Goal: Task Accomplishment & Management: Complete application form

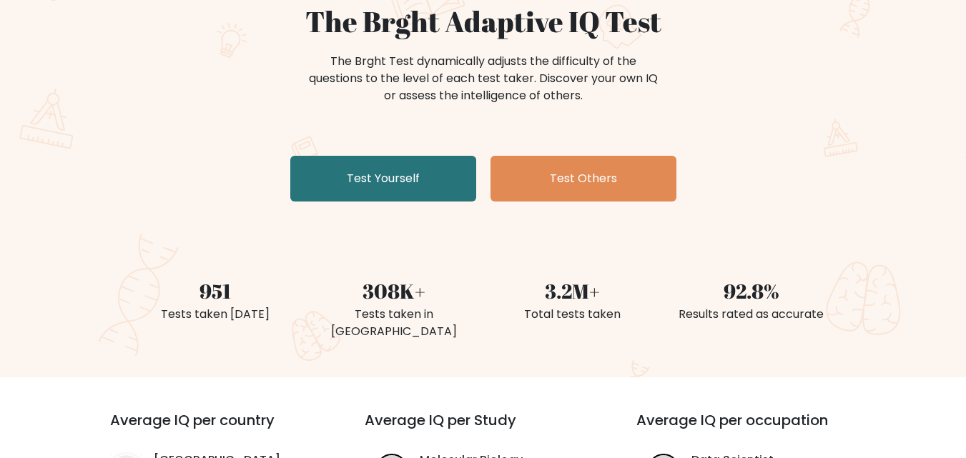
scroll to position [215, 0]
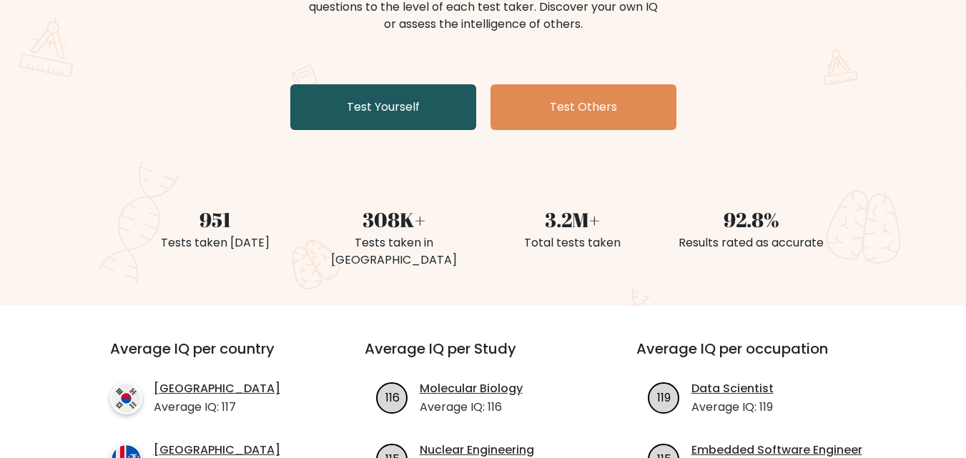
click at [370, 117] on link "Test Yourself" at bounding box center [383, 107] width 186 height 46
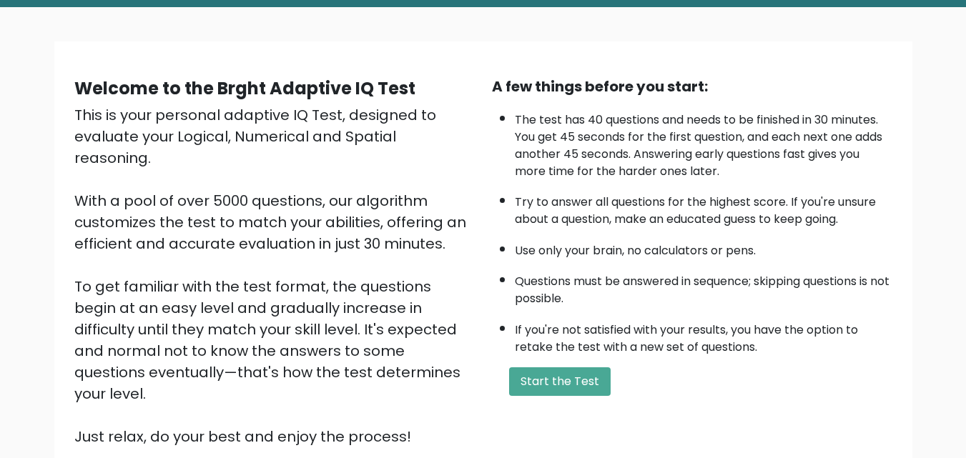
scroll to position [143, 0]
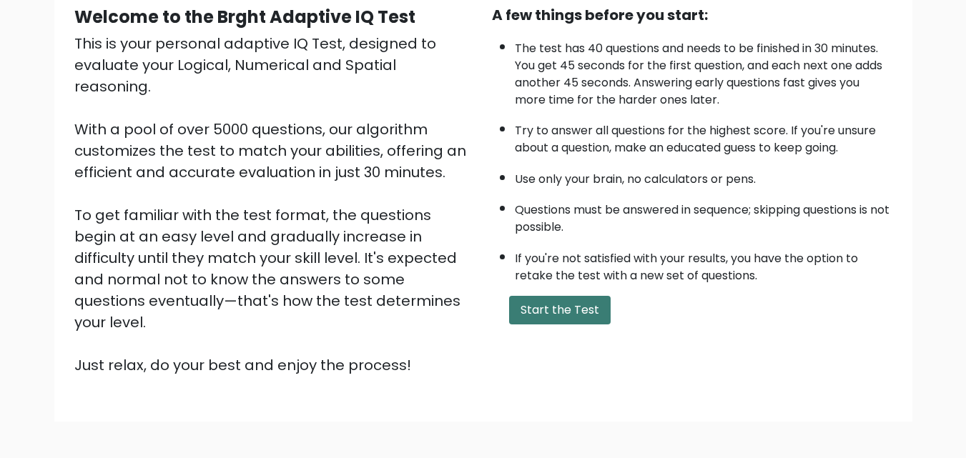
click at [566, 306] on button "Start the Test" at bounding box center [560, 310] width 102 height 29
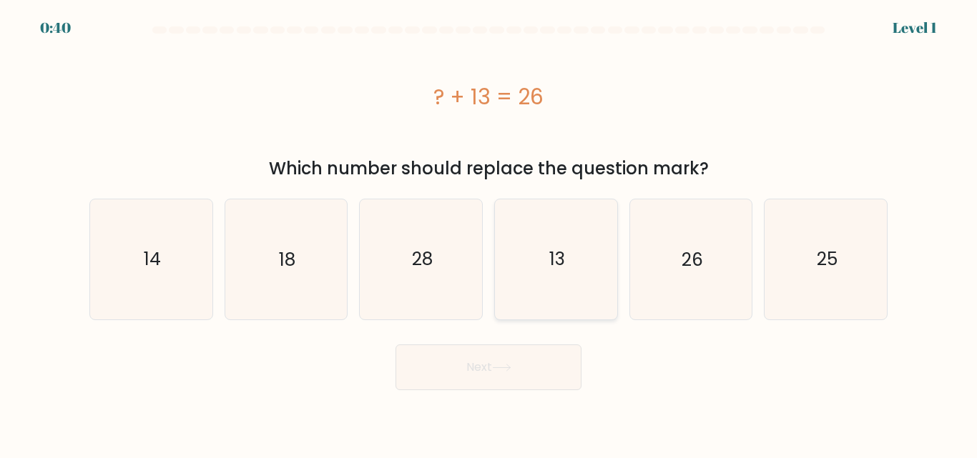
click at [563, 275] on icon "13" at bounding box center [555, 259] width 119 height 119
click at [489, 233] on input "d. 13" at bounding box center [488, 232] width 1 height 4
radio input "true"
click at [518, 371] on button "Next" at bounding box center [488, 368] width 186 height 46
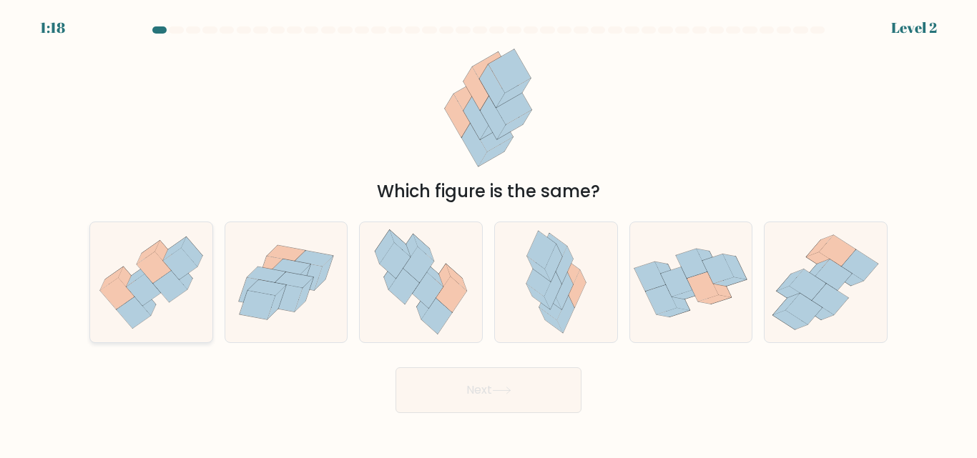
click at [157, 283] on icon at bounding box center [170, 285] width 34 height 31
click at [488, 233] on input "a." at bounding box center [488, 232] width 1 height 4
radio input "true"
click at [420, 406] on button "Next" at bounding box center [488, 391] width 186 height 46
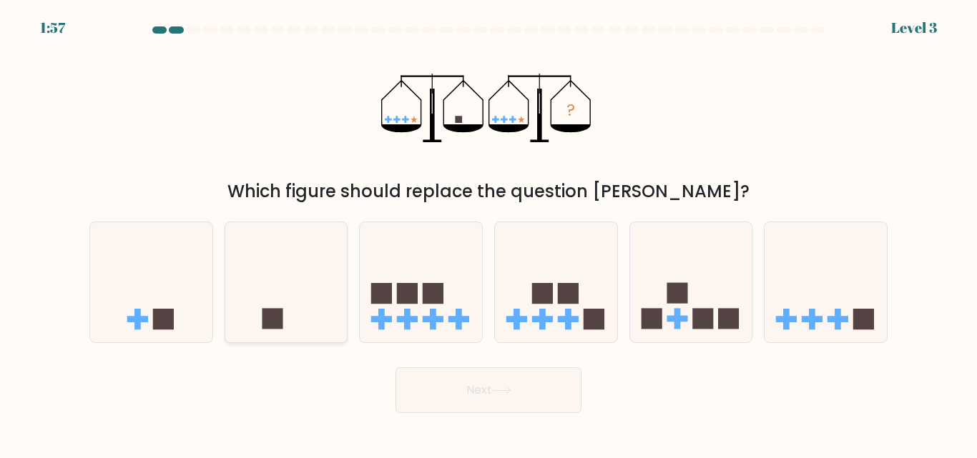
click at [315, 313] on icon at bounding box center [286, 282] width 122 height 101
click at [488, 233] on input "b." at bounding box center [488, 232] width 1 height 4
radio input "true"
click at [412, 388] on button "Next" at bounding box center [488, 391] width 186 height 46
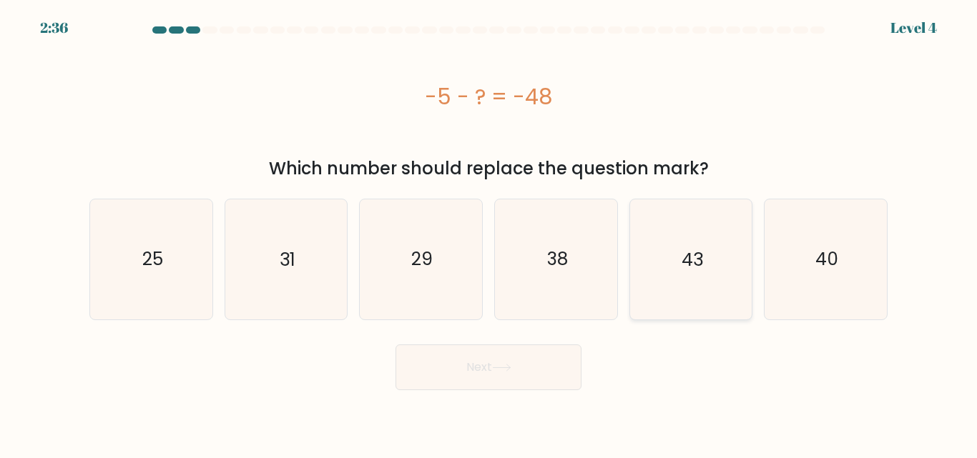
click at [696, 270] on text "43" at bounding box center [691, 259] width 21 height 25
click at [489, 233] on input "e. 43" at bounding box center [488, 232] width 1 height 4
radio input "true"
click at [513, 391] on body "2:36 Level 4 a." at bounding box center [488, 229] width 977 height 458
click at [516, 382] on button "Next" at bounding box center [488, 368] width 186 height 46
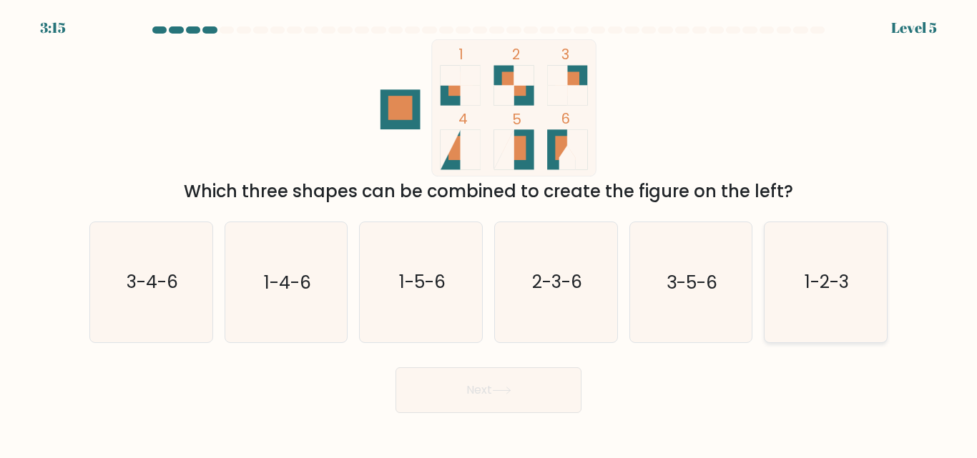
click at [808, 295] on icon "1-2-3" at bounding box center [825, 281] width 119 height 119
click at [489, 233] on input "f. 1-2-3" at bounding box center [488, 232] width 1 height 4
radio input "true"
click at [556, 389] on button "Next" at bounding box center [488, 391] width 186 height 46
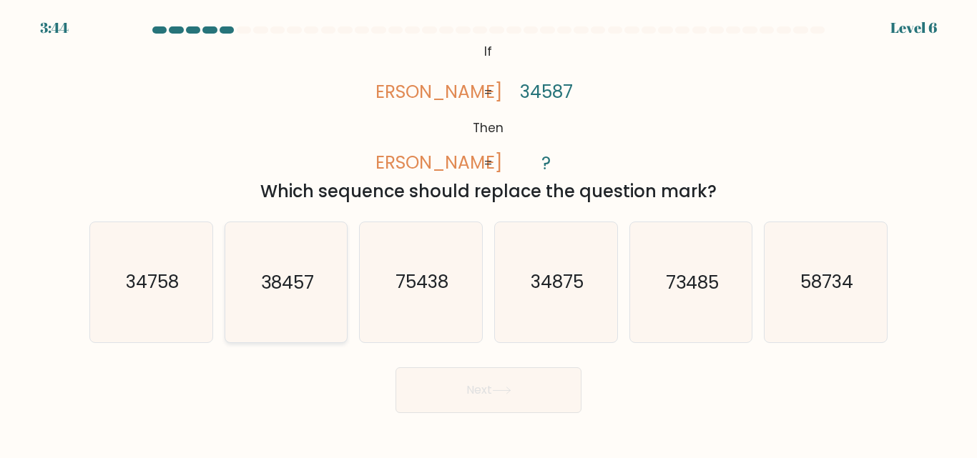
click at [311, 312] on icon "38457" at bounding box center [285, 281] width 119 height 119
click at [488, 233] on input "b. 38457" at bounding box center [488, 232] width 1 height 4
radio input "true"
click at [480, 394] on button "Next" at bounding box center [488, 391] width 186 height 46
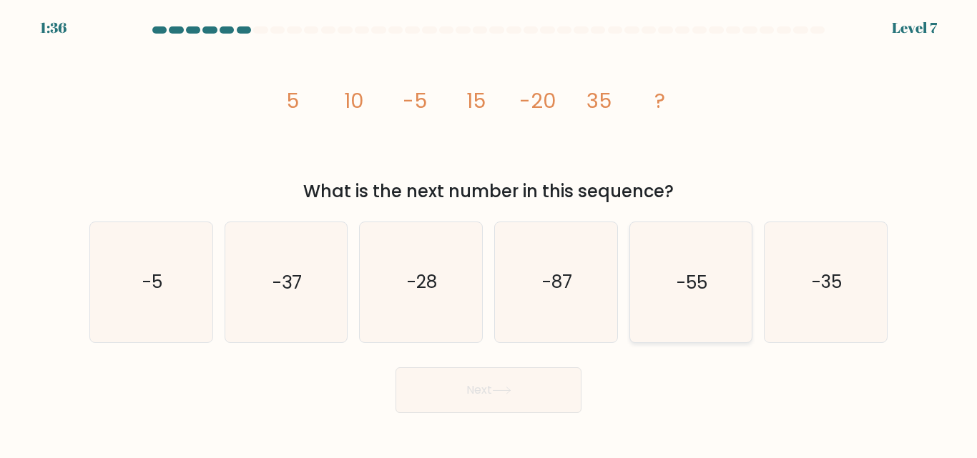
click at [709, 239] on icon "-55" at bounding box center [690, 281] width 119 height 119
click at [489, 233] on input "e. -55" at bounding box center [488, 232] width 1 height 4
radio input "true"
click at [531, 382] on button "Next" at bounding box center [488, 391] width 186 height 46
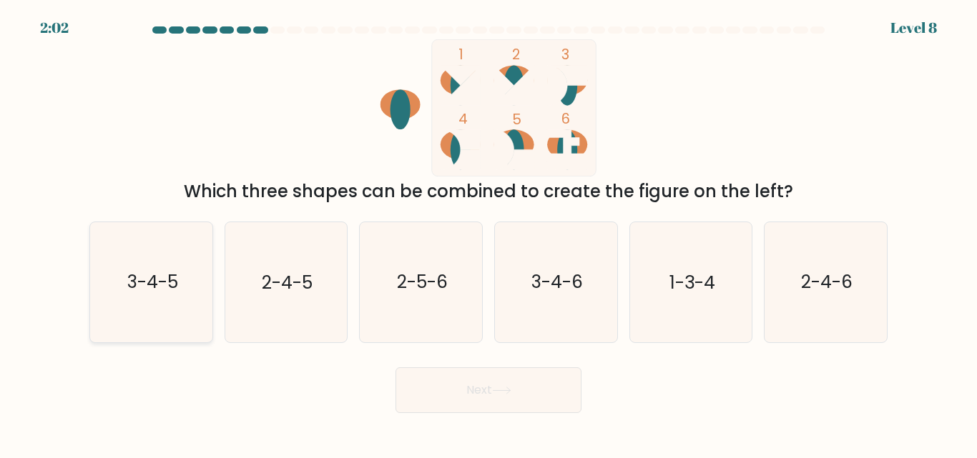
click at [188, 287] on icon "3-4-5" at bounding box center [151, 281] width 119 height 119
click at [488, 233] on input "a. 3-4-5" at bounding box center [488, 232] width 1 height 4
radio input "true"
click at [517, 385] on button "Next" at bounding box center [488, 391] width 186 height 46
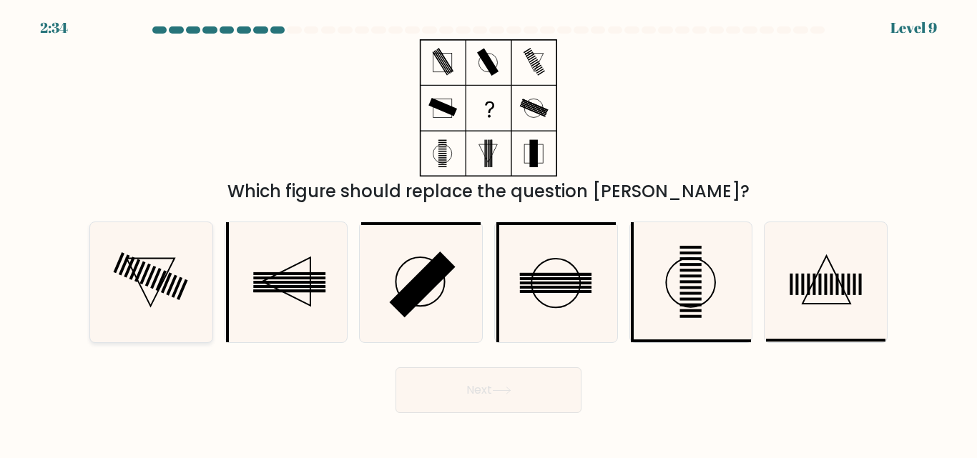
click at [137, 312] on icon at bounding box center [151, 281] width 119 height 119
click at [488, 233] on input "a." at bounding box center [488, 232] width 1 height 4
radio input "true"
click at [453, 382] on button "Next" at bounding box center [488, 391] width 186 height 46
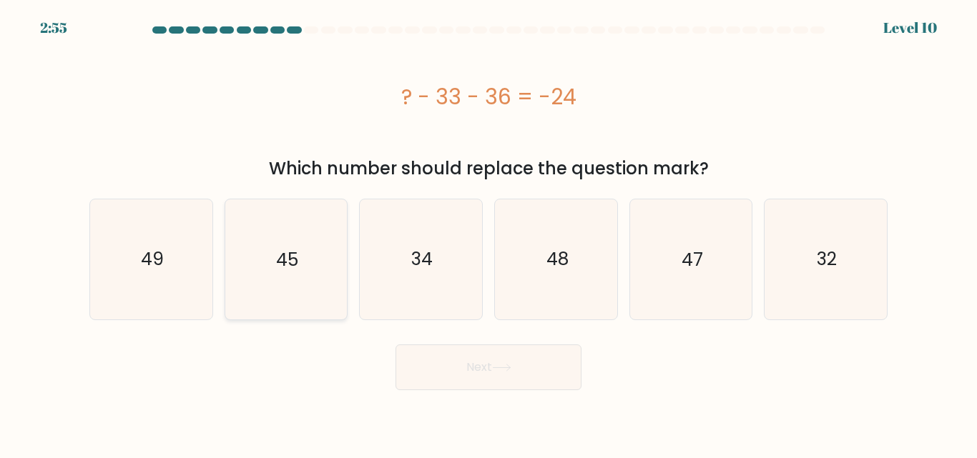
click at [310, 240] on icon "45" at bounding box center [285, 259] width 119 height 119
click at [488, 233] on input "b. 45" at bounding box center [488, 232] width 1 height 4
radio input "true"
click at [472, 373] on button "Next" at bounding box center [488, 368] width 186 height 46
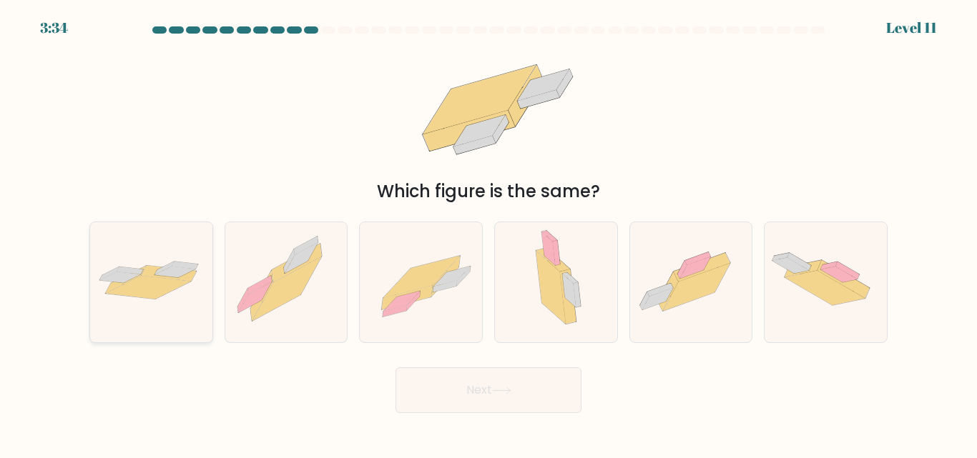
click at [180, 299] on icon at bounding box center [151, 282] width 122 height 50
click at [488, 233] on input "a." at bounding box center [488, 232] width 1 height 4
radio input "true"
click at [428, 386] on button "Next" at bounding box center [488, 391] width 186 height 46
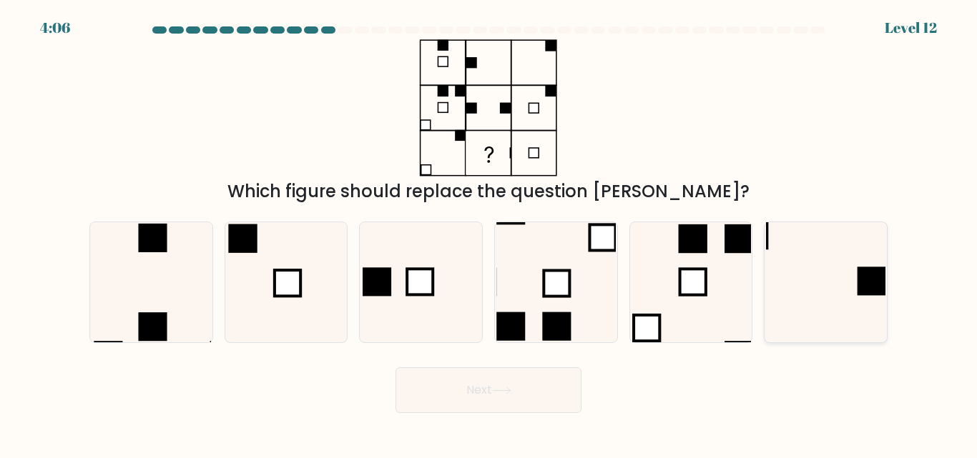
click at [847, 281] on icon at bounding box center [825, 281] width 119 height 119
click at [489, 233] on input "f." at bounding box center [488, 232] width 1 height 4
radio input "true"
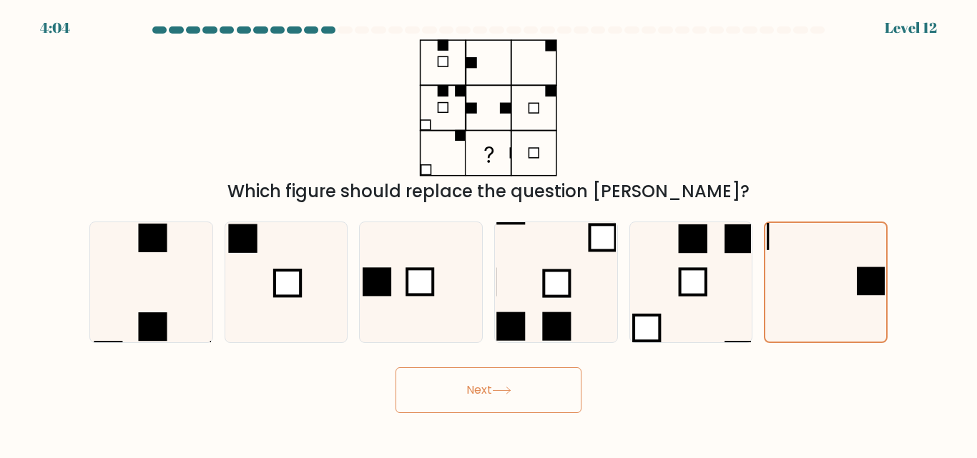
click at [538, 389] on button "Next" at bounding box center [488, 391] width 186 height 46
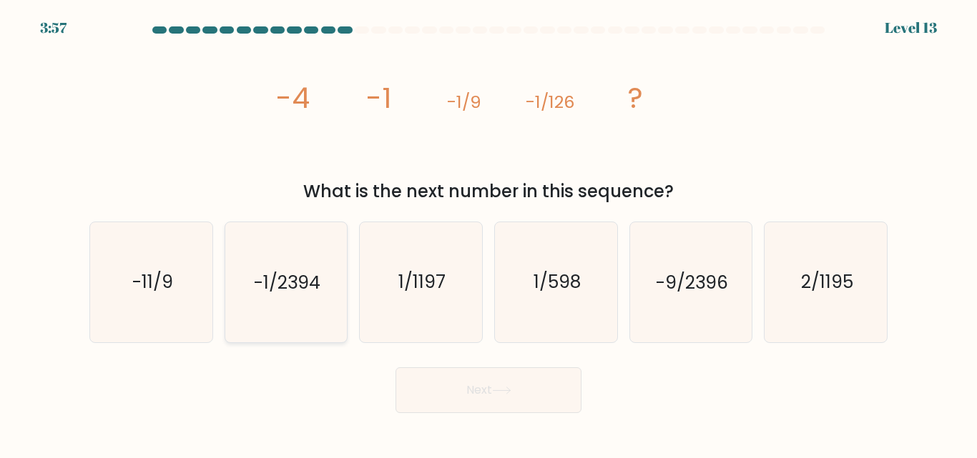
click at [322, 314] on icon "-1/2394" at bounding box center [285, 281] width 119 height 119
click at [488, 233] on input "b. -1/2394" at bounding box center [488, 232] width 1 height 4
radio input "true"
click at [423, 375] on button "Next" at bounding box center [488, 391] width 186 height 46
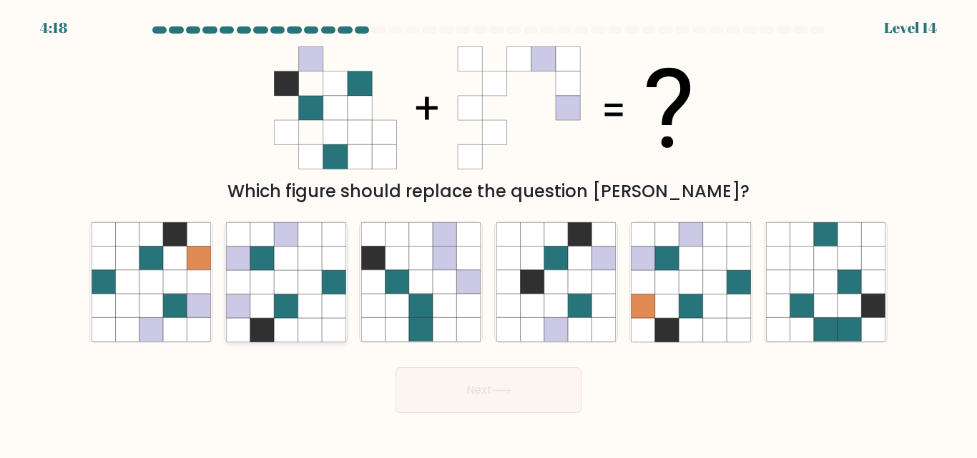
click at [303, 295] on icon at bounding box center [310, 307] width 24 height 24
click at [488, 233] on input "b." at bounding box center [488, 232] width 1 height 4
radio input "true"
click at [484, 398] on button "Next" at bounding box center [488, 391] width 186 height 46
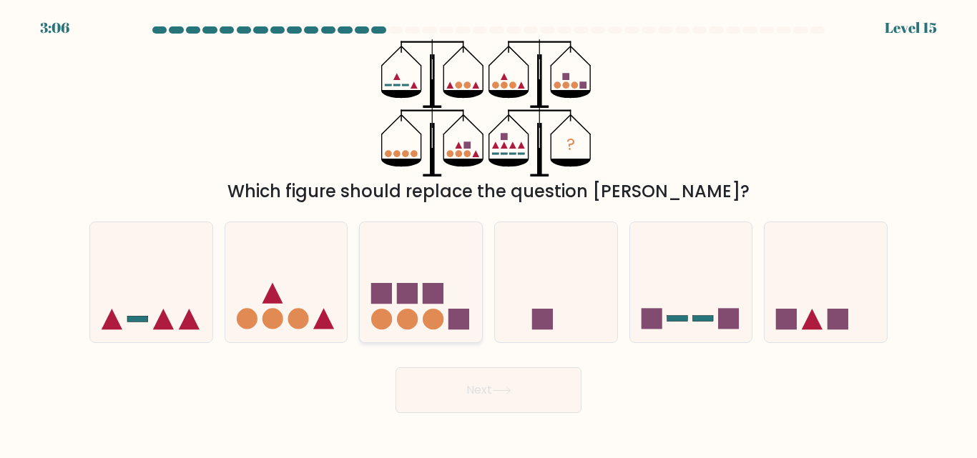
click at [456, 287] on icon at bounding box center [421, 282] width 122 height 101
click at [488, 233] on input "c." at bounding box center [488, 232] width 1 height 4
radio input "true"
click at [539, 387] on button "Next" at bounding box center [488, 391] width 186 height 46
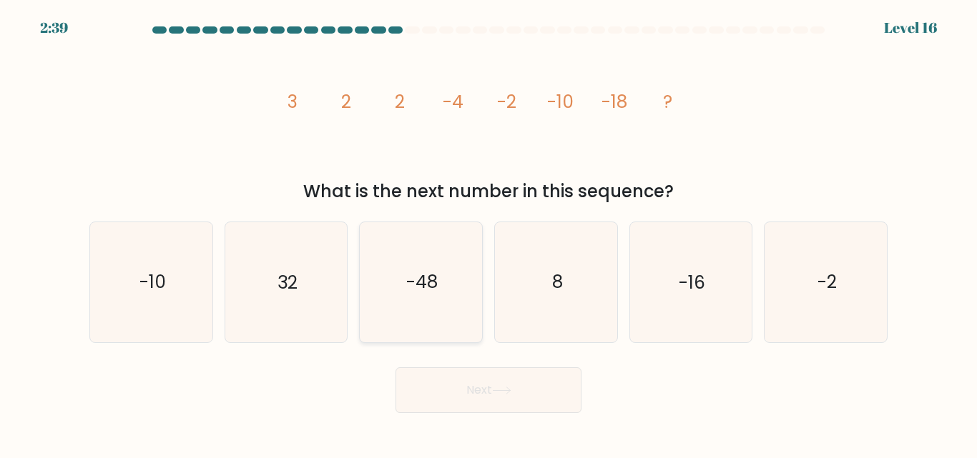
click at [436, 267] on icon "-48" at bounding box center [420, 281] width 119 height 119
click at [488, 233] on input "c. -48" at bounding box center [488, 232] width 1 height 4
radio input "true"
click at [443, 387] on button "Next" at bounding box center [488, 391] width 186 height 46
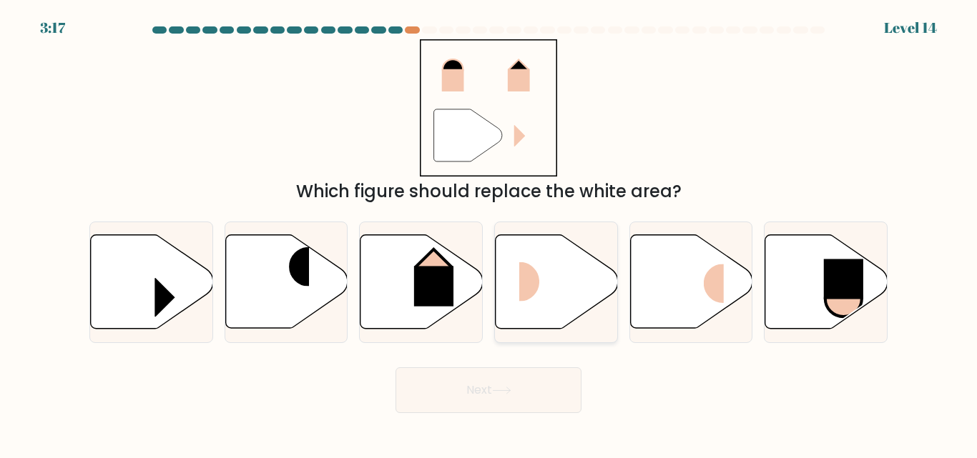
click at [569, 266] on icon at bounding box center [557, 282] width 122 height 94
click at [489, 233] on input "d." at bounding box center [488, 232] width 1 height 4
radio input "true"
click at [511, 392] on icon at bounding box center [501, 391] width 19 height 8
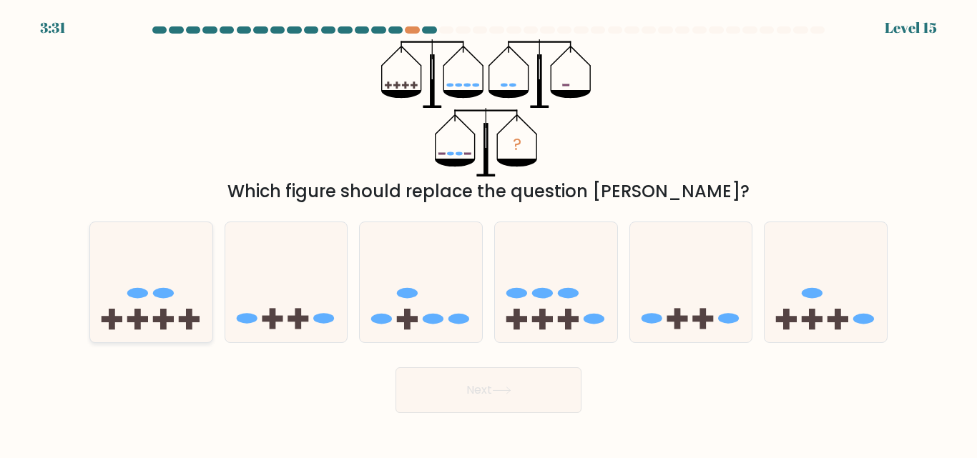
click at [174, 310] on icon at bounding box center [151, 282] width 122 height 101
click at [488, 233] on input "a." at bounding box center [488, 232] width 1 height 4
radio input "true"
click at [434, 371] on button "Next" at bounding box center [488, 391] width 186 height 46
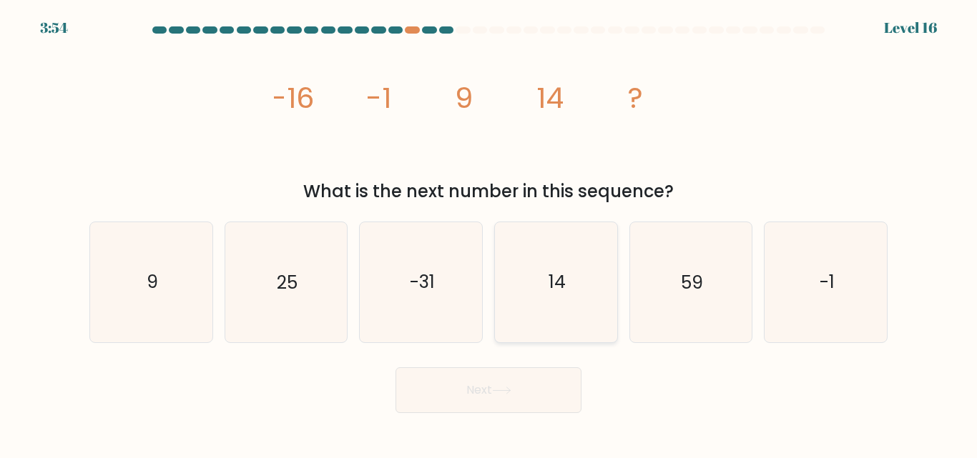
click at [563, 310] on icon "14" at bounding box center [555, 281] width 119 height 119
click at [489, 233] on input "d. 14" at bounding box center [488, 232] width 1 height 4
radio input "true"
click at [488, 389] on button "Next" at bounding box center [488, 391] width 186 height 46
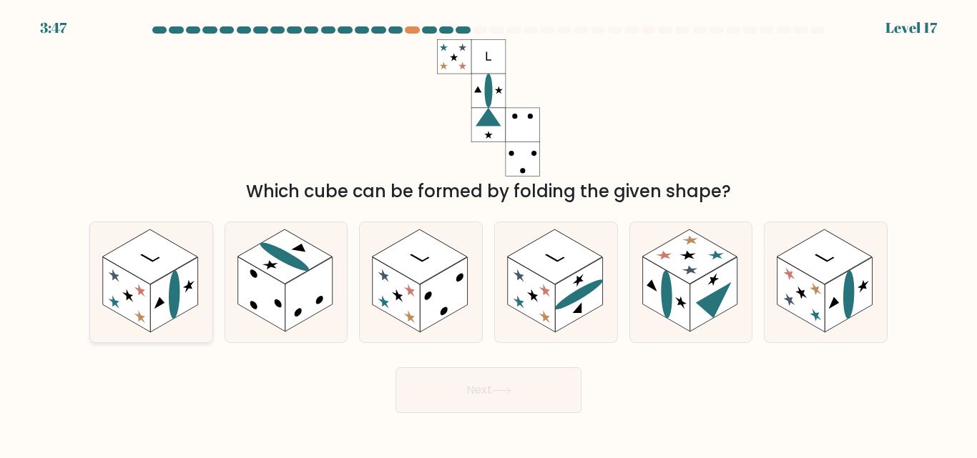
click at [148, 292] on rect at bounding box center [126, 294] width 47 height 75
click at [488, 233] on input "a." at bounding box center [488, 232] width 1 height 4
radio input "true"
click at [447, 393] on button "Next" at bounding box center [488, 391] width 186 height 46
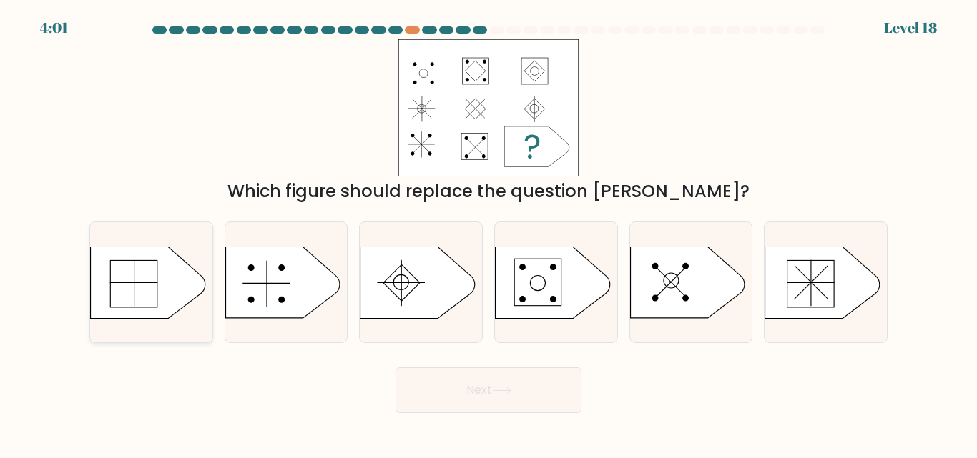
click at [151, 289] on icon at bounding box center [148, 283] width 114 height 72
click at [488, 233] on input "a." at bounding box center [488, 232] width 1 height 4
radio input "true"
click at [456, 379] on button "Next" at bounding box center [488, 391] width 186 height 46
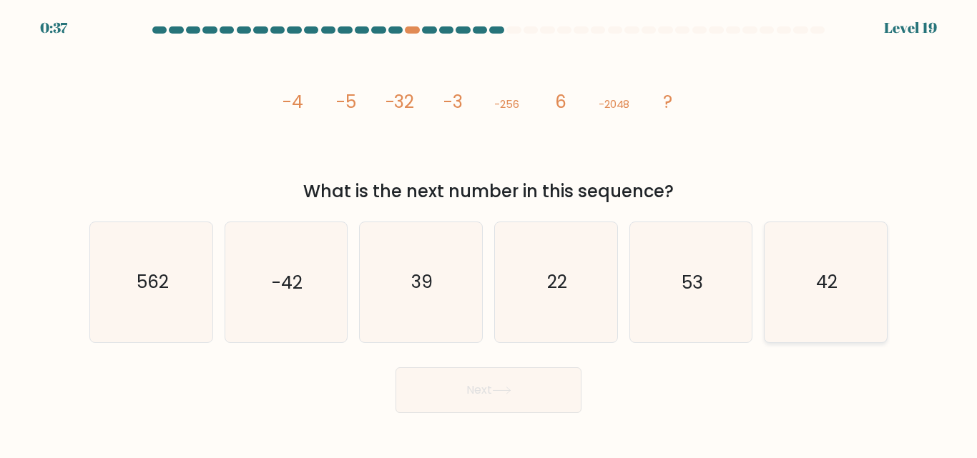
click at [837, 282] on text "42" at bounding box center [826, 282] width 21 height 25
click at [489, 233] on input "f. 42" at bounding box center [488, 232] width 1 height 4
radio input "true"
click at [483, 377] on button "Next" at bounding box center [488, 391] width 186 height 46
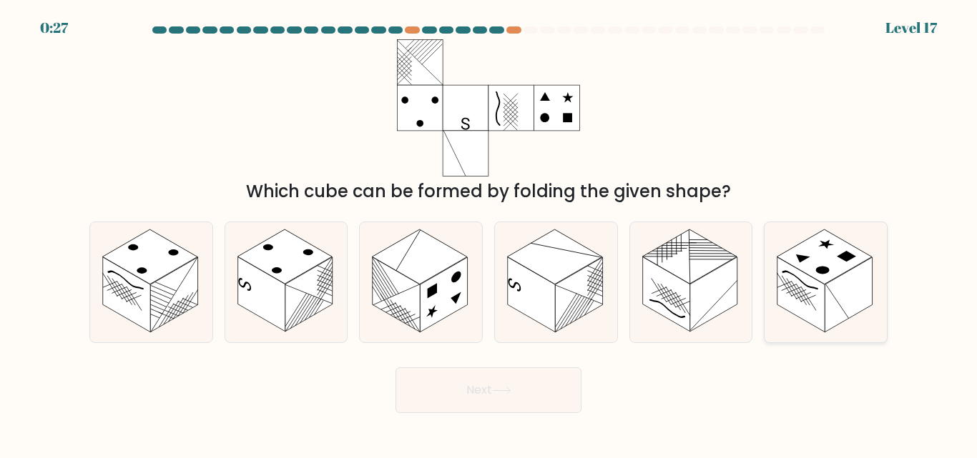
click at [882, 293] on icon at bounding box center [825, 281] width 122 height 119
click at [489, 233] on input "f." at bounding box center [488, 232] width 1 height 4
radio input "true"
click at [507, 395] on button "Next" at bounding box center [488, 391] width 186 height 46
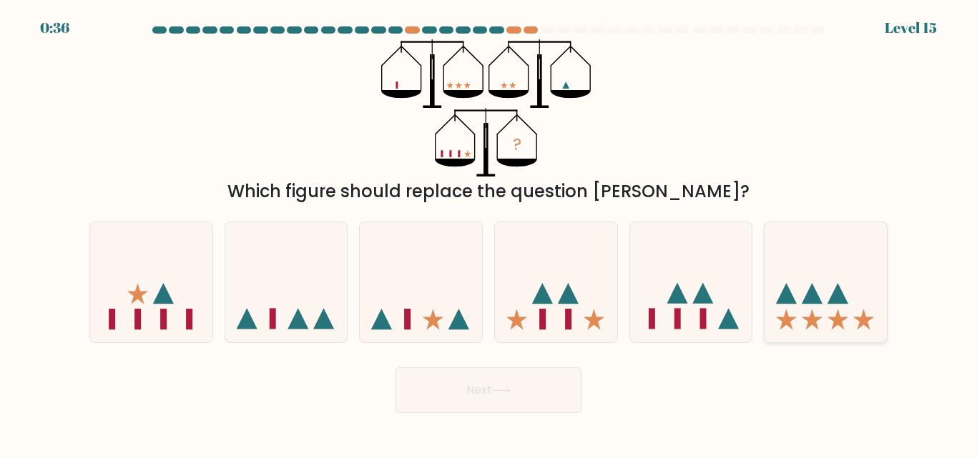
click at [789, 267] on icon at bounding box center [825, 282] width 122 height 101
click at [489, 233] on input "f." at bounding box center [488, 232] width 1 height 4
radio input "true"
click at [482, 393] on button "Next" at bounding box center [488, 391] width 186 height 46
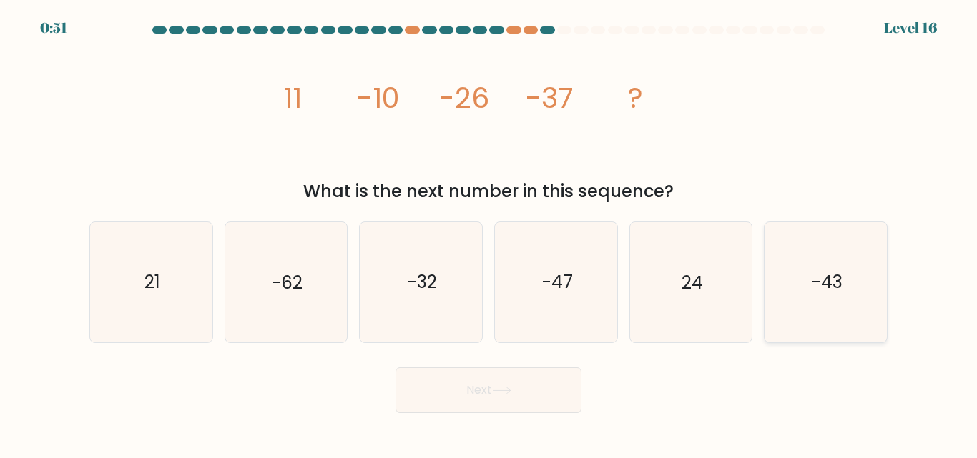
click at [810, 260] on icon "-43" at bounding box center [825, 281] width 119 height 119
click at [489, 233] on input "f. -43" at bounding box center [488, 232] width 1 height 4
radio input "true"
click at [551, 381] on button "Next" at bounding box center [488, 391] width 186 height 46
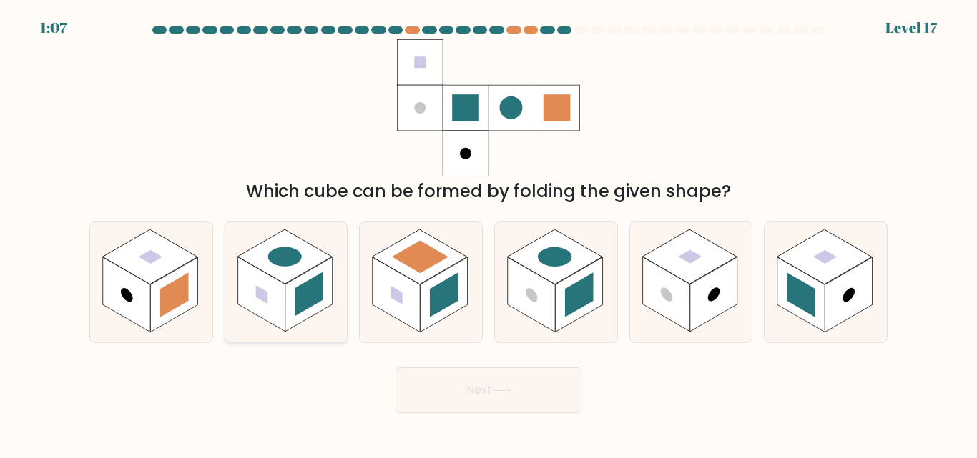
click at [267, 305] on rect at bounding box center [260, 294] width 47 height 75
click at [488, 233] on input "b." at bounding box center [488, 232] width 1 height 4
radio input "true"
click at [516, 392] on button "Next" at bounding box center [488, 391] width 186 height 46
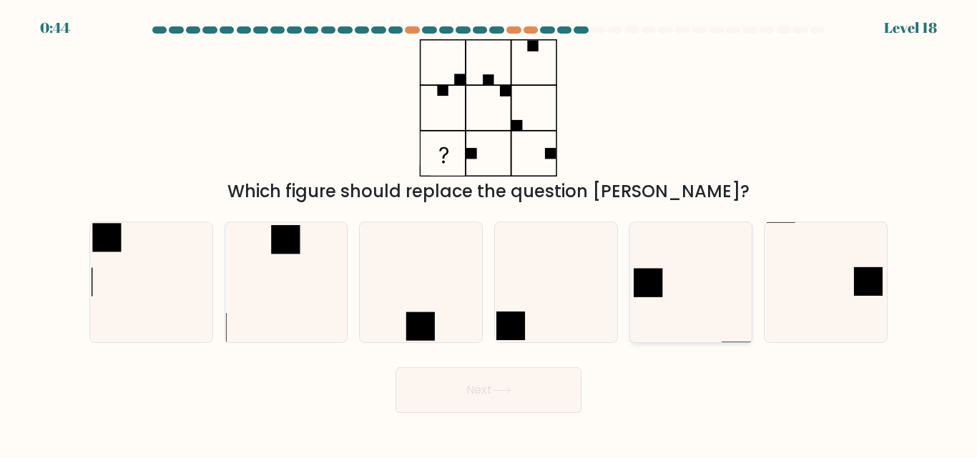
click at [674, 292] on icon at bounding box center [690, 281] width 119 height 119
click at [489, 233] on input "e." at bounding box center [488, 232] width 1 height 4
radio input "true"
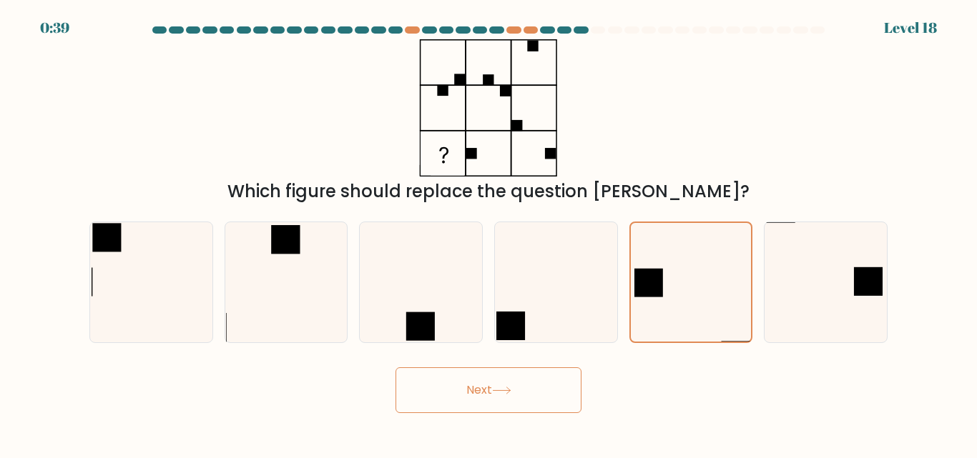
click at [499, 400] on button "Next" at bounding box center [488, 391] width 186 height 46
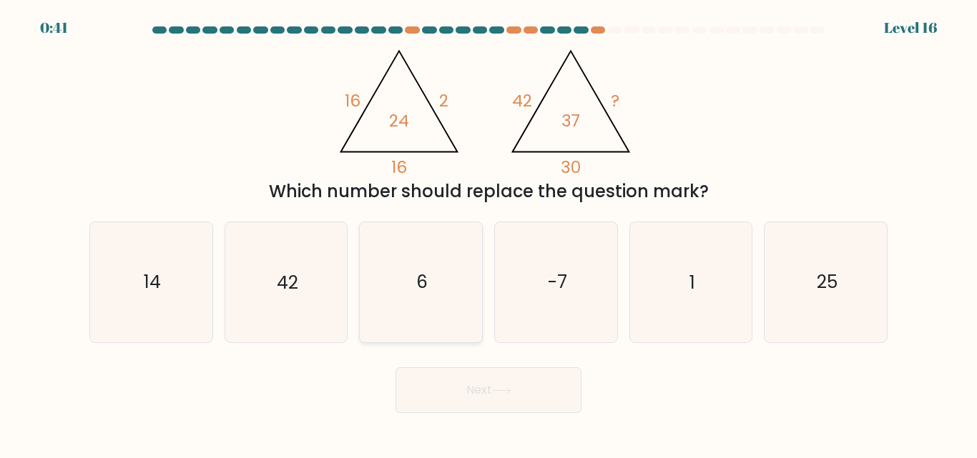
click at [480, 291] on icon "6" at bounding box center [420, 281] width 119 height 119
click at [488, 233] on input "c. 6" at bounding box center [488, 232] width 1 height 4
radio input "true"
click at [460, 384] on button "Next" at bounding box center [488, 391] width 186 height 46
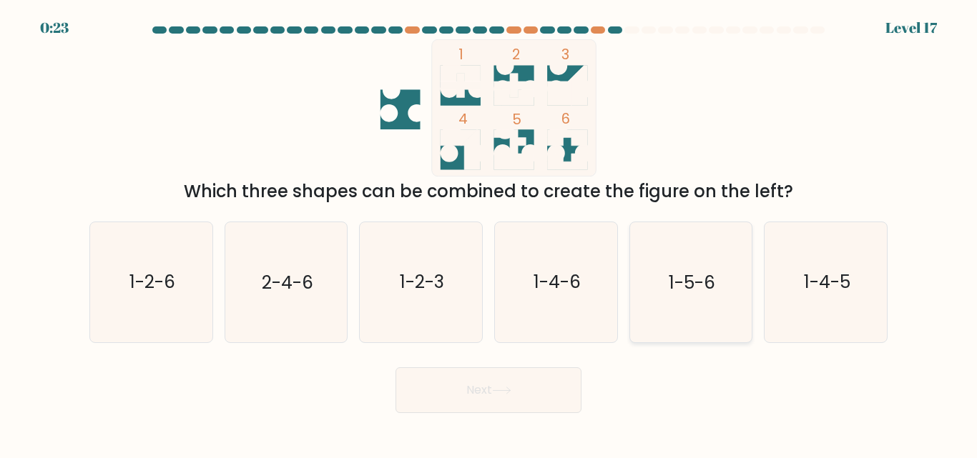
click at [664, 270] on icon "1-5-6" at bounding box center [690, 281] width 119 height 119
click at [489, 233] on input "e. 1-5-6" at bounding box center [488, 232] width 1 height 4
radio input "true"
click at [486, 395] on button "Next" at bounding box center [488, 391] width 186 height 46
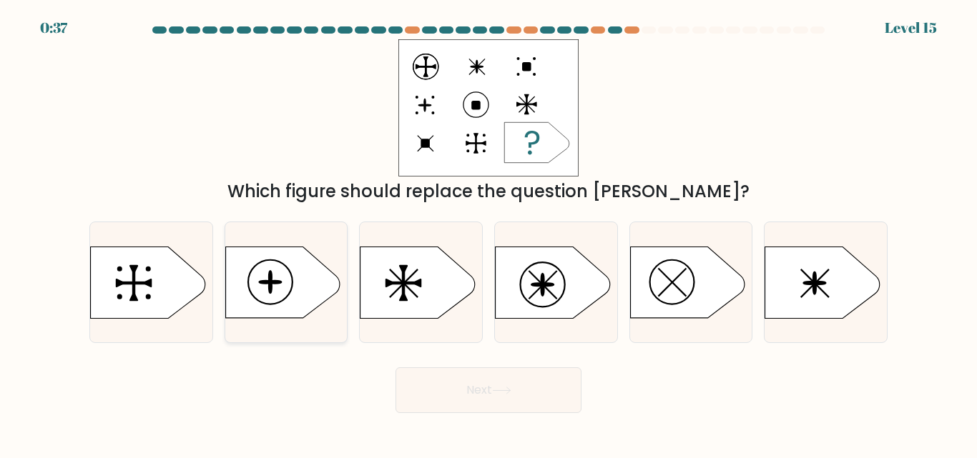
click at [295, 292] on icon at bounding box center [282, 283] width 114 height 72
click at [488, 233] on input "b." at bounding box center [488, 232] width 1 height 4
radio input "true"
click at [480, 385] on button "Next" at bounding box center [488, 391] width 186 height 46
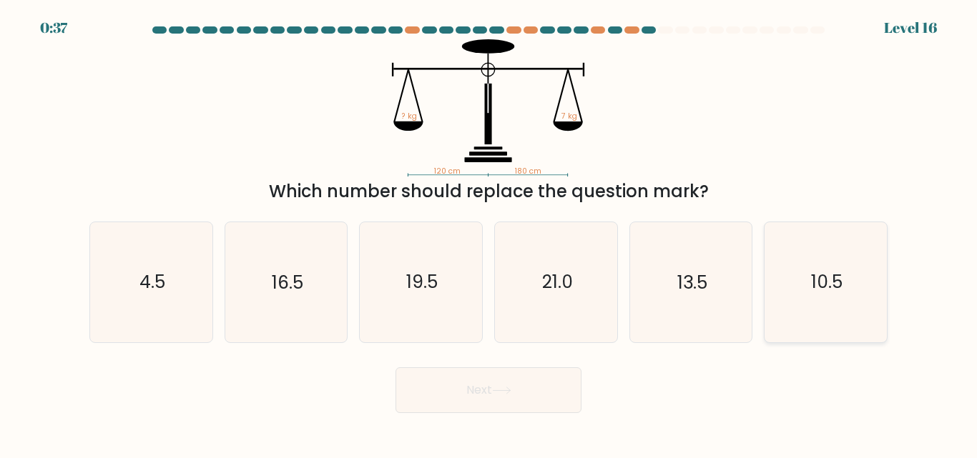
click at [807, 258] on icon "10.5" at bounding box center [825, 281] width 119 height 119
click at [489, 233] on input "f. 10.5" at bounding box center [488, 232] width 1 height 4
radio input "true"
click at [471, 385] on button "Next" at bounding box center [488, 391] width 186 height 46
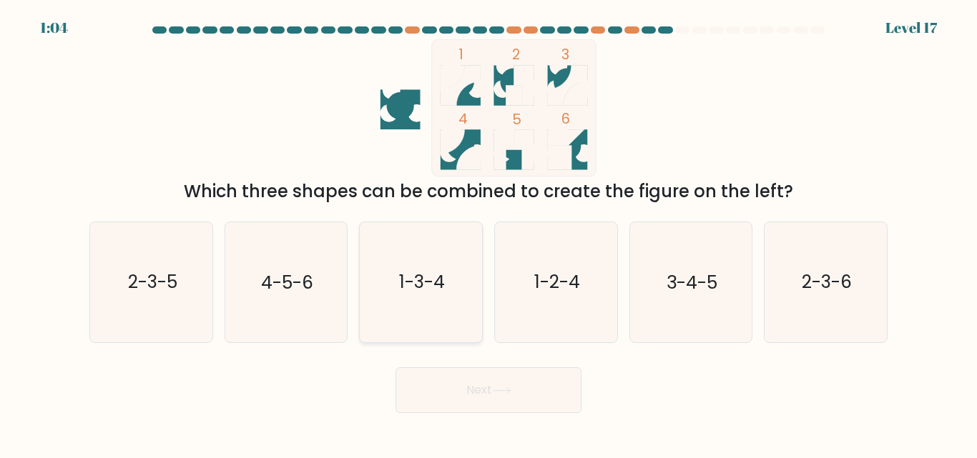
click at [438, 319] on icon "1-3-4" at bounding box center [420, 281] width 119 height 119
click at [488, 233] on input "c. 1-3-4" at bounding box center [488, 232] width 1 height 4
radio input "true"
click at [451, 383] on button "Next" at bounding box center [488, 391] width 186 height 46
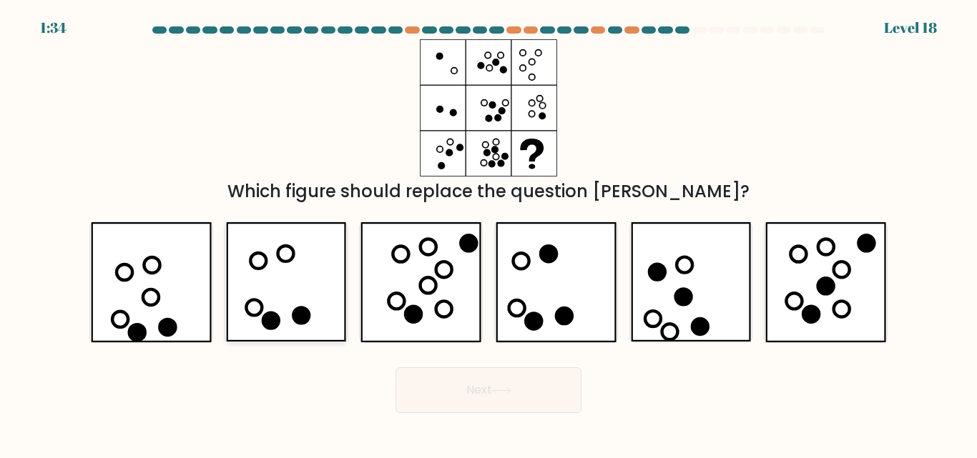
click at [264, 294] on icon at bounding box center [286, 281] width 120 height 119
click at [488, 233] on input "b." at bounding box center [488, 232] width 1 height 4
radio input "true"
click at [493, 397] on button "Next" at bounding box center [488, 391] width 186 height 46
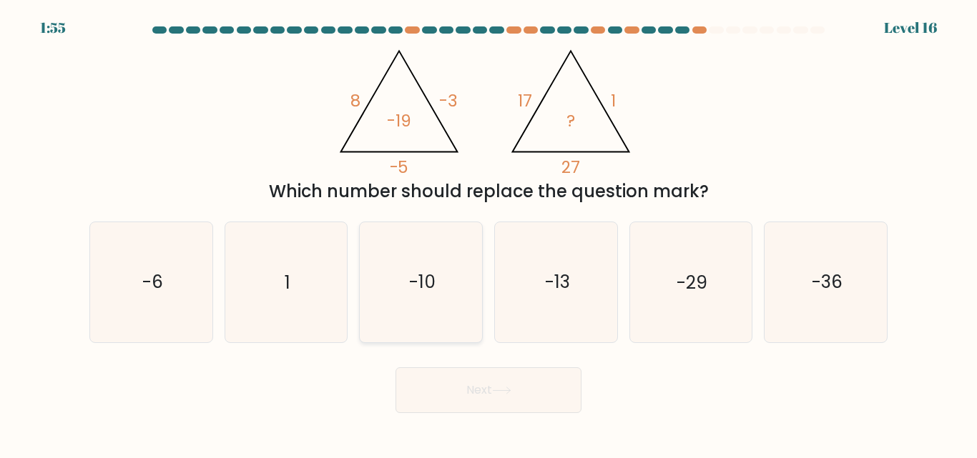
click at [444, 267] on icon "-10" at bounding box center [420, 281] width 119 height 119
click at [488, 233] on input "c. -10" at bounding box center [488, 232] width 1 height 4
radio input "true"
click at [488, 385] on button "Next" at bounding box center [488, 391] width 186 height 46
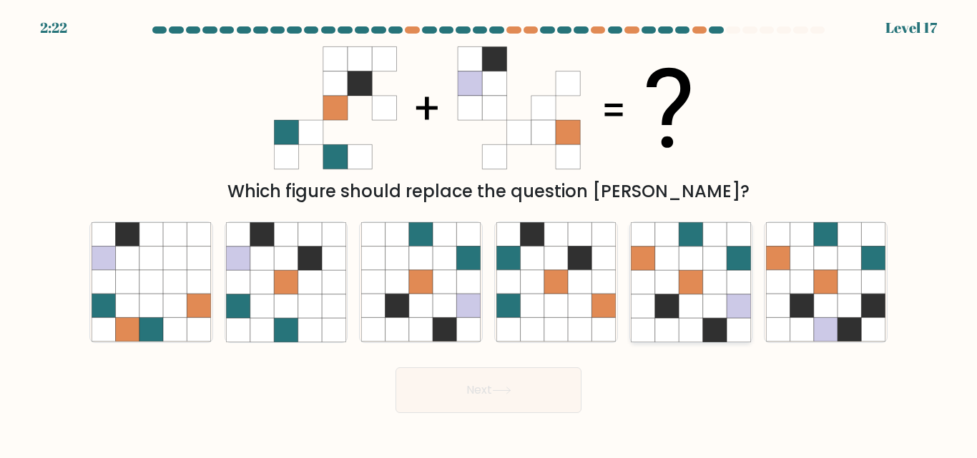
click at [693, 283] on icon at bounding box center [691, 283] width 24 height 24
click at [489, 233] on input "e." at bounding box center [488, 232] width 1 height 4
radio input "true"
click at [517, 376] on button "Next" at bounding box center [488, 391] width 186 height 46
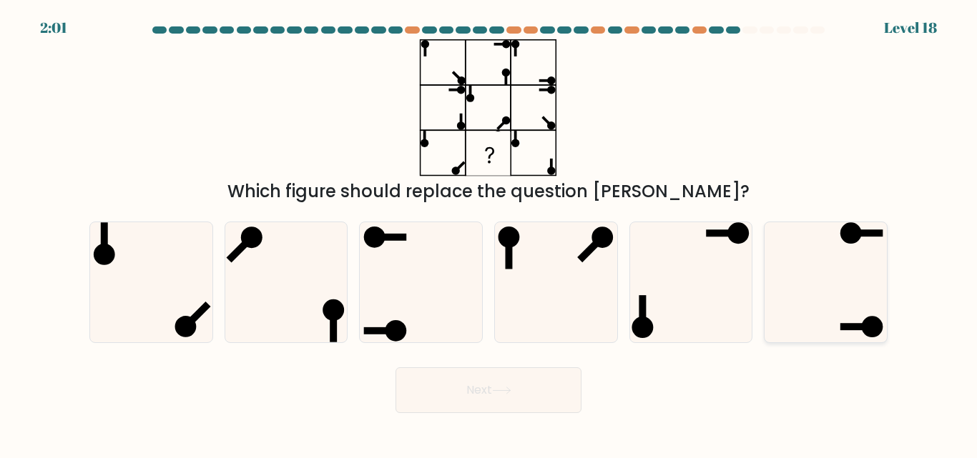
click at [842, 237] on ellipse at bounding box center [850, 233] width 21 height 21
click at [489, 233] on input "f." at bounding box center [488, 232] width 1 height 4
radio input "true"
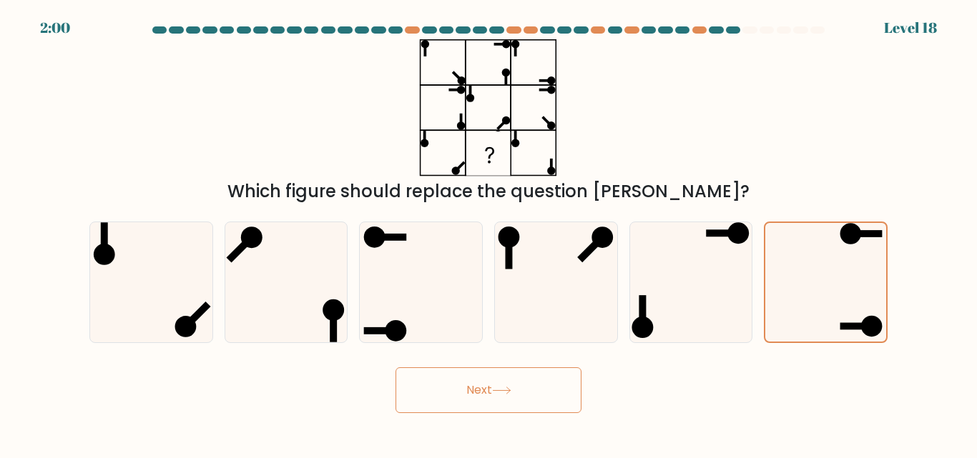
click at [502, 390] on icon at bounding box center [501, 391] width 17 height 6
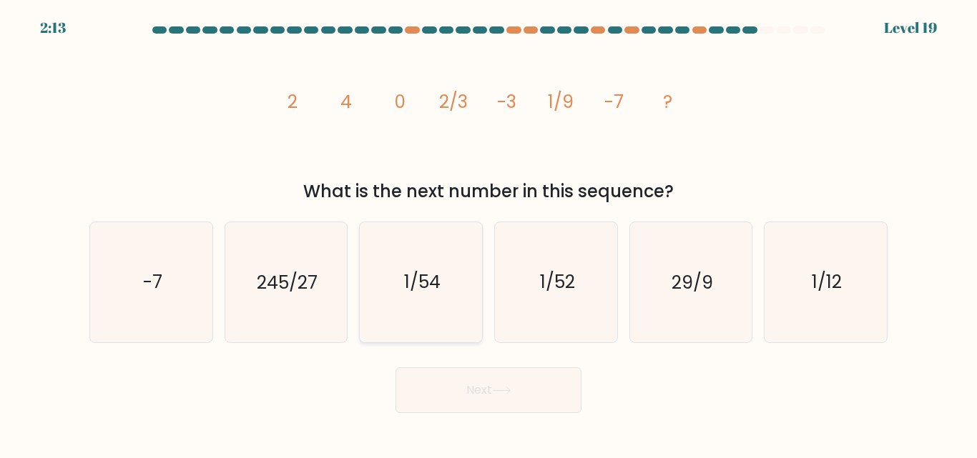
click at [473, 267] on icon "1/54" at bounding box center [420, 281] width 119 height 119
click at [488, 233] on input "c. 1/54" at bounding box center [488, 232] width 1 height 4
radio input "true"
click at [468, 390] on button "Next" at bounding box center [488, 391] width 186 height 46
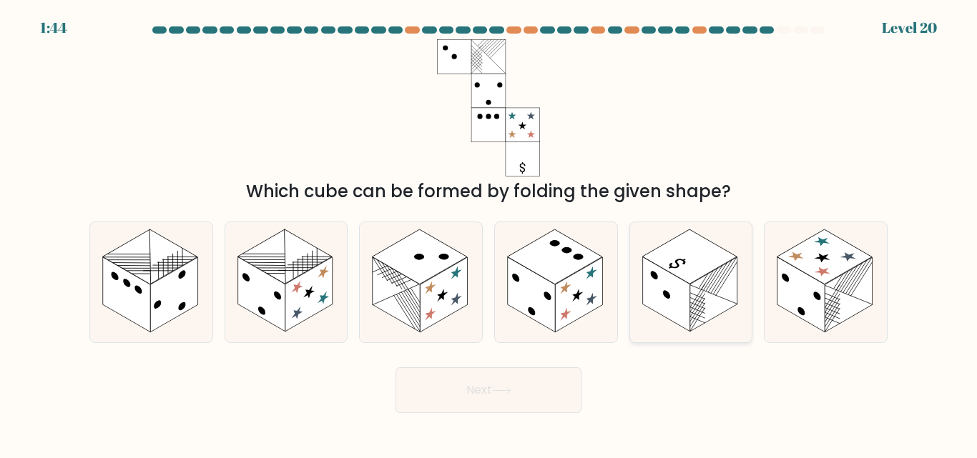
click at [724, 300] on rect at bounding box center [713, 294] width 47 height 75
click at [489, 233] on input "e." at bounding box center [488, 232] width 1 height 4
radio input "true"
click at [521, 383] on button "Next" at bounding box center [488, 391] width 186 height 46
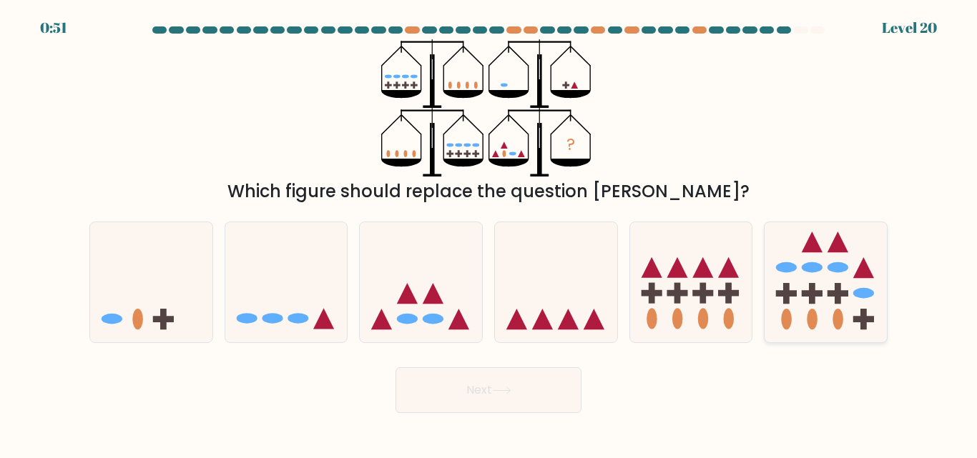
click at [796, 256] on icon at bounding box center [825, 282] width 122 height 101
click at [489, 233] on input "f." at bounding box center [488, 232] width 1 height 4
radio input "true"
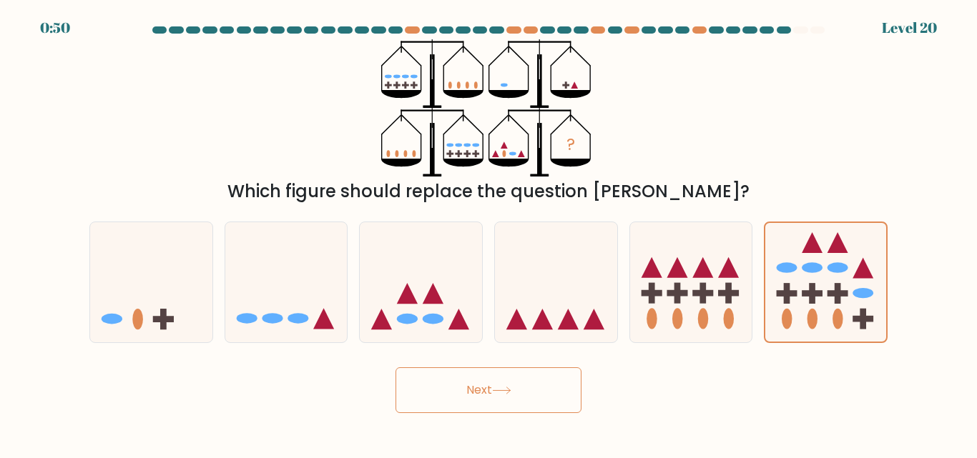
click at [528, 386] on button "Next" at bounding box center [488, 391] width 186 height 46
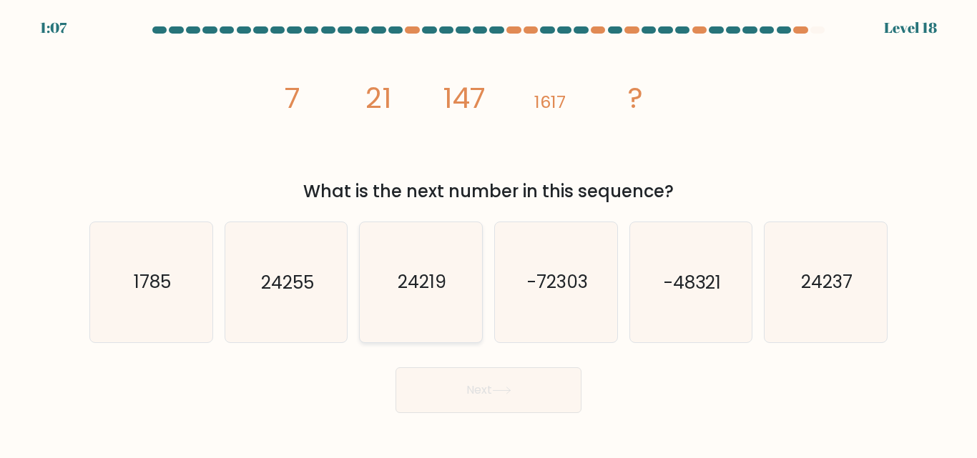
click at [442, 252] on icon "24219" at bounding box center [420, 281] width 119 height 119
click at [488, 233] on input "c. 24219" at bounding box center [488, 232] width 1 height 4
radio input "true"
click at [483, 383] on button "Next" at bounding box center [488, 391] width 186 height 46
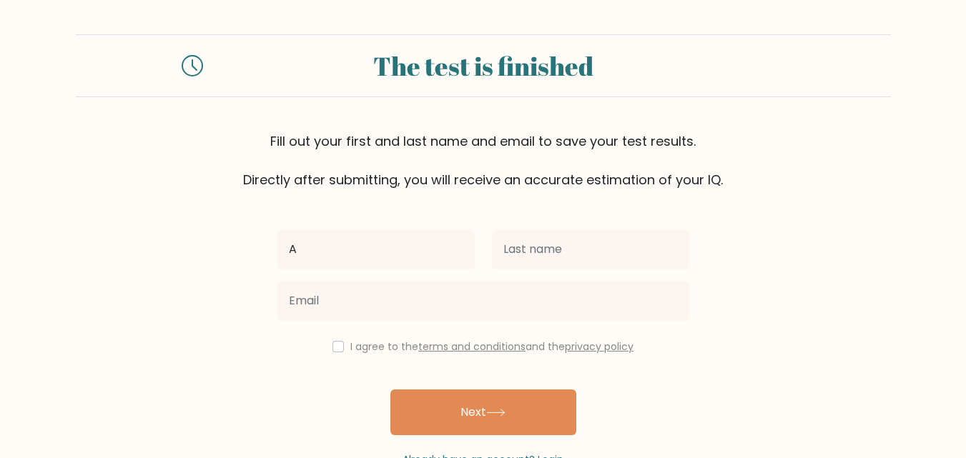
type input "ADNAN"
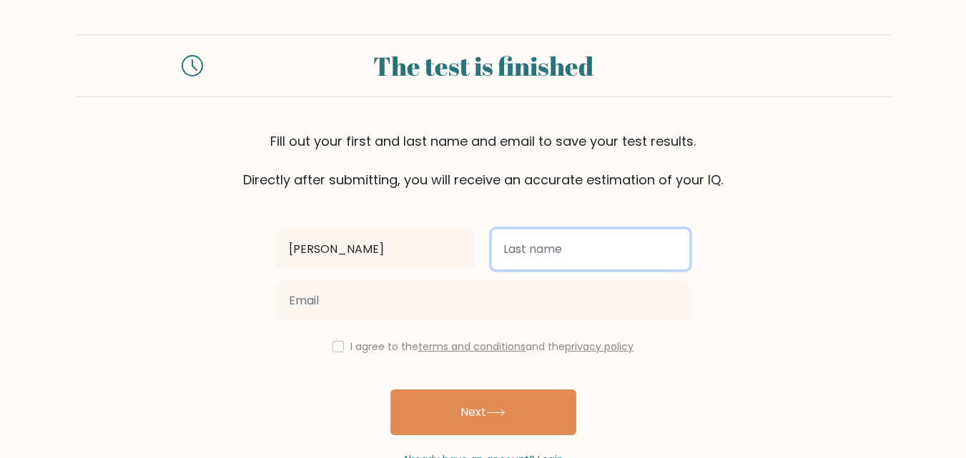
click at [537, 254] on input "text" at bounding box center [590, 250] width 197 height 40
type input "AHMAD"
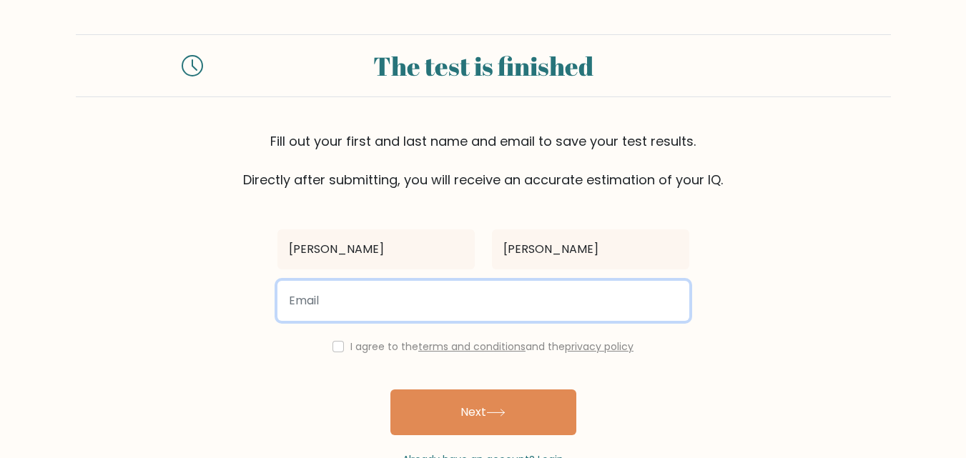
click at [420, 310] on input "email" at bounding box center [483, 301] width 412 height 40
type input "hecktzar@gmail.com"
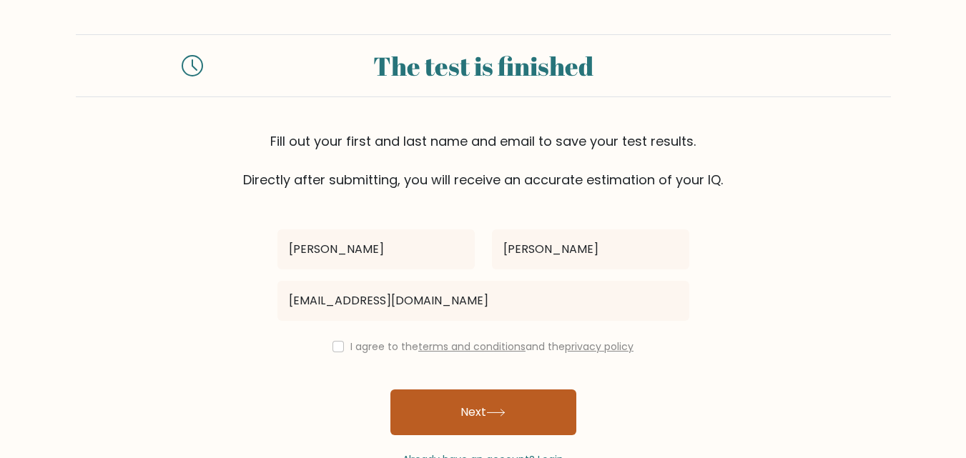
click at [438, 420] on button "Next" at bounding box center [483, 413] width 186 height 46
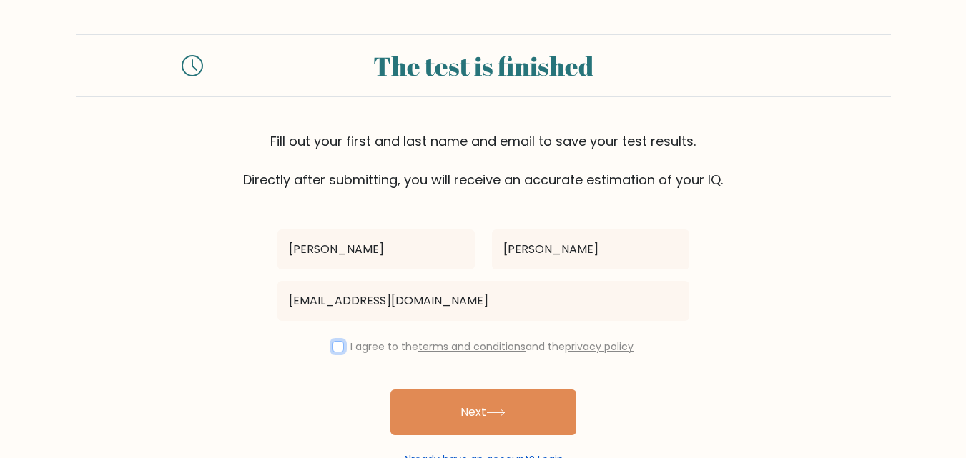
scroll to position [44, 0]
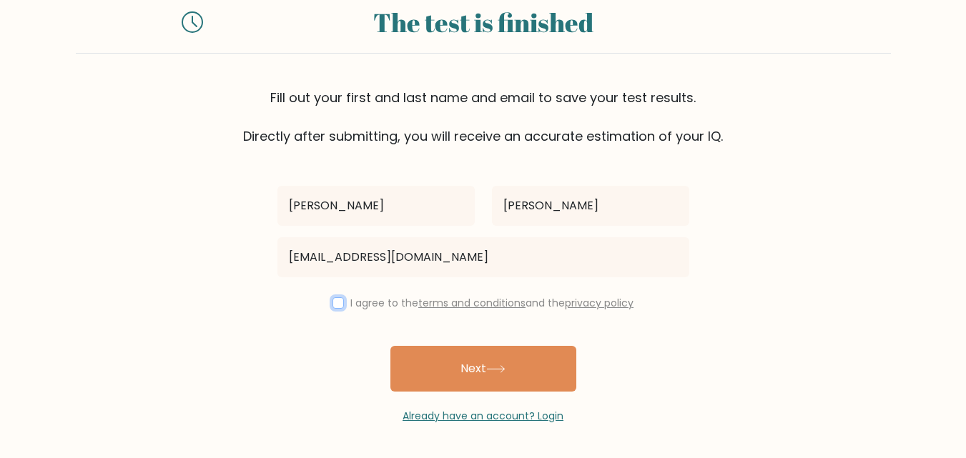
click at [336, 302] on input "checkbox" at bounding box center [338, 302] width 11 height 11
checkbox input "true"
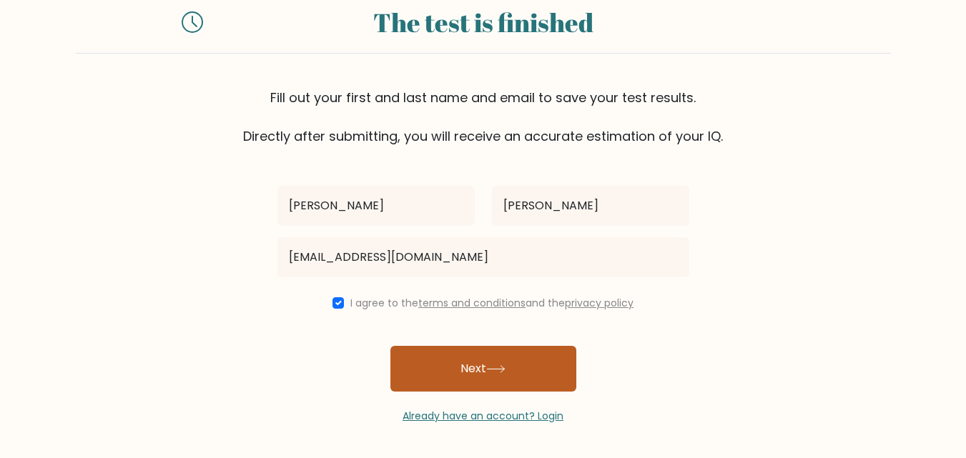
click at [506, 357] on button "Next" at bounding box center [483, 369] width 186 height 46
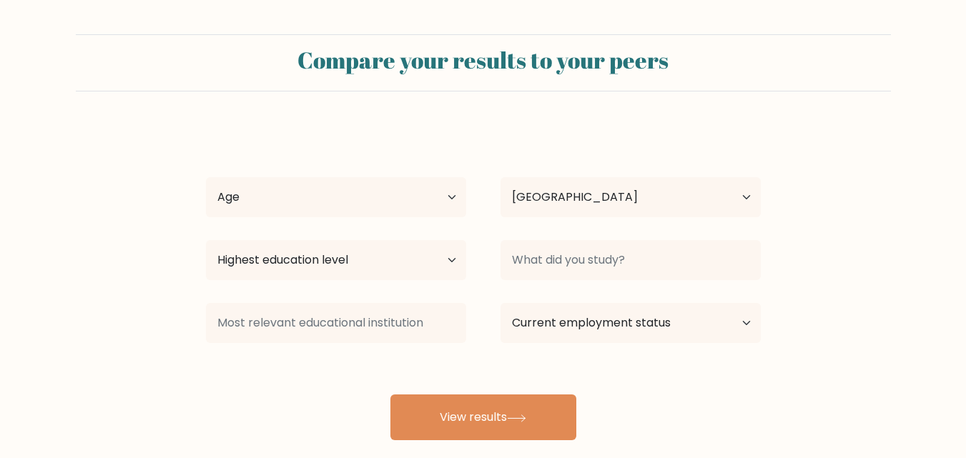
select select "IN"
click at [428, 186] on select "Age Under [DEMOGRAPHIC_DATA] [DEMOGRAPHIC_DATA] [DEMOGRAPHIC_DATA] [DEMOGRAPHIC…" at bounding box center [336, 197] width 260 height 40
select select "18_24"
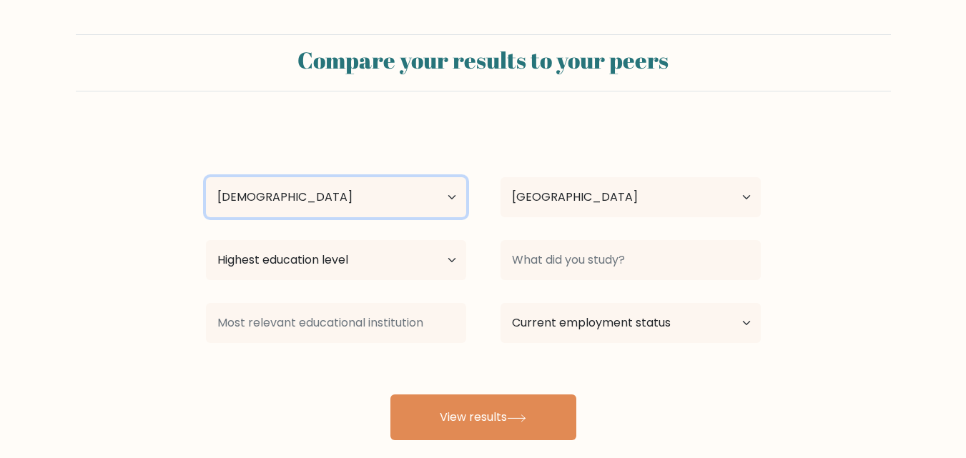
click at [206, 177] on select "Age Under [DEMOGRAPHIC_DATA] [DEMOGRAPHIC_DATA] [DEMOGRAPHIC_DATA] [DEMOGRAPHIC…" at bounding box center [336, 197] width 260 height 40
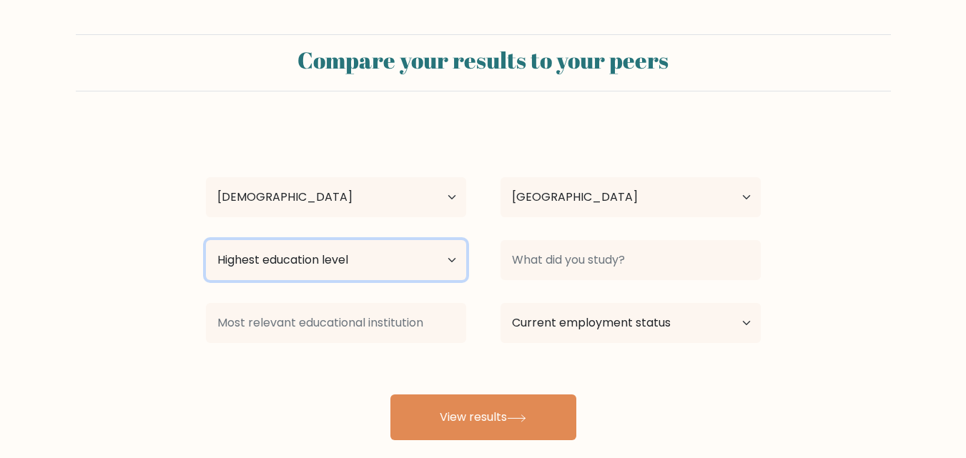
click at [410, 258] on select "Highest education level No schooling Primary Lower Secondary Upper Secondary Oc…" at bounding box center [336, 260] width 260 height 40
select select "upper_secondary"
click at [206, 240] on select "Highest education level No schooling Primary Lower Secondary Upper Secondary Oc…" at bounding box center [336, 260] width 260 height 40
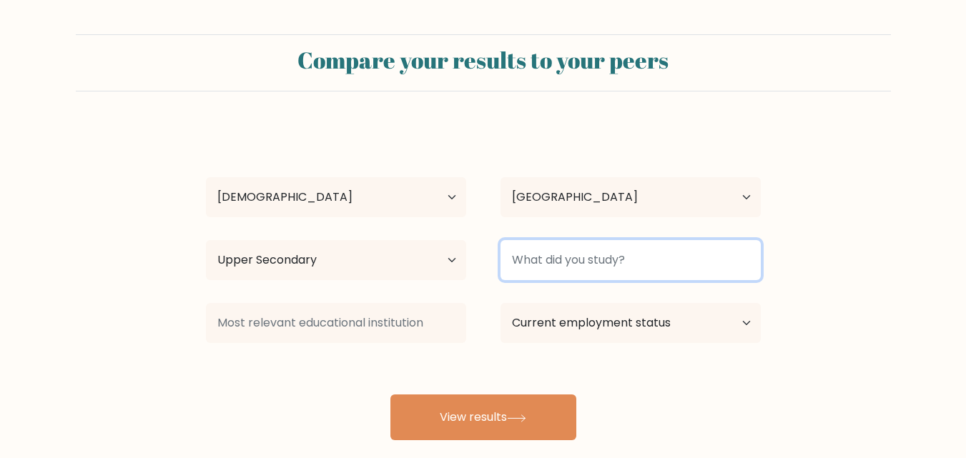
click at [551, 253] on input at bounding box center [631, 260] width 260 height 40
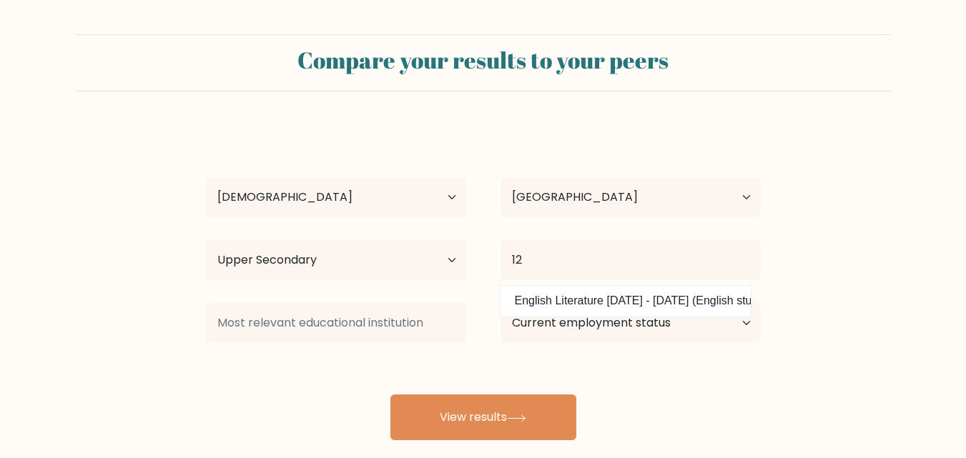
click at [797, 246] on form "Compare your results to your peers ADNAN AHMAD Age Under 18 years old 18-24 yea…" at bounding box center [483, 237] width 966 height 406
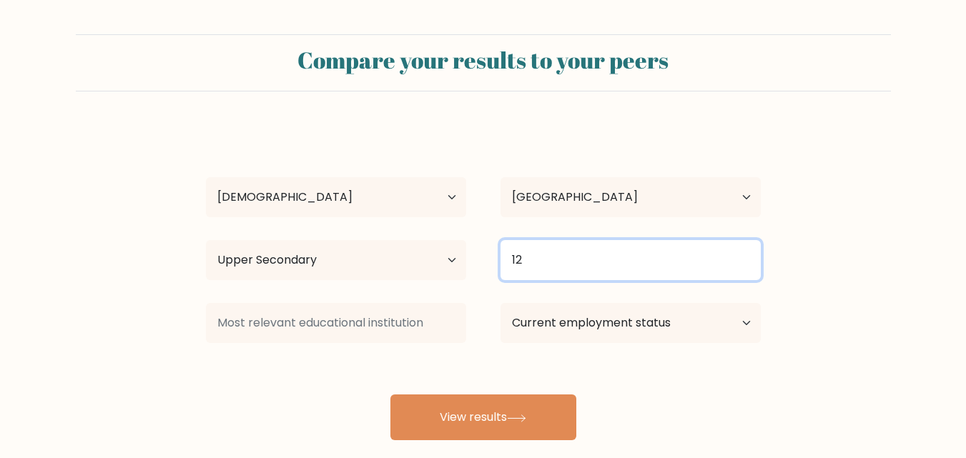
click at [680, 275] on input "12" at bounding box center [631, 260] width 260 height 40
type input "1"
type input "2"
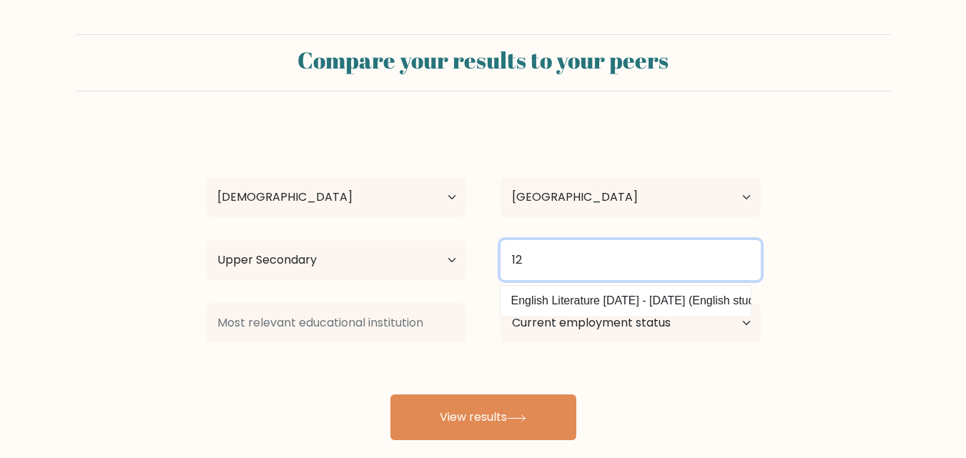
scroll to position [0, 3]
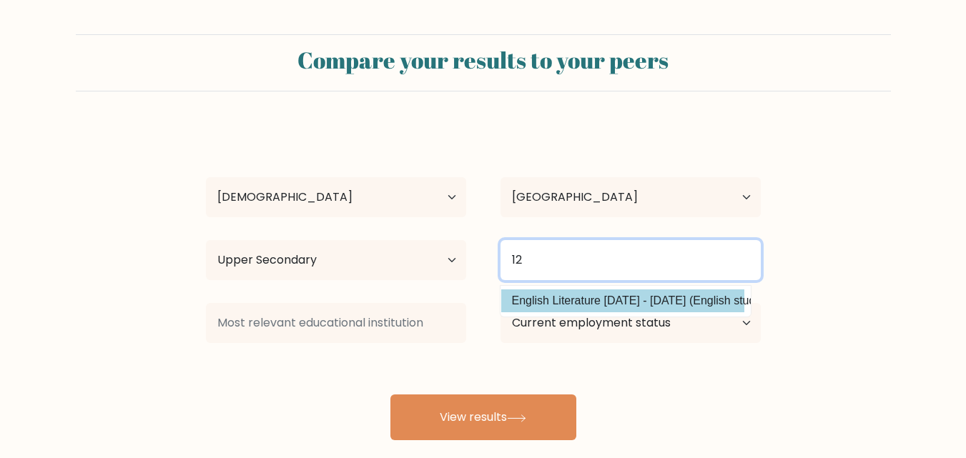
type input "1"
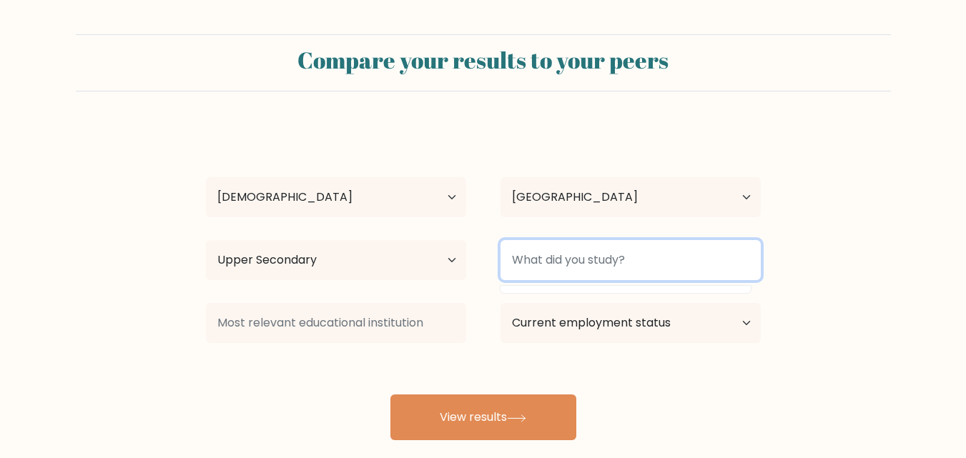
scroll to position [0, 0]
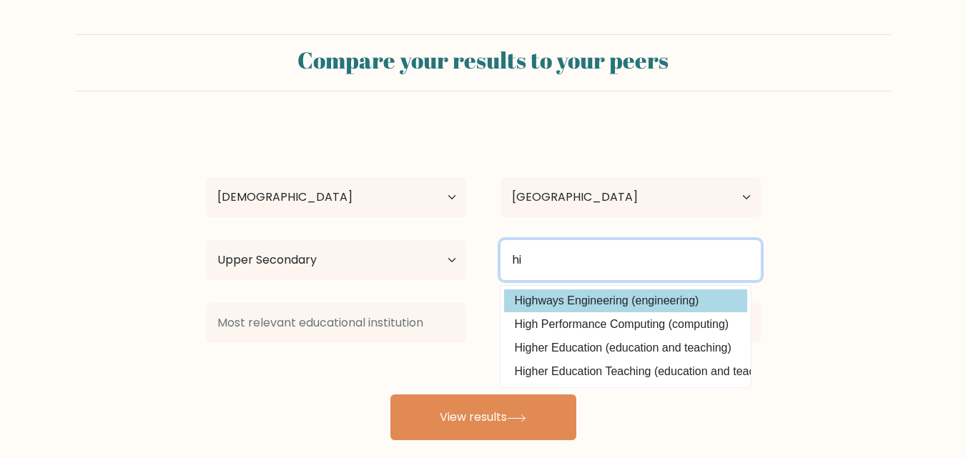
type input "h"
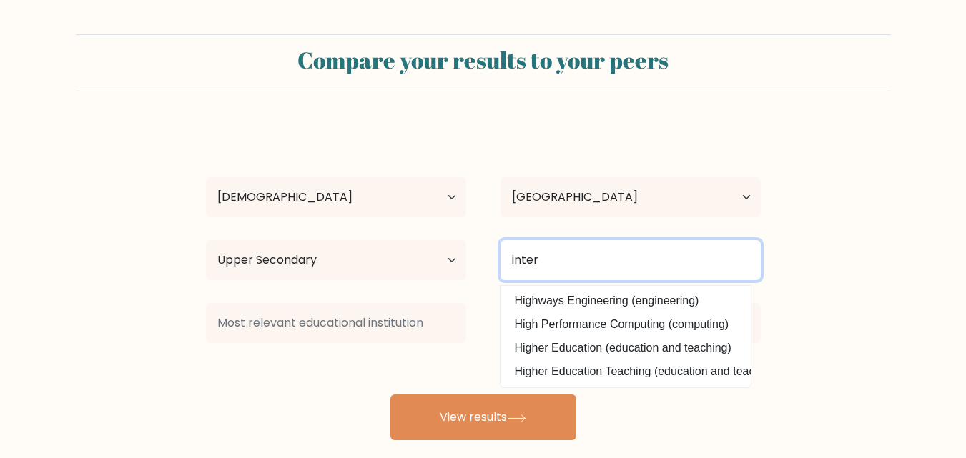
type input "inter"
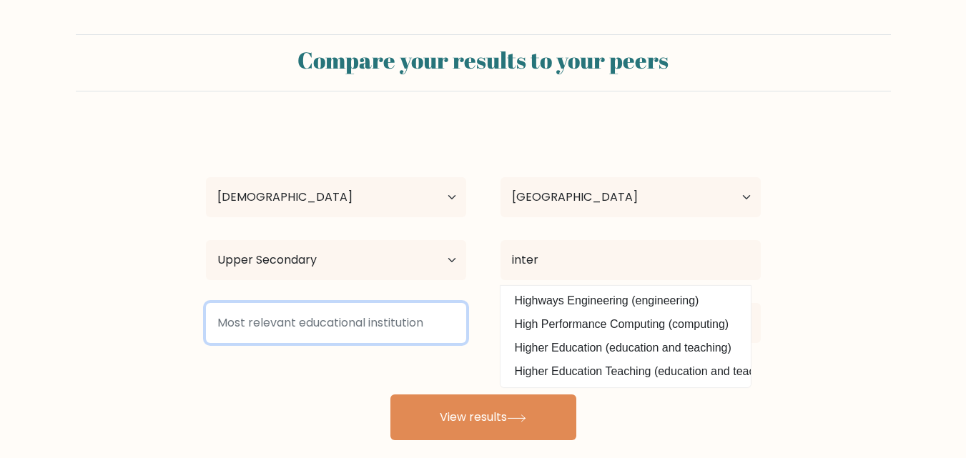
click at [363, 328] on input at bounding box center [336, 323] width 260 height 40
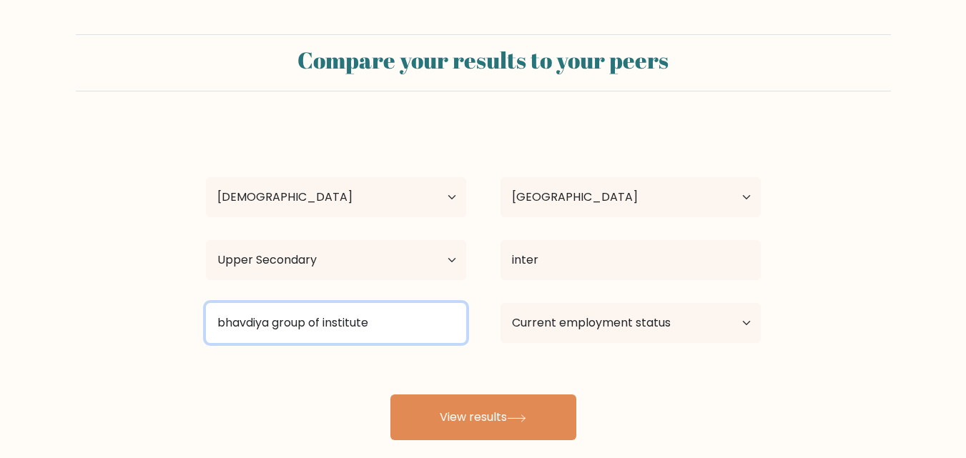
type input "bhavdiya group of institute"
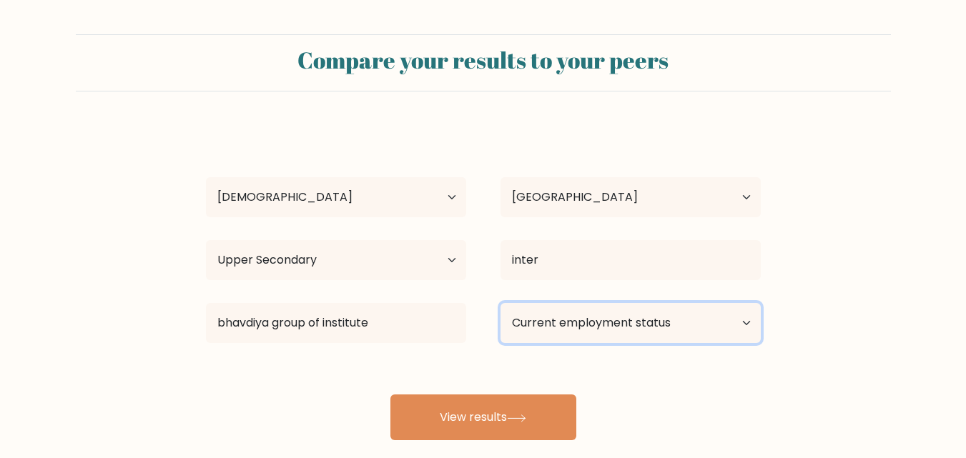
click at [642, 323] on select "Current employment status Employed Student Retired Other / prefer not to answer" at bounding box center [631, 323] width 260 height 40
select select "student"
click at [501, 303] on select "Current employment status Employed Student Retired Other / prefer not to answer" at bounding box center [631, 323] width 260 height 40
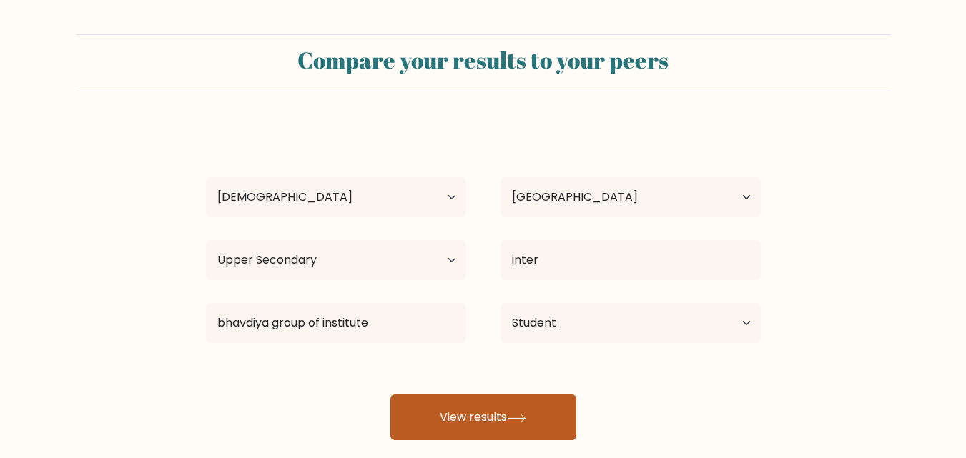
click at [504, 408] on button "View results" at bounding box center [483, 418] width 186 height 46
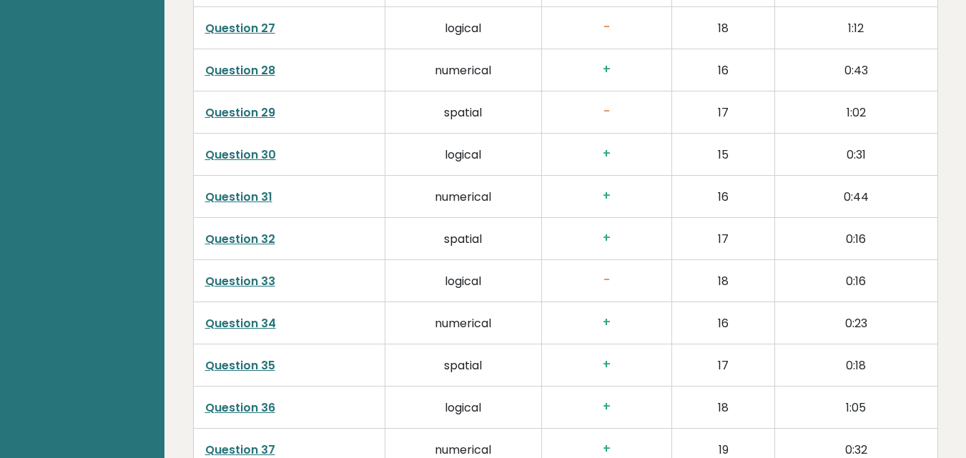
scroll to position [3664, 0]
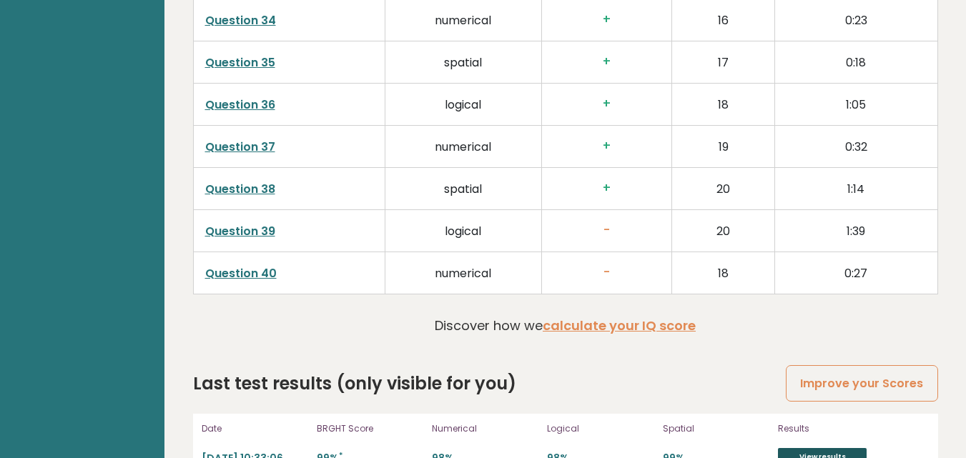
click at [819, 448] on link "View results" at bounding box center [822, 457] width 89 height 19
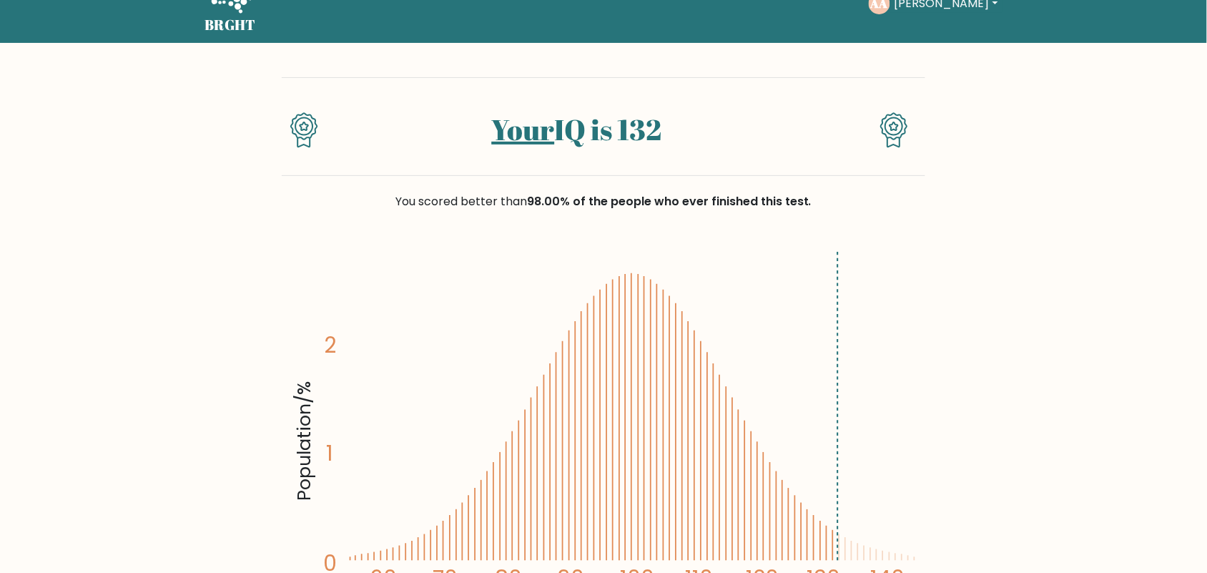
scroll to position [125, 0]
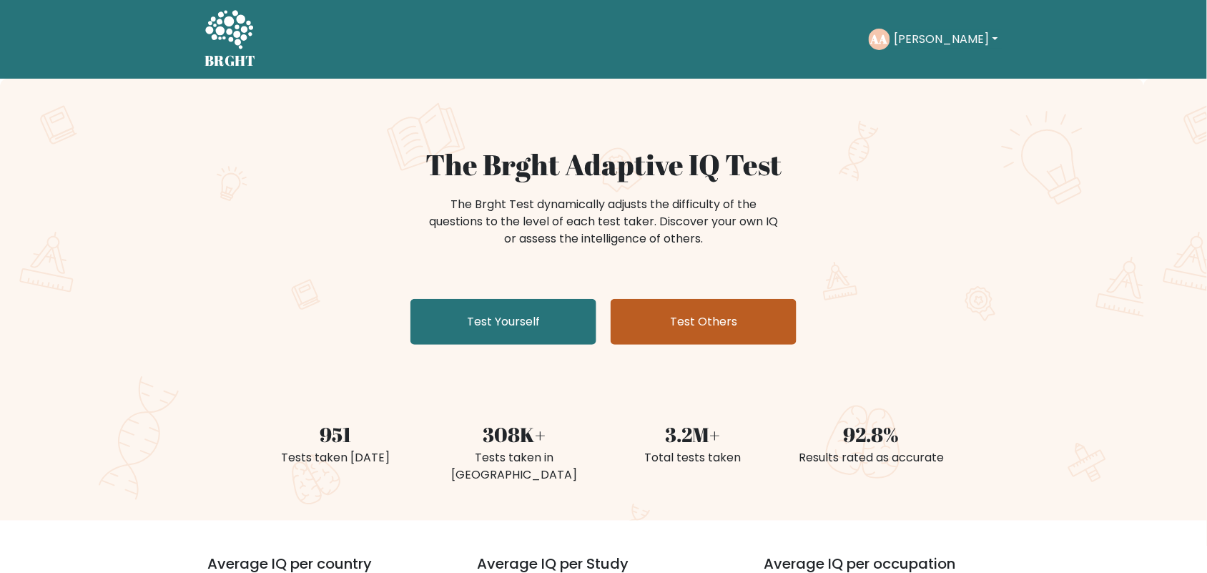
click at [674, 313] on link "Test Others" at bounding box center [704, 322] width 186 height 46
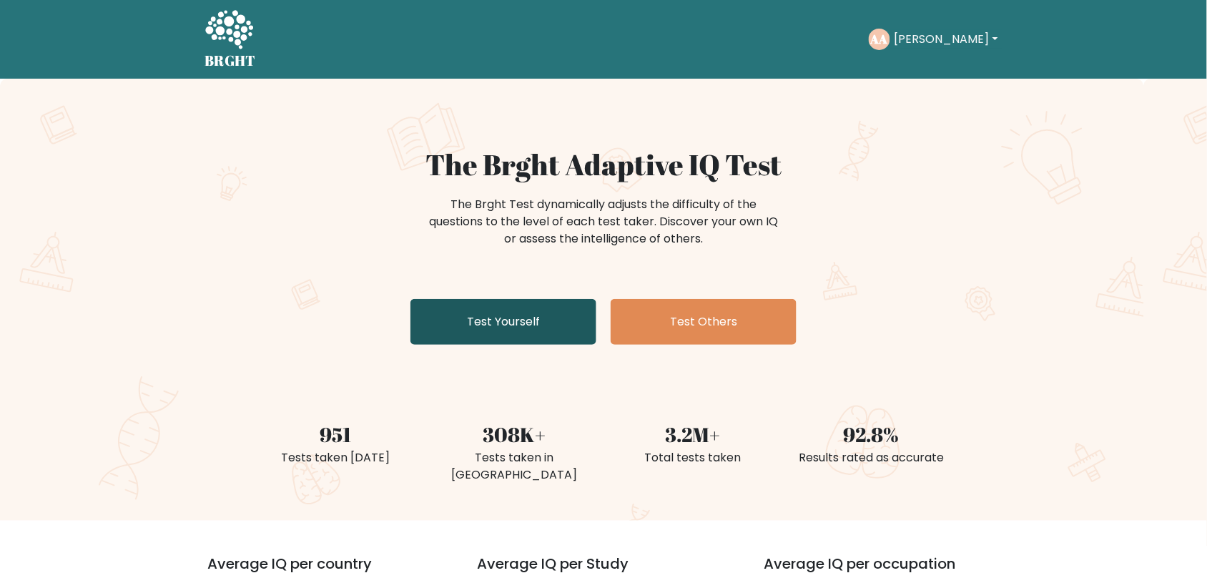
click at [491, 325] on link "Test Yourself" at bounding box center [503, 322] width 186 height 46
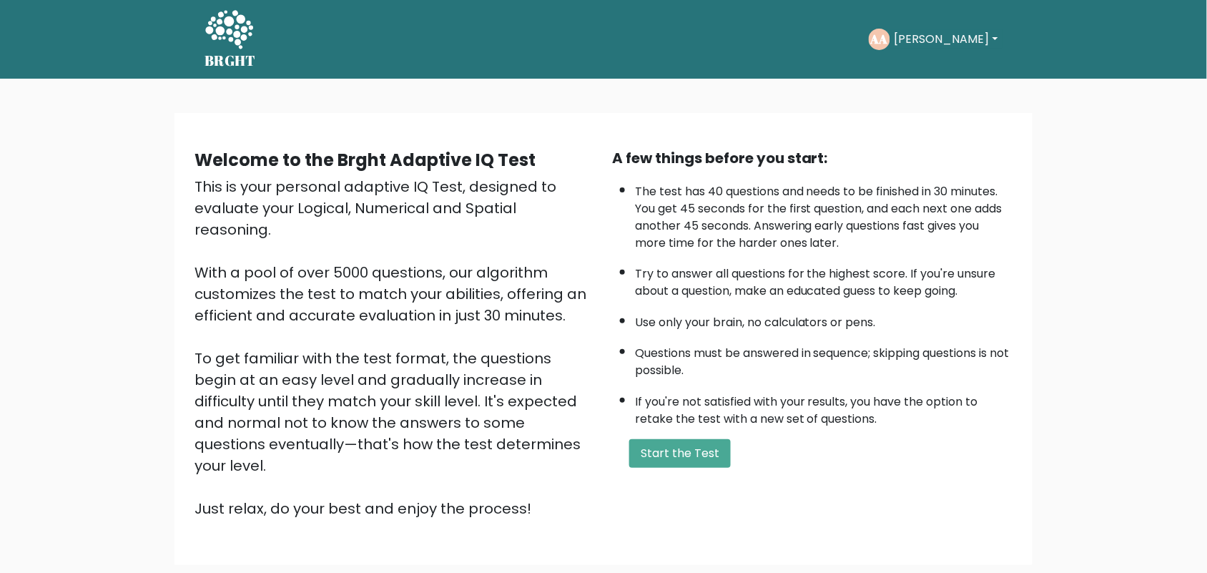
click at [942, 40] on button "[PERSON_NAME]" at bounding box center [946, 39] width 112 height 19
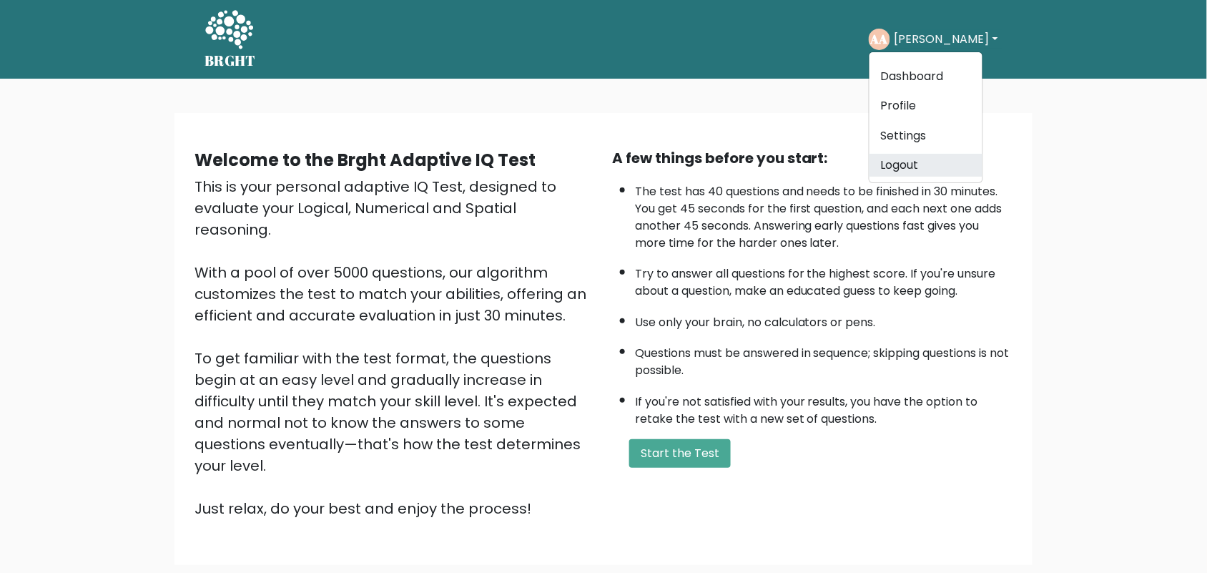
click at [938, 168] on link "Logout" at bounding box center [926, 165] width 113 height 23
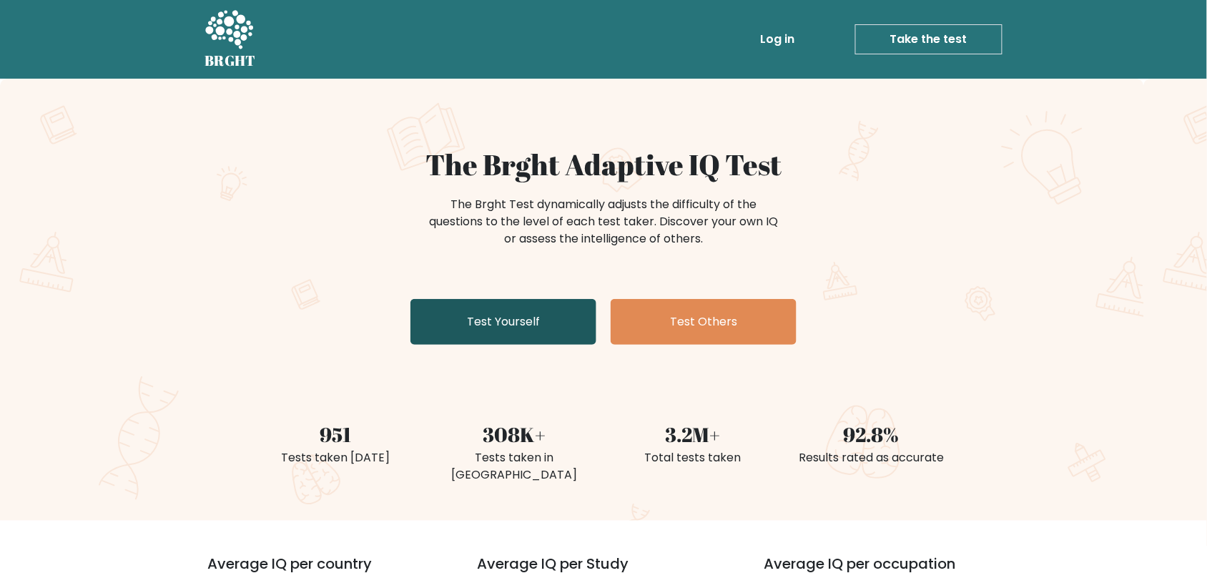
click at [565, 322] on link "Test Yourself" at bounding box center [503, 322] width 186 height 46
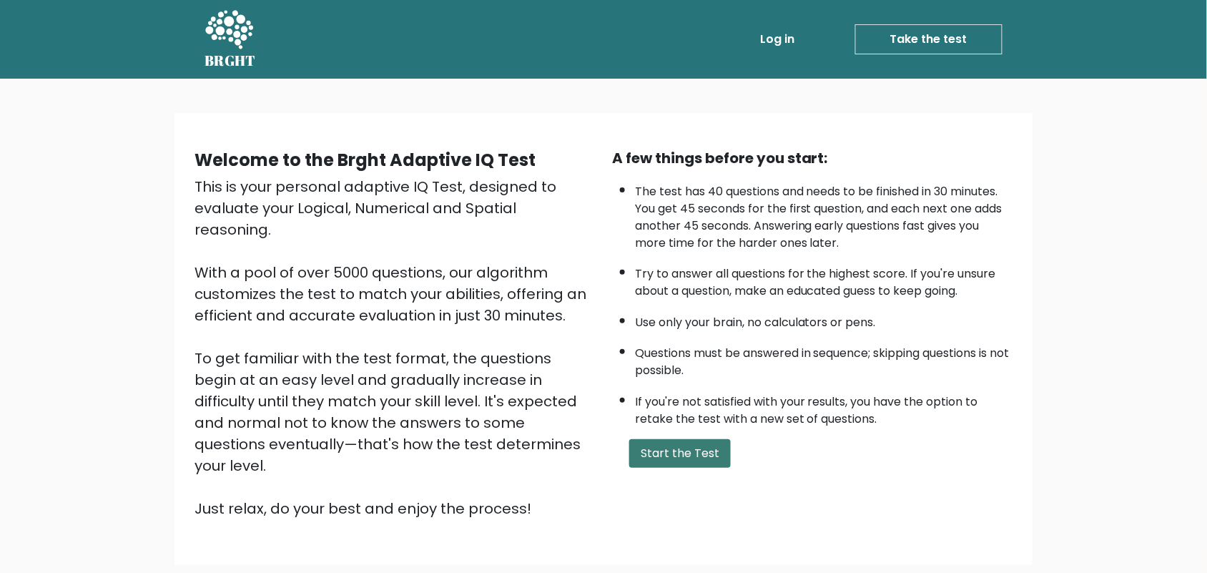
click at [708, 443] on button "Start the Test" at bounding box center [680, 453] width 102 height 29
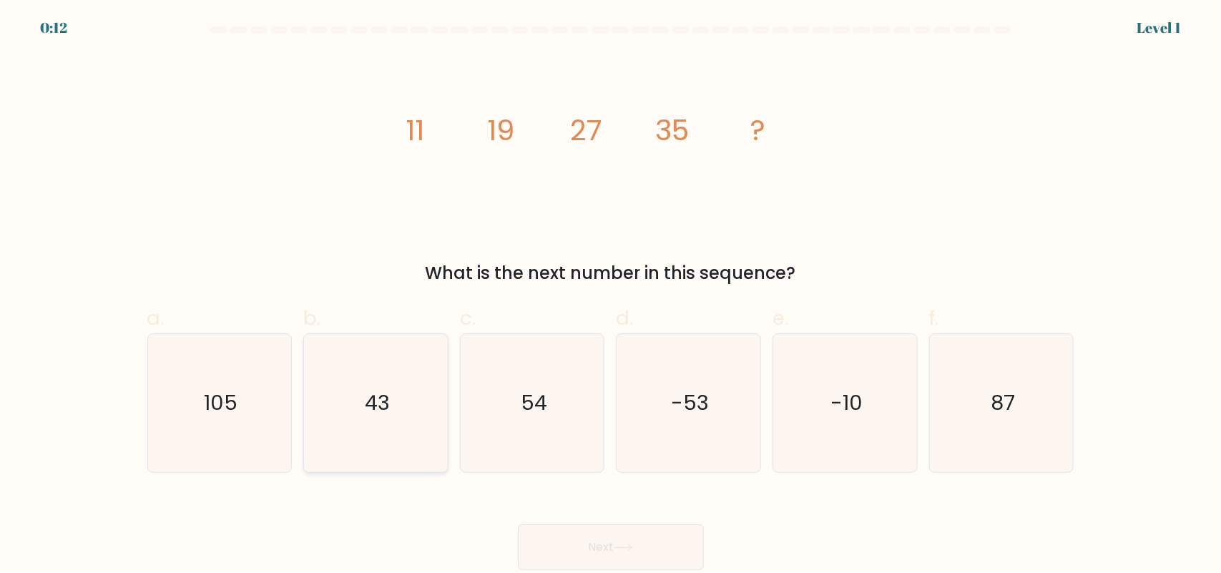
click at [390, 428] on icon "43" at bounding box center [376, 403] width 138 height 138
click at [611, 296] on input "b. 43" at bounding box center [611, 291] width 1 height 9
radio input "true"
click at [551, 556] on button "Next" at bounding box center [611, 547] width 186 height 46
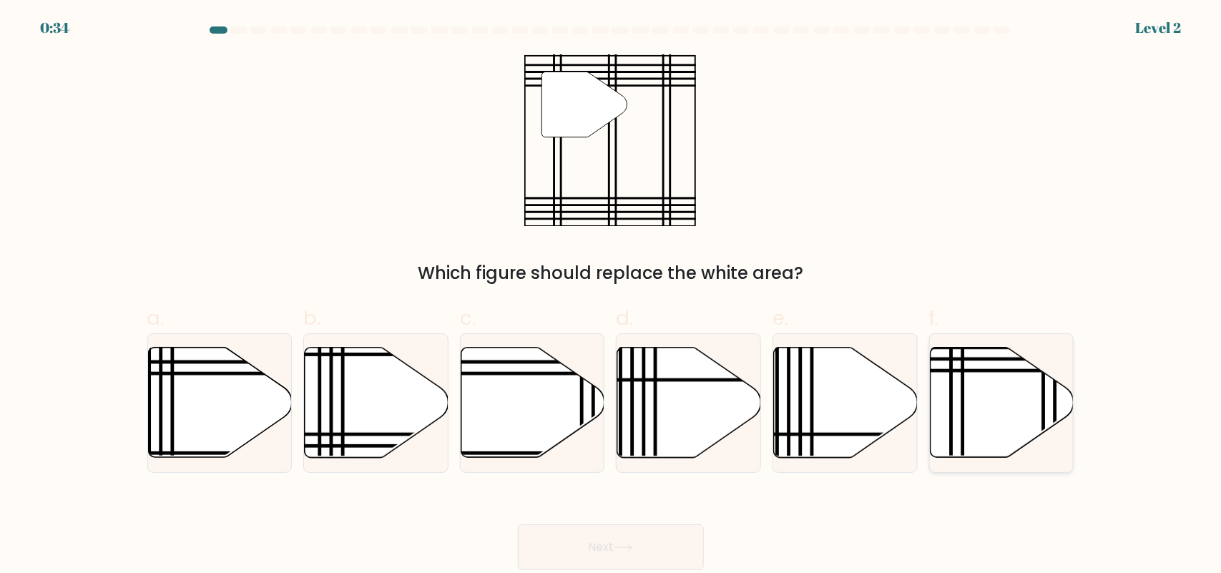
click at [970, 433] on icon at bounding box center [1002, 402] width 144 height 110
click at [611, 296] on input "f." at bounding box center [611, 291] width 1 height 9
radio input "true"
click at [630, 540] on button "Next" at bounding box center [611, 547] width 186 height 46
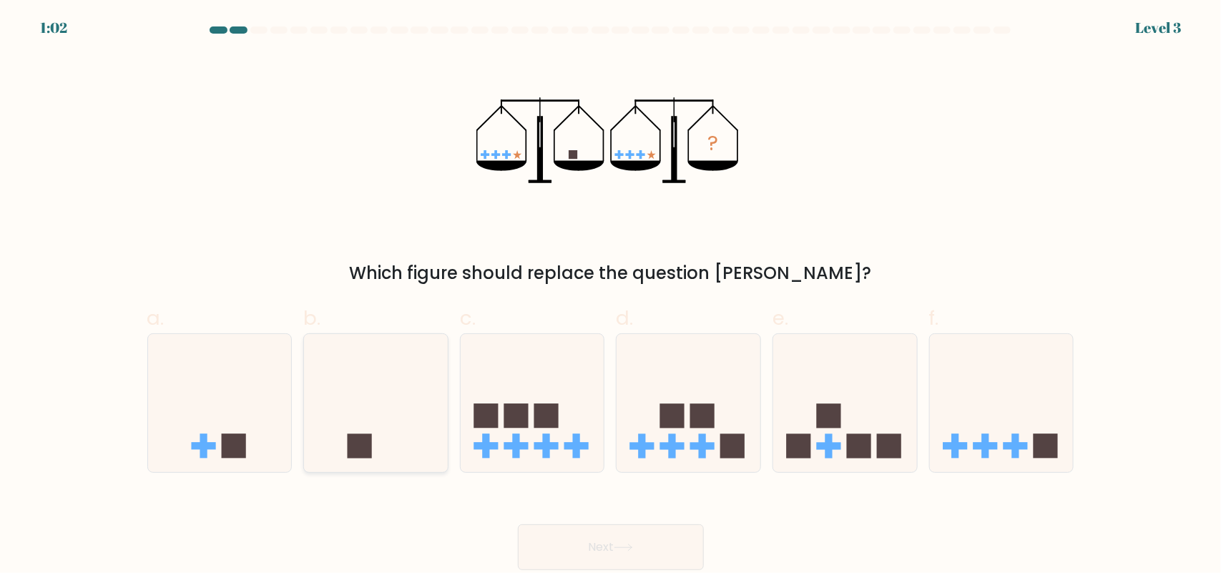
click at [360, 410] on icon at bounding box center [376, 402] width 144 height 119
click at [611, 296] on input "b." at bounding box center [611, 291] width 1 height 9
radio input "true"
click at [604, 546] on button "Next" at bounding box center [611, 547] width 186 height 46
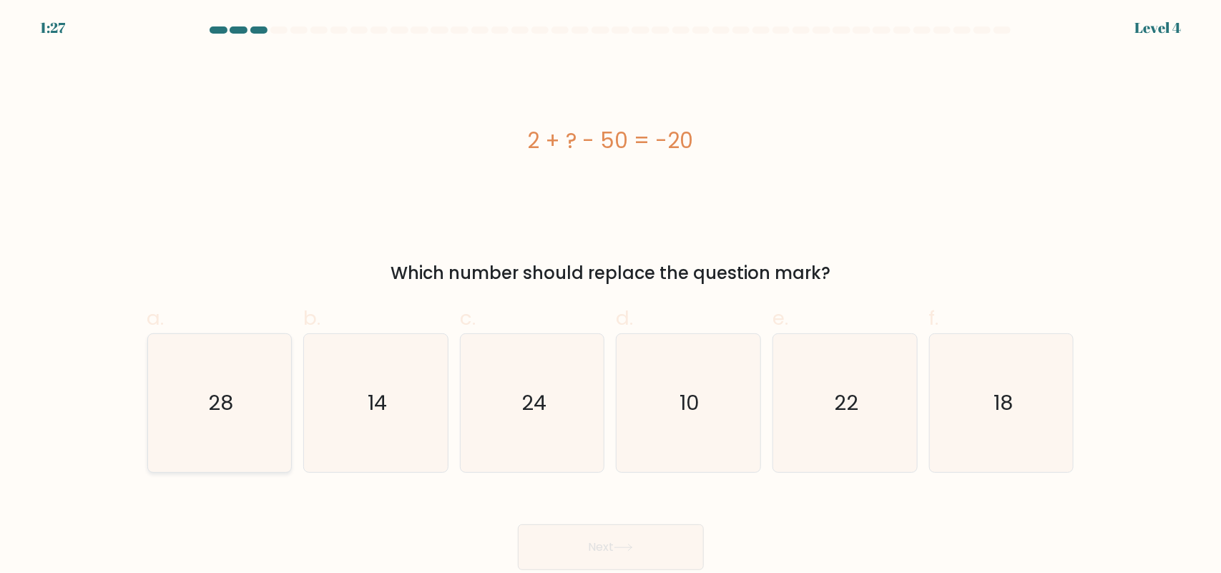
click at [168, 402] on icon "28" at bounding box center [219, 403] width 138 height 138
click at [611, 296] on input "a. 28" at bounding box center [611, 291] width 1 height 9
radio input "true"
click at [594, 544] on button "Next" at bounding box center [611, 547] width 186 height 46
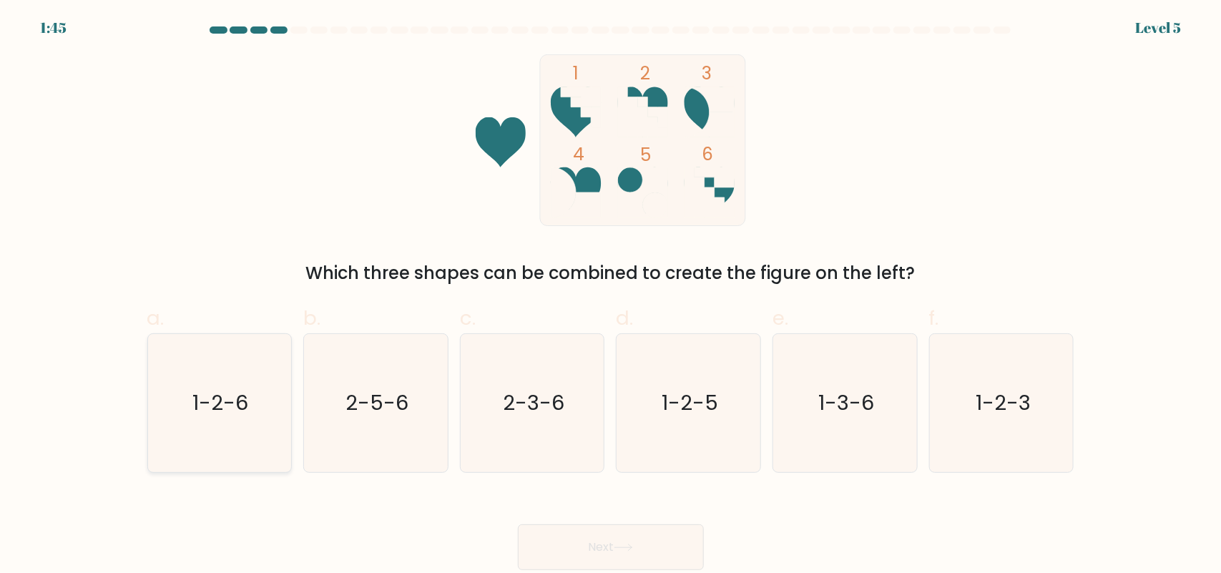
click at [165, 403] on icon "1-2-6" at bounding box center [219, 403] width 138 height 138
click at [611, 296] on input "a. 1-2-6" at bounding box center [611, 291] width 1 height 9
radio input "true"
click at [631, 547] on icon at bounding box center [623, 547] width 19 height 8
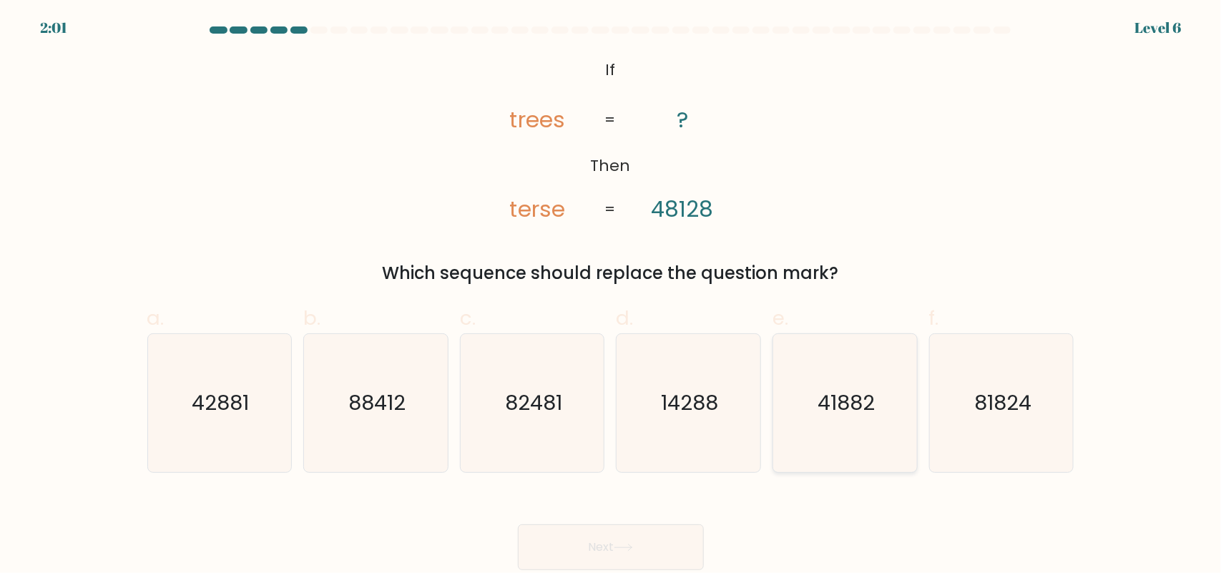
click at [870, 392] on text "41882" at bounding box center [845, 402] width 57 height 29
click at [611, 296] on input "e. 41882" at bounding box center [611, 291] width 1 height 9
radio input "true"
click at [565, 545] on button "Next" at bounding box center [611, 547] width 186 height 46
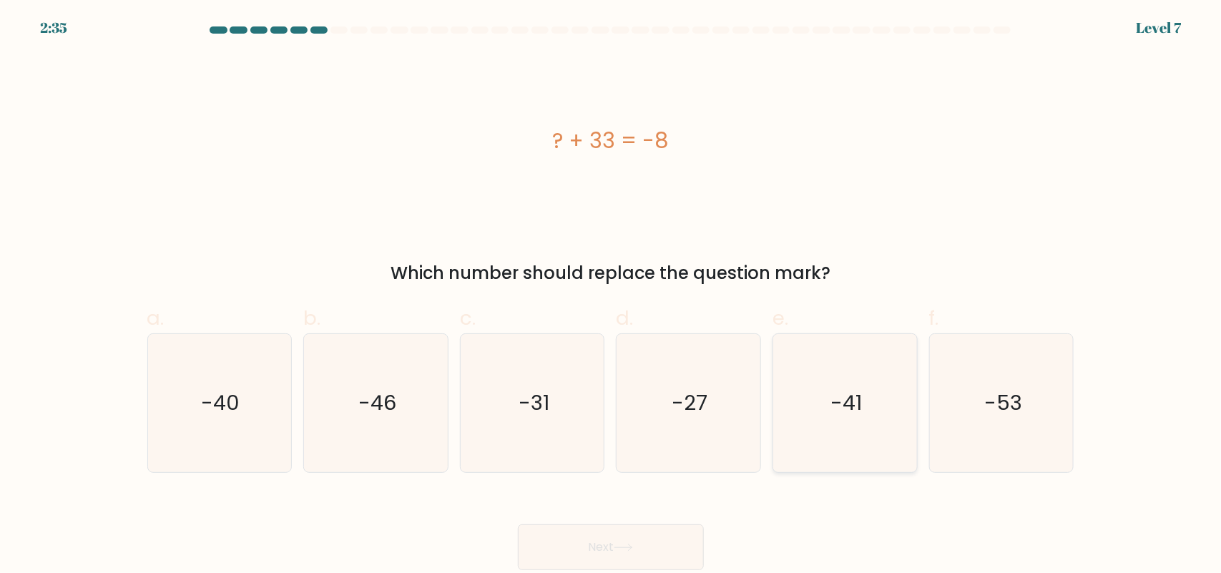
click at [864, 440] on icon "-41" at bounding box center [845, 403] width 138 height 138
click at [611, 296] on input "e. -41" at bounding box center [611, 291] width 1 height 9
radio input "true"
click at [619, 540] on button "Next" at bounding box center [611, 547] width 186 height 46
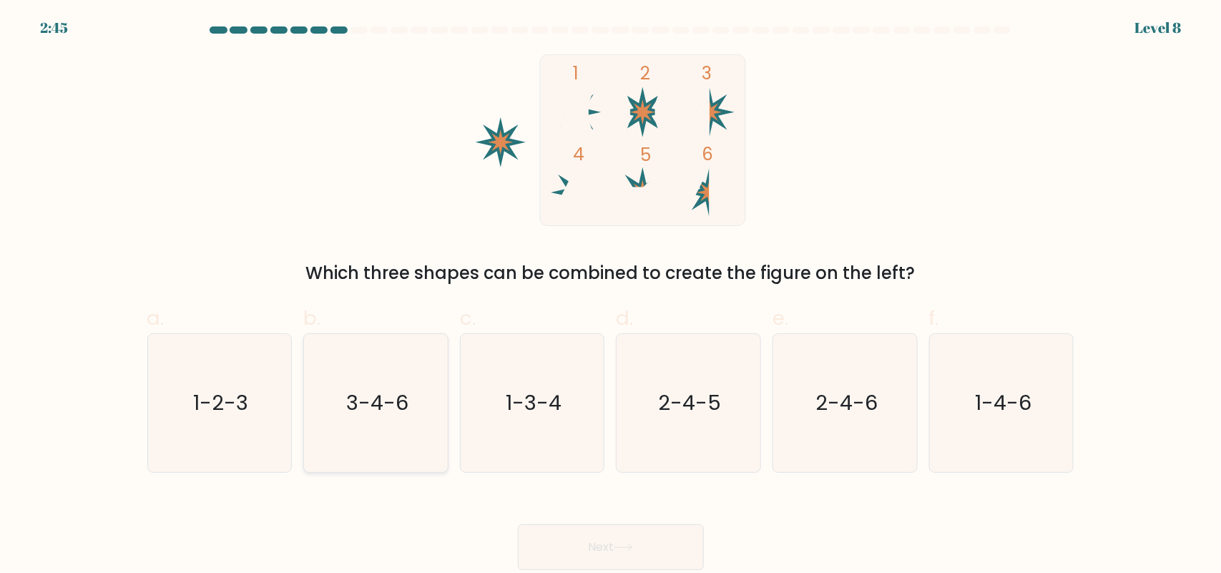
click at [401, 394] on text "3-4-6" at bounding box center [377, 402] width 62 height 29
click at [611, 296] on input "b. 3-4-6" at bounding box center [611, 291] width 1 height 9
radio input "true"
click at [584, 547] on button "Next" at bounding box center [611, 547] width 186 height 46
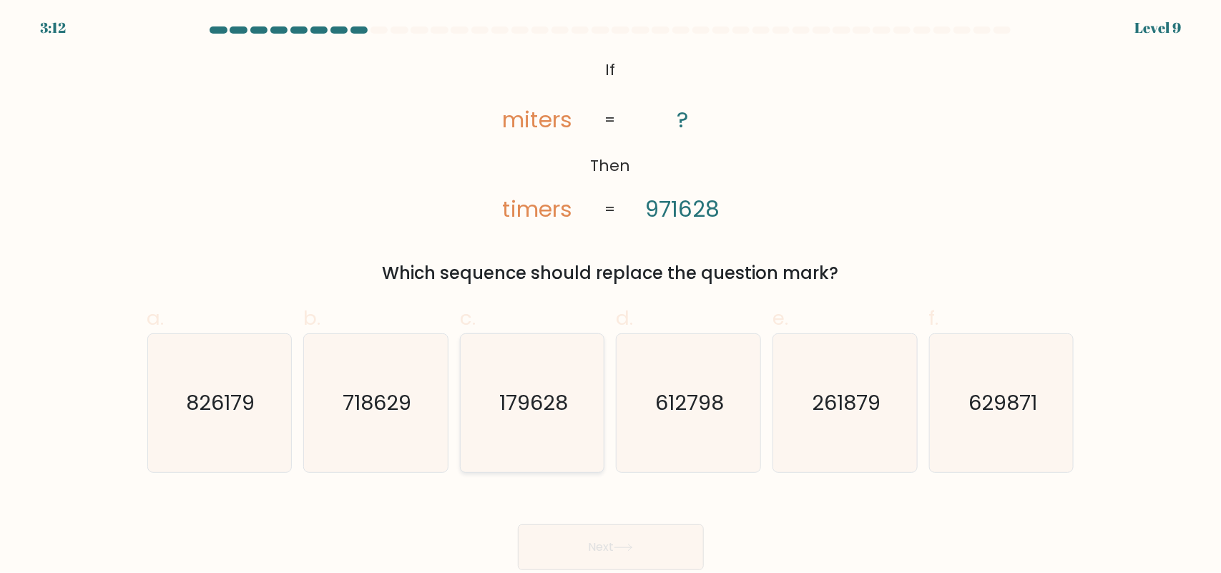
click at [586, 408] on icon "179628" at bounding box center [532, 403] width 138 height 138
click at [611, 296] on input "c. 179628" at bounding box center [611, 291] width 1 height 9
radio input "true"
click at [526, 548] on button "Next" at bounding box center [611, 547] width 186 height 46
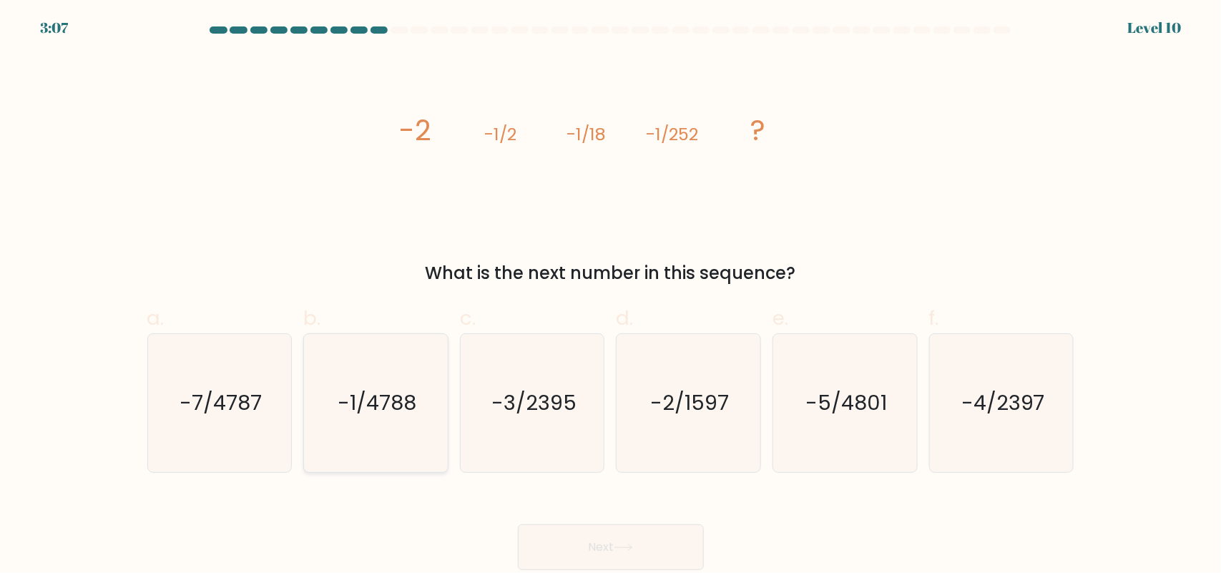
click at [377, 399] on text "-1/4788" at bounding box center [377, 402] width 79 height 29
click at [611, 296] on input "b. -1/4788" at bounding box center [611, 291] width 1 height 9
radio input "true"
click at [546, 552] on button "Next" at bounding box center [611, 547] width 186 height 46
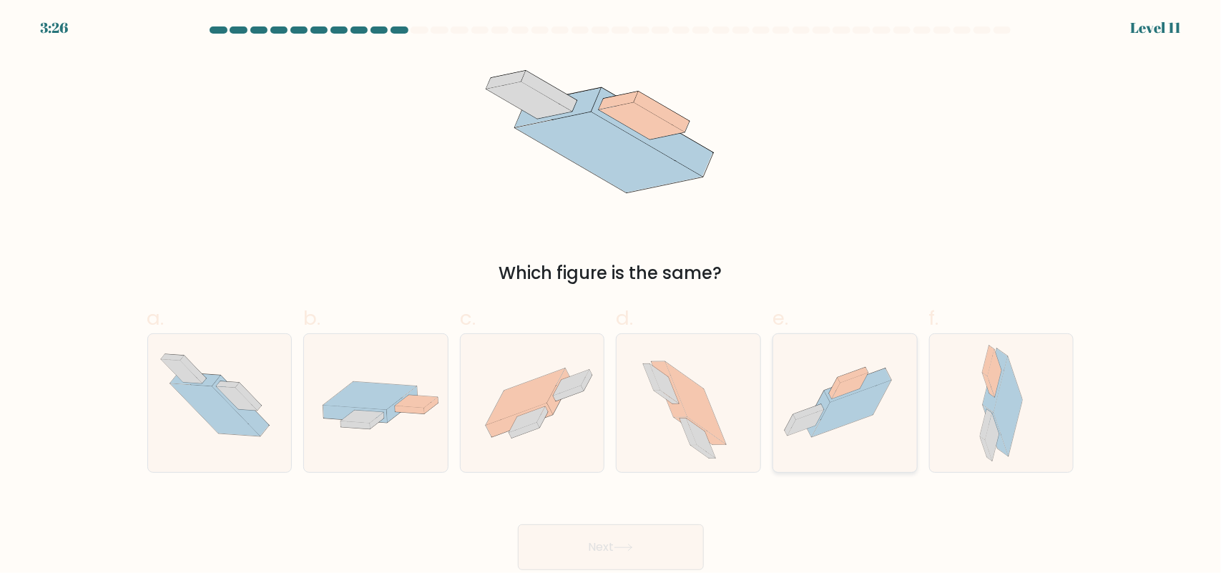
click at [853, 449] on icon at bounding box center [845, 402] width 144 height 107
click at [611, 296] on input "e." at bounding box center [611, 291] width 1 height 9
radio input "true"
click at [604, 538] on button "Next" at bounding box center [611, 547] width 186 height 46
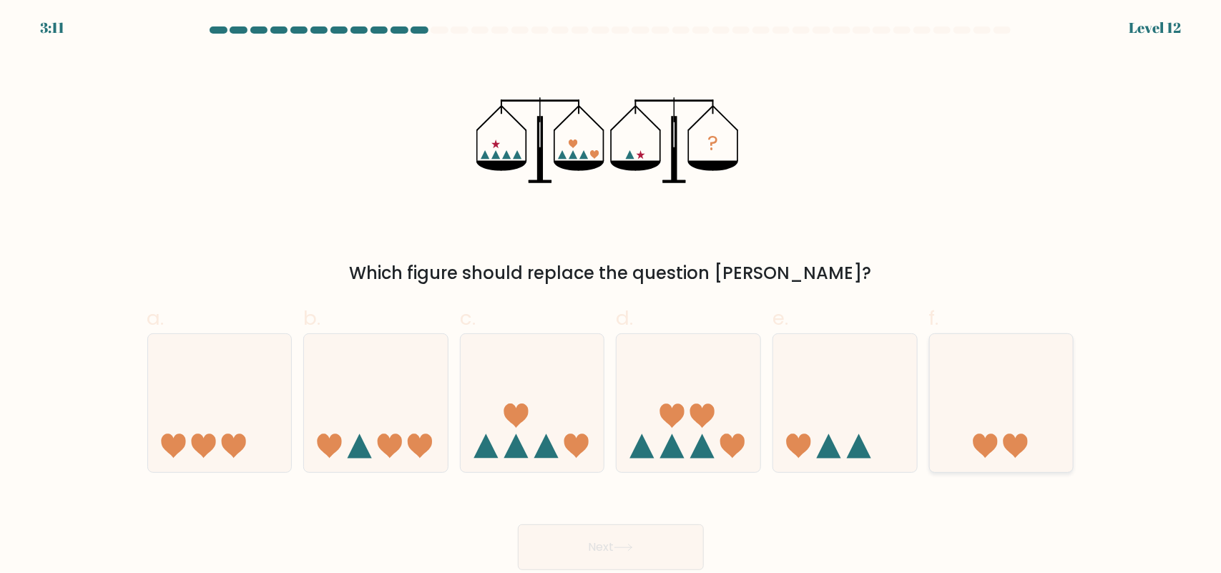
drag, startPoint x: 984, startPoint y: 438, endPoint x: 948, endPoint y: 471, distance: 48.1
click at [988, 476] on form at bounding box center [610, 297] width 1221 height 543
drag, startPoint x: 946, startPoint y: 438, endPoint x: 955, endPoint y: 451, distance: 14.9
click at [955, 451] on icon at bounding box center [1002, 402] width 144 height 119
click at [611, 296] on input "f." at bounding box center [611, 291] width 1 height 9
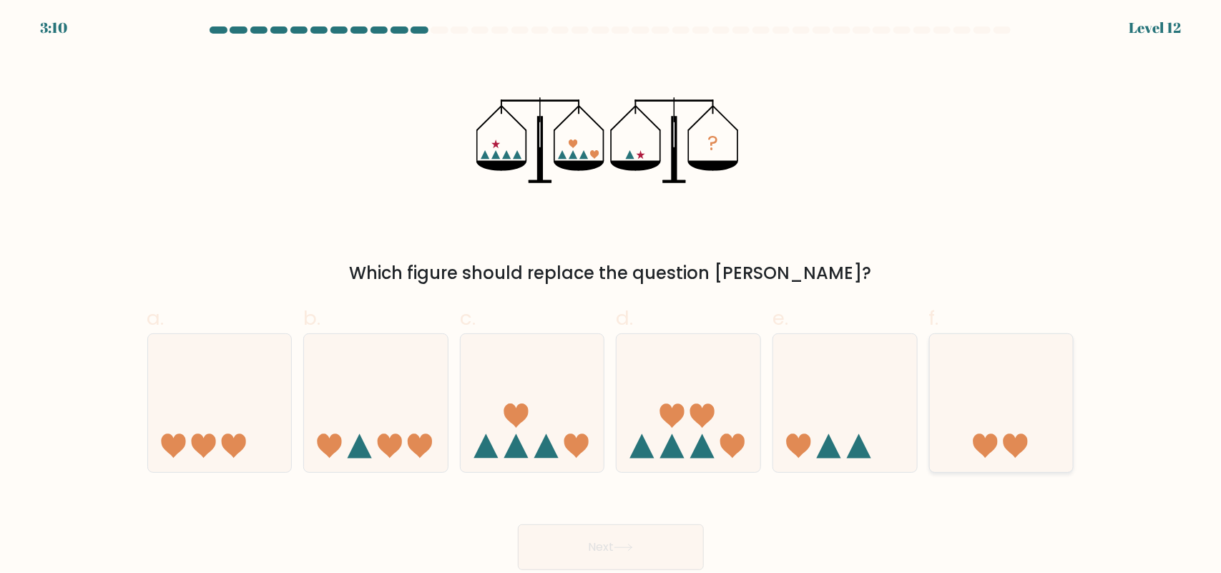
radio input "true"
click at [663, 533] on button "Next" at bounding box center [611, 547] width 186 height 46
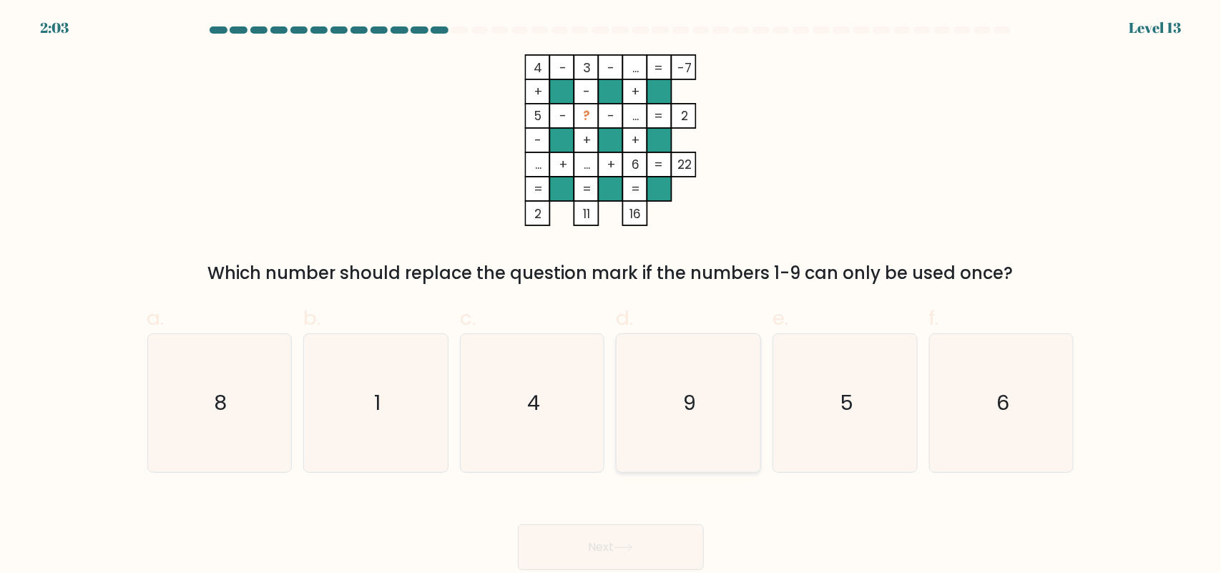
click at [627, 419] on icon "9" at bounding box center [688, 403] width 138 height 138
click at [611, 296] on input "d. 9" at bounding box center [611, 291] width 1 height 9
radio input "true"
click at [570, 533] on button "Next" at bounding box center [611, 547] width 186 height 46
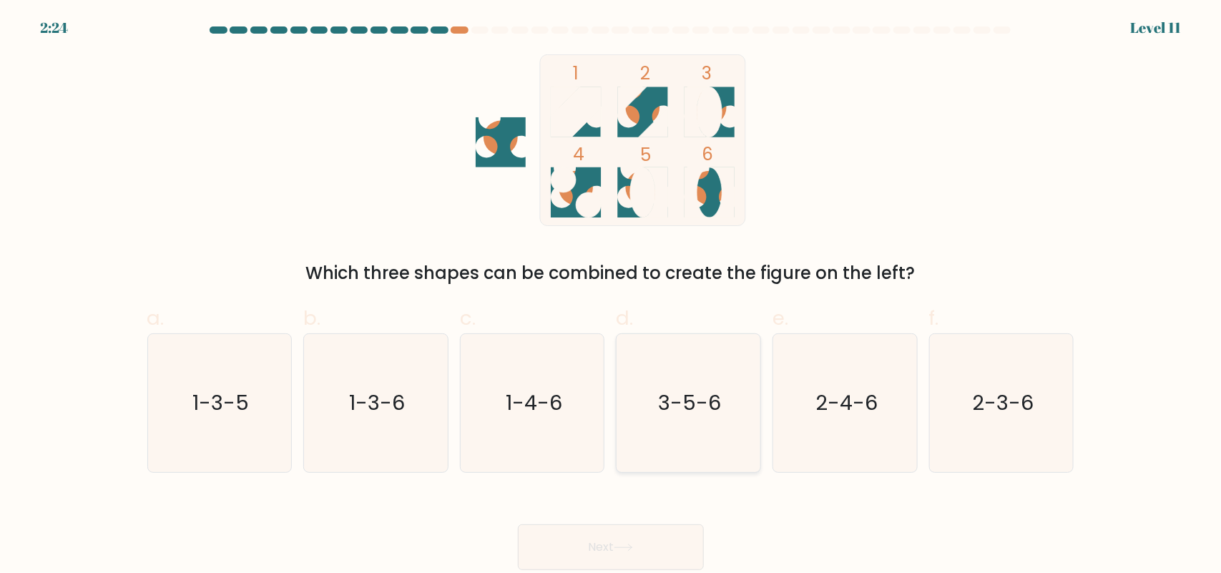
click at [709, 423] on icon "3-5-6" at bounding box center [688, 403] width 138 height 138
click at [611, 296] on input "d. 3-5-6" at bounding box center [611, 291] width 1 height 9
radio input "true"
click at [627, 538] on button "Next" at bounding box center [611, 547] width 186 height 46
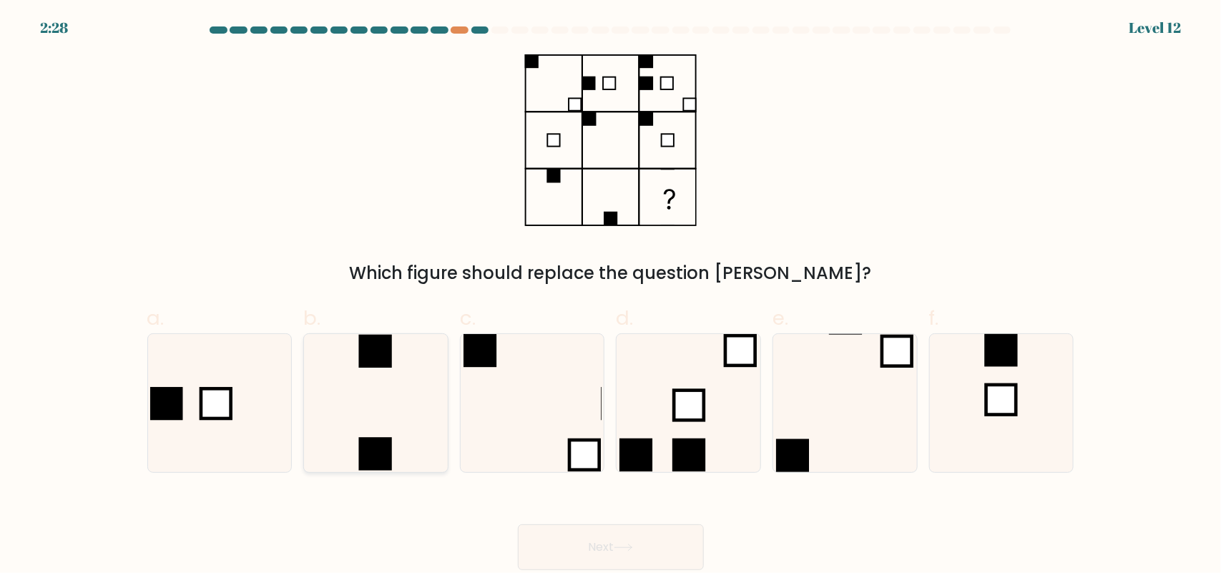
click at [337, 402] on icon at bounding box center [376, 403] width 138 height 138
click at [611, 296] on input "b." at bounding box center [611, 291] width 1 height 9
radio input "true"
click at [558, 541] on button "Next" at bounding box center [611, 547] width 186 height 46
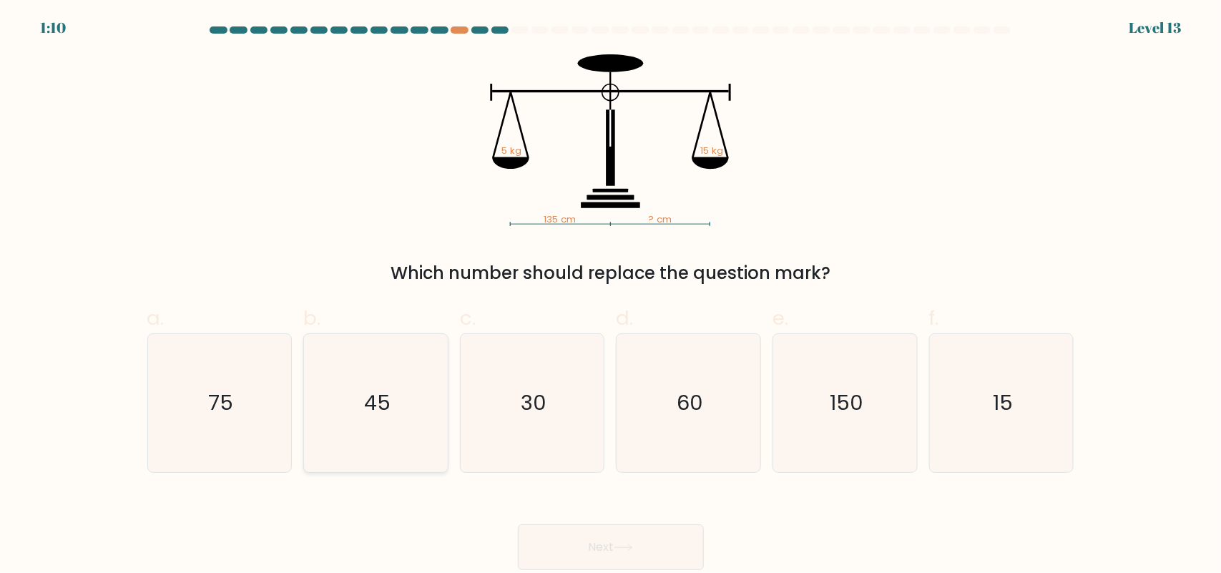
click at [394, 433] on icon "45" at bounding box center [376, 403] width 138 height 138
click at [611, 296] on input "b. 45" at bounding box center [611, 291] width 1 height 9
radio input "true"
click at [576, 554] on button "Next" at bounding box center [611, 547] width 186 height 46
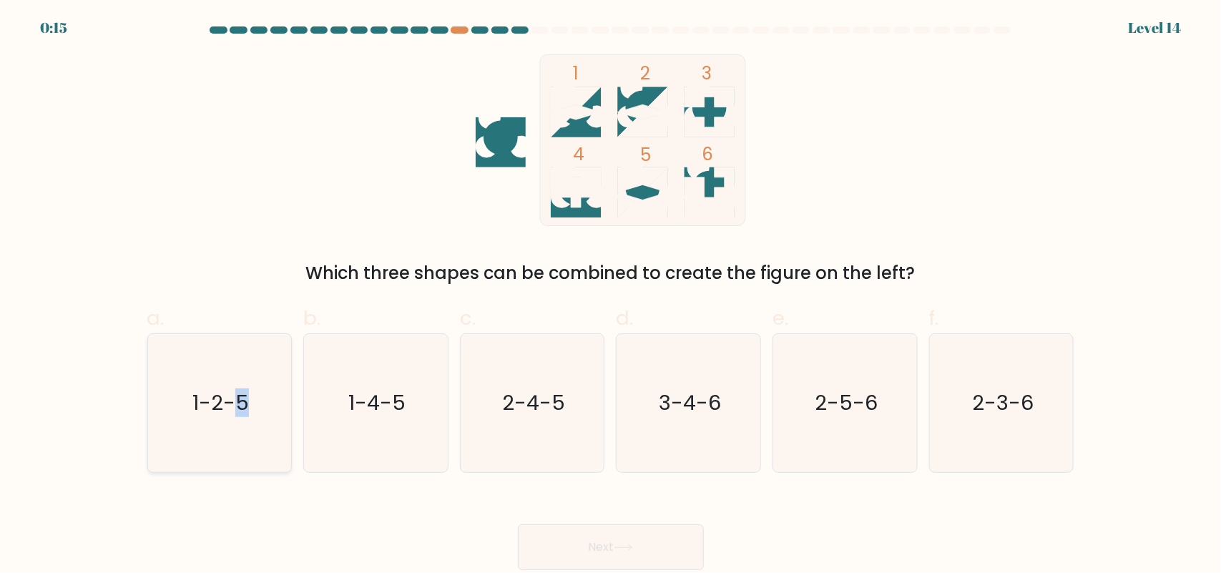
drag, startPoint x: 241, startPoint y: 395, endPoint x: 245, endPoint y: 408, distance: 14.2
click at [245, 406] on text "1-2-5" at bounding box center [220, 402] width 56 height 29
click at [571, 546] on button "Next" at bounding box center [611, 547] width 186 height 46
drag, startPoint x: 571, startPoint y: 547, endPoint x: 453, endPoint y: 252, distance: 318.0
click at [453, 252] on form at bounding box center [610, 297] width 1221 height 543
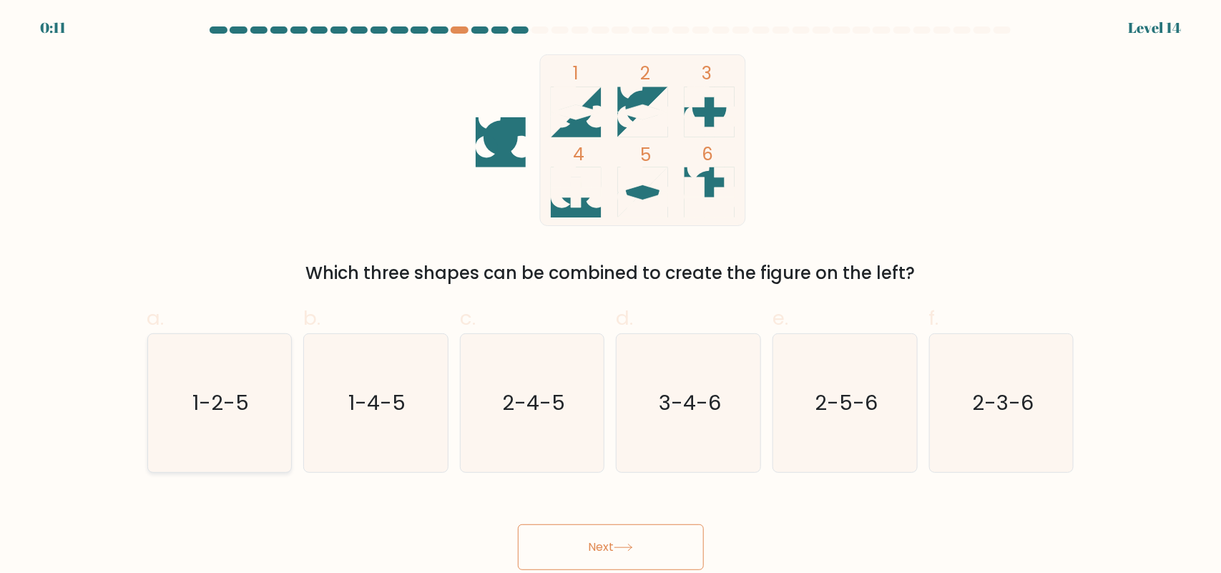
click at [215, 340] on icon "1-2-5" at bounding box center [219, 403] width 138 height 138
click at [611, 296] on input "a. 1-2-5" at bounding box center [611, 291] width 1 height 9
radio input "true"
click at [602, 541] on button "Next" at bounding box center [611, 547] width 186 height 46
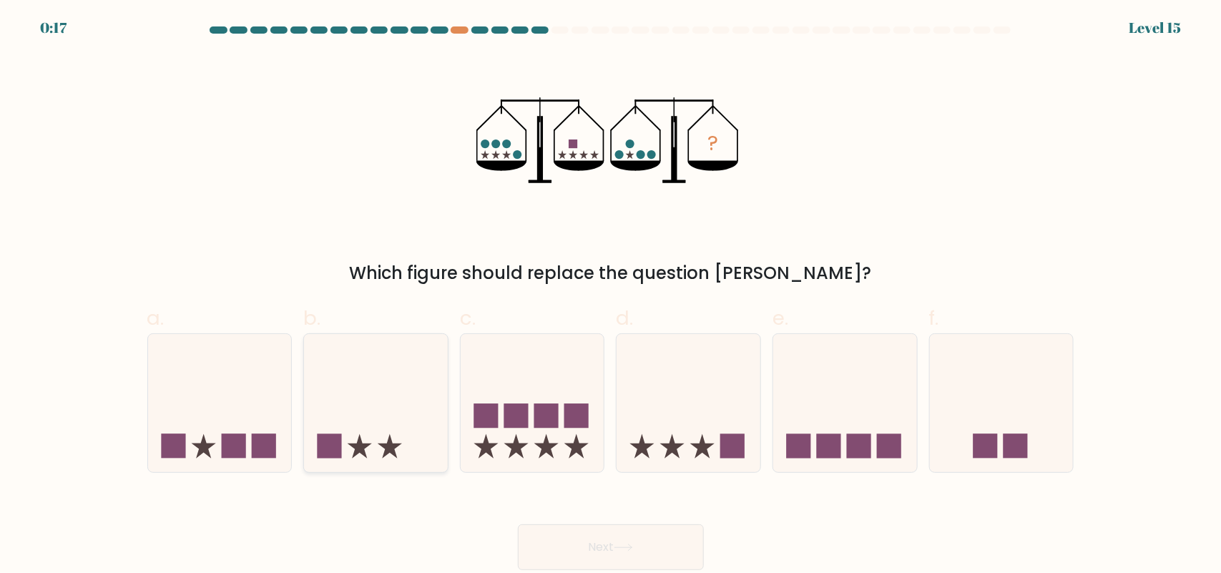
click at [404, 427] on icon at bounding box center [376, 402] width 144 height 119
click at [611, 296] on input "b." at bounding box center [611, 291] width 1 height 9
radio input "true"
click at [578, 556] on button "Next" at bounding box center [611, 547] width 186 height 46
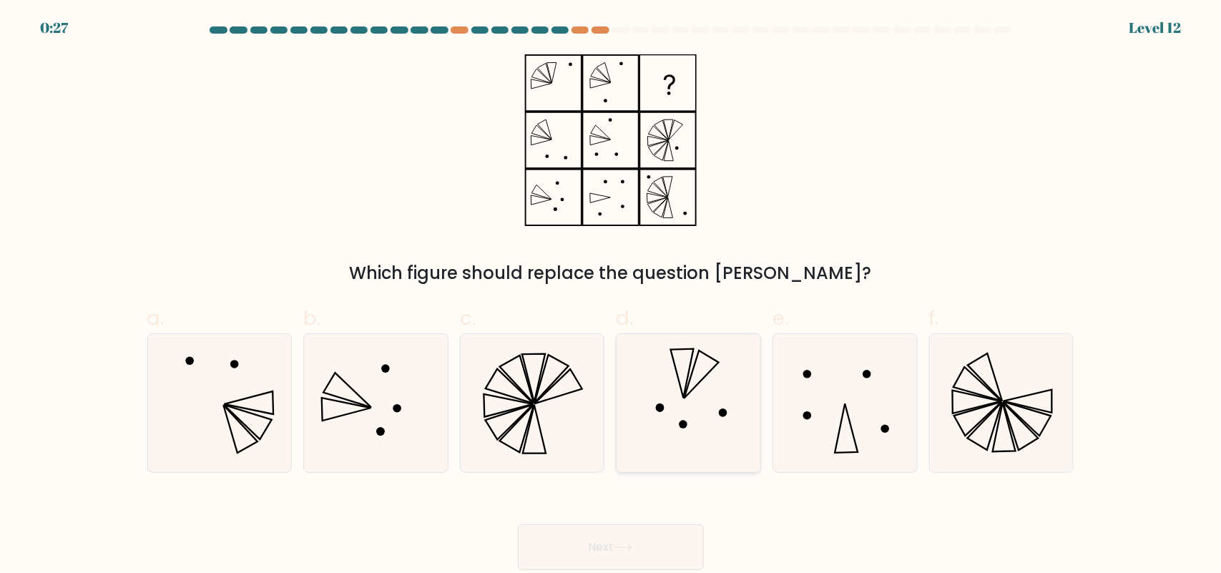
click at [757, 444] on icon at bounding box center [688, 403] width 138 height 138
click at [611, 296] on input "d." at bounding box center [611, 291] width 1 height 9
radio input "true"
click at [358, 363] on icon at bounding box center [376, 403] width 138 height 138
click at [611, 296] on input "b." at bounding box center [611, 291] width 1 height 9
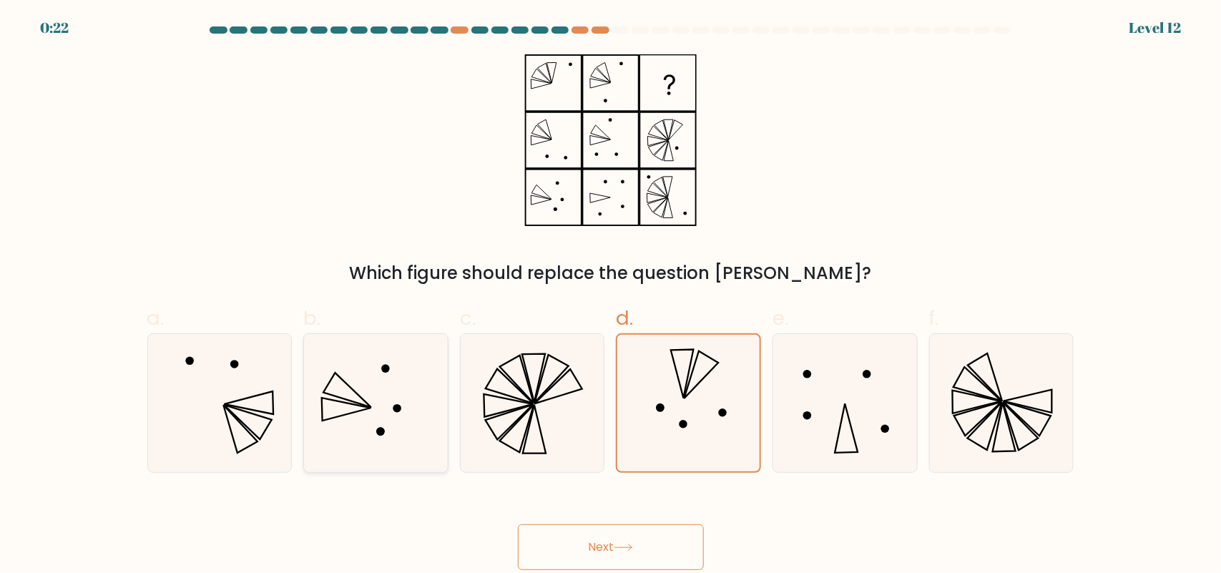
radio input "true"
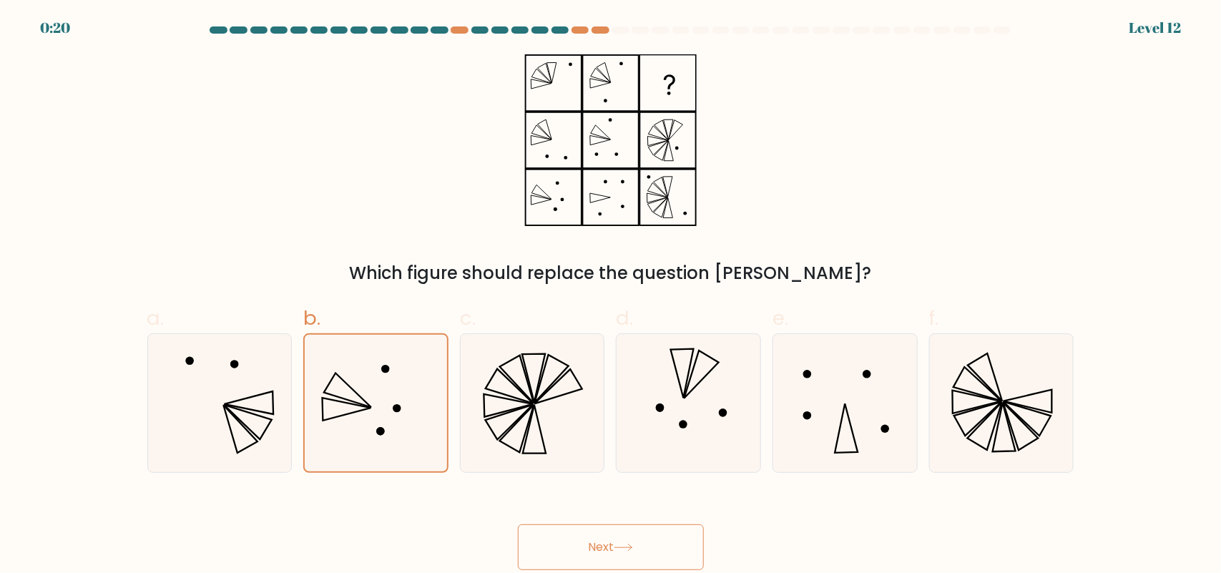
click at [580, 551] on button "Next" at bounding box center [611, 547] width 186 height 46
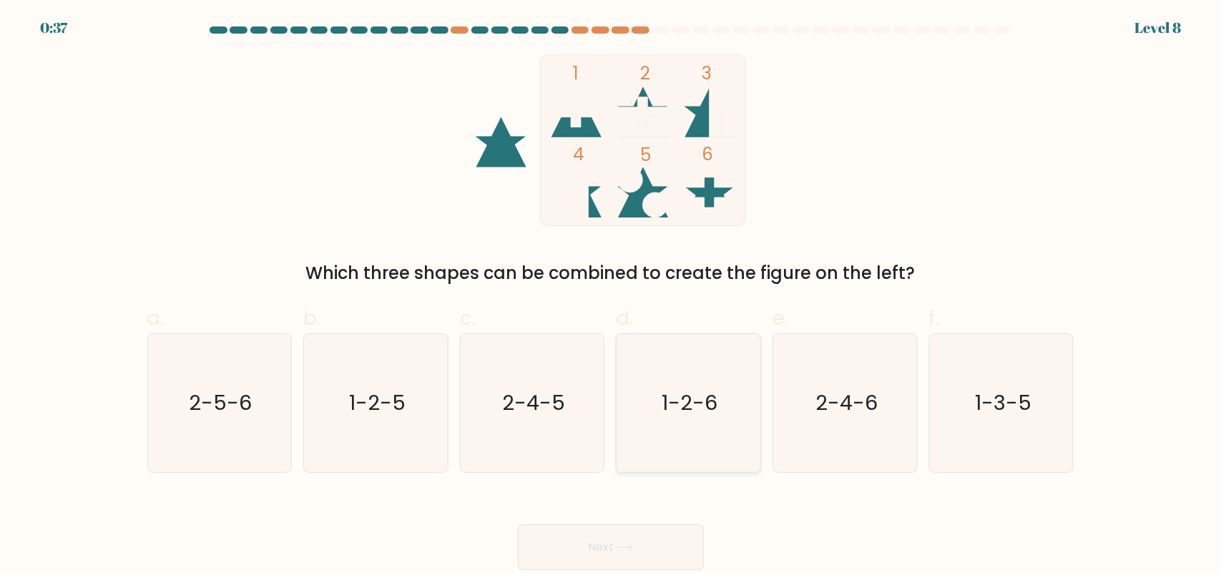
click at [690, 397] on text "1-2-6" at bounding box center [690, 402] width 56 height 29
click at [611, 296] on input "d. 1-2-6" at bounding box center [611, 291] width 1 height 9
radio input "true"
click at [674, 552] on button "Next" at bounding box center [611, 547] width 186 height 46
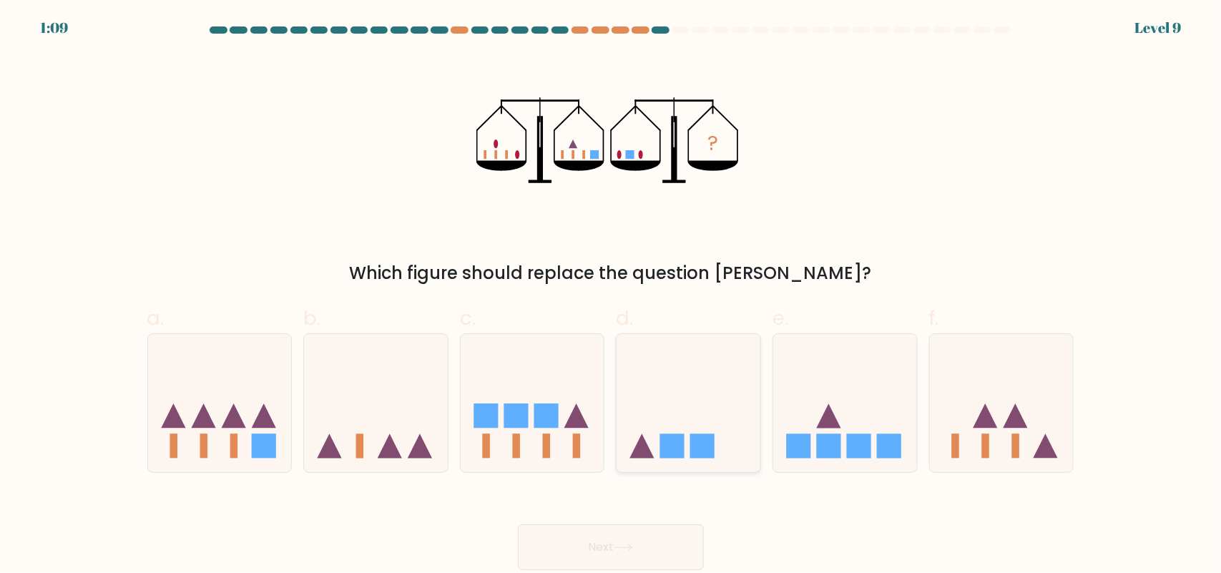
click at [715, 405] on icon at bounding box center [688, 402] width 144 height 119
click at [611, 296] on input "d." at bounding box center [611, 291] width 1 height 9
radio input "true"
click at [653, 551] on button "Next" at bounding box center [611, 547] width 186 height 46
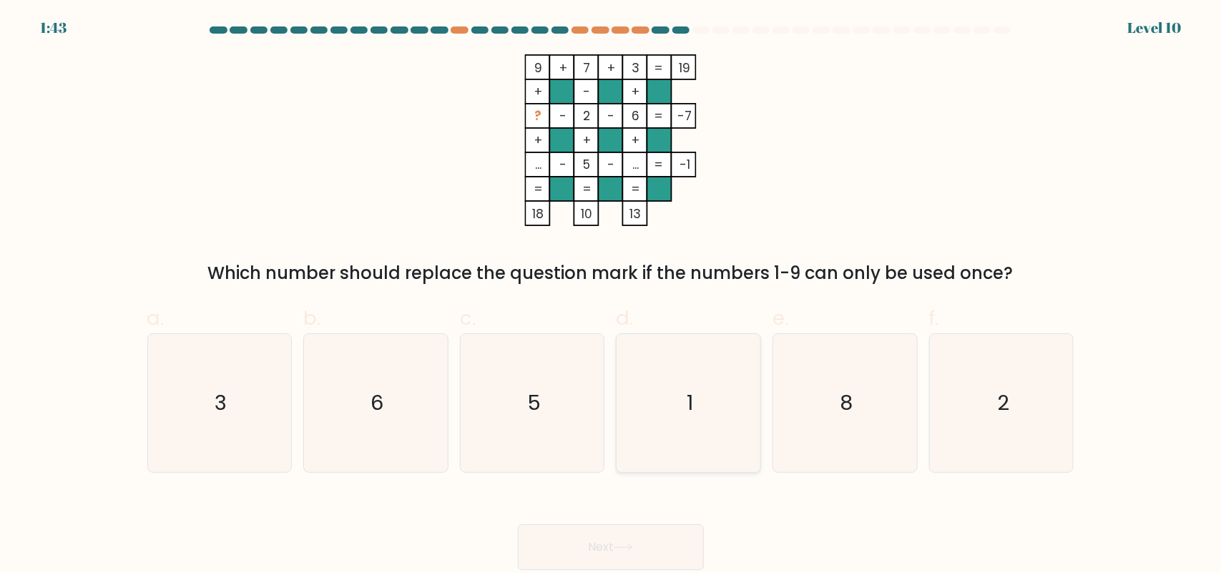
click at [676, 393] on icon "1" at bounding box center [688, 403] width 138 height 138
click at [611, 296] on input "d. 1" at bounding box center [611, 291] width 1 height 9
radio input "true"
click at [644, 548] on button "Next" at bounding box center [611, 547] width 186 height 46
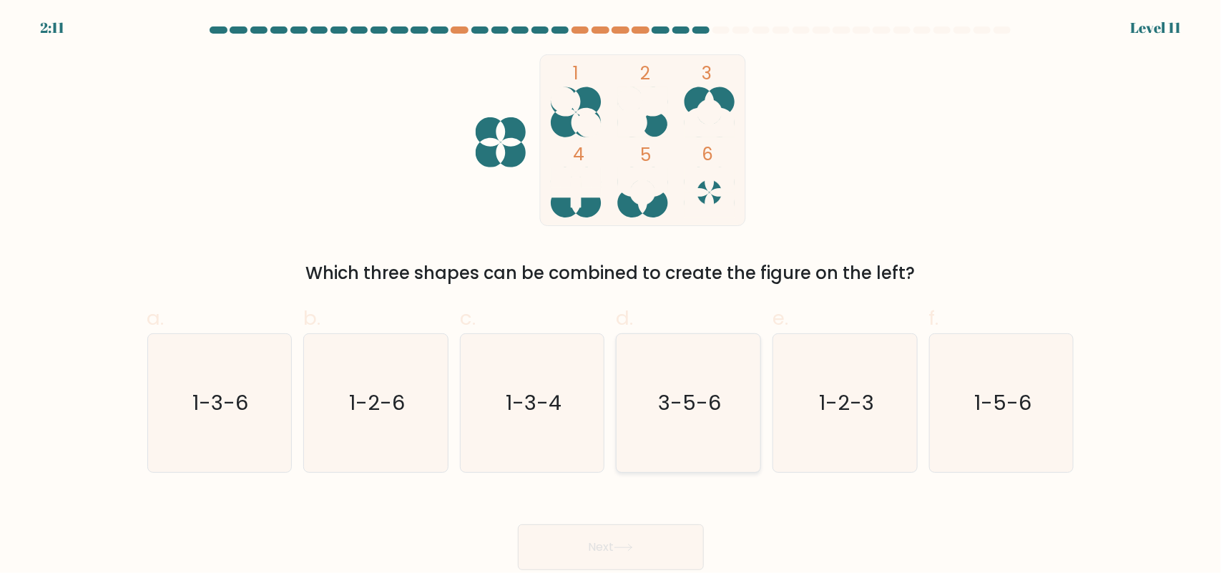
click at [694, 412] on text "3-5-6" at bounding box center [690, 402] width 63 height 29
click at [611, 296] on input "d. 3-5-6" at bounding box center [611, 291] width 1 height 9
radio input "true"
click at [638, 555] on button "Next" at bounding box center [611, 547] width 186 height 46
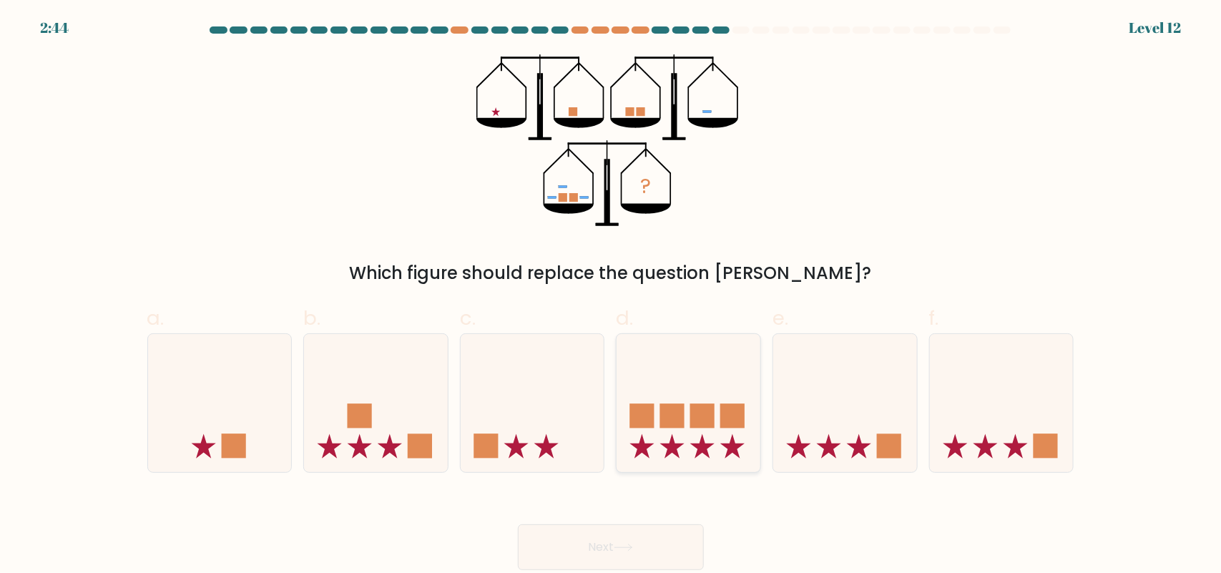
click at [699, 437] on icon at bounding box center [688, 402] width 144 height 119
click at [611, 296] on input "d." at bounding box center [611, 291] width 1 height 9
radio input "true"
click at [688, 415] on icon at bounding box center [688, 403] width 142 height 118
click at [611, 296] on input "d." at bounding box center [611, 291] width 1 height 9
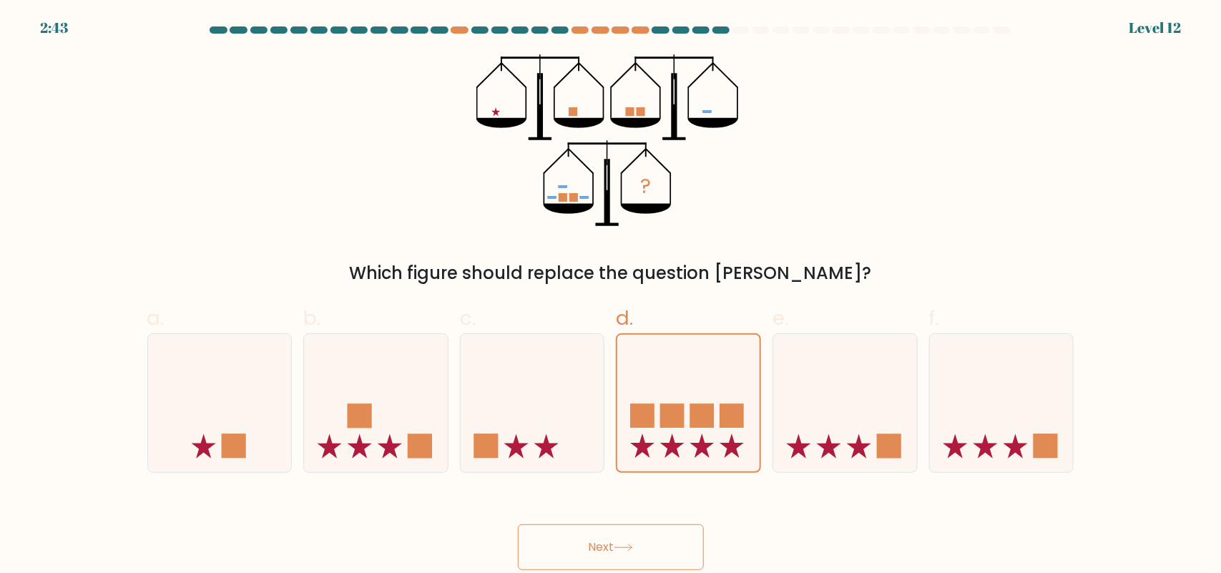
click at [658, 538] on button "Next" at bounding box center [611, 547] width 186 height 46
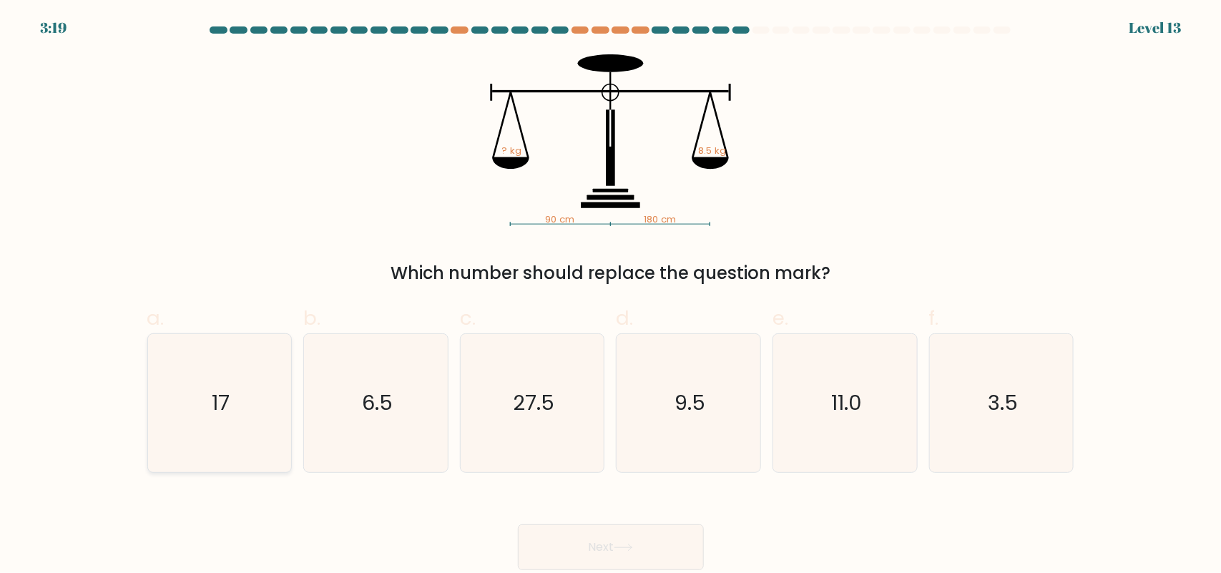
click at [273, 390] on icon "17" at bounding box center [219, 403] width 138 height 138
click at [611, 296] on input "a. 17" at bounding box center [611, 291] width 1 height 9
radio input "true"
click at [615, 531] on button "Next" at bounding box center [611, 547] width 186 height 46
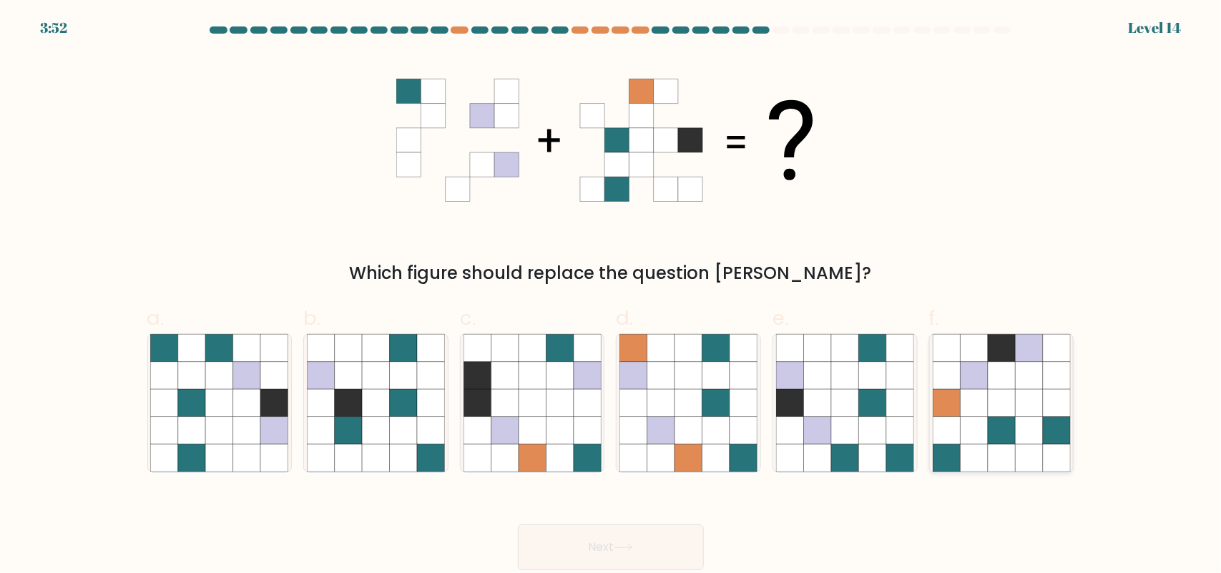
click at [983, 409] on icon at bounding box center [973, 402] width 27 height 27
click at [611, 296] on input "f." at bounding box center [611, 291] width 1 height 9
radio input "true"
click at [651, 542] on button "Next" at bounding box center [611, 547] width 186 height 46
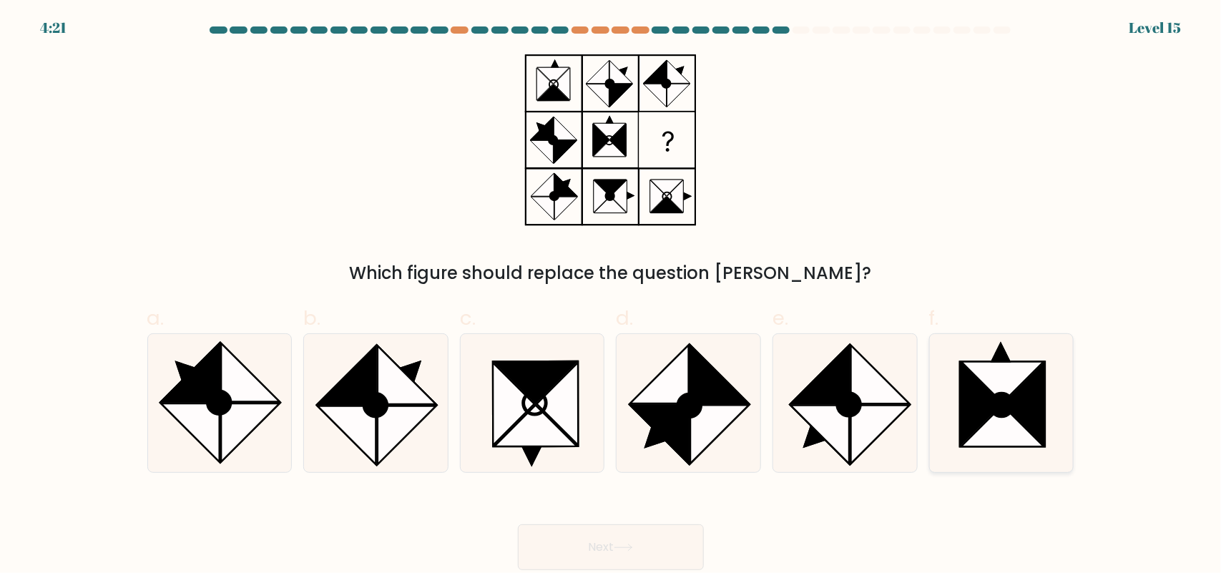
click at [1010, 401] on icon at bounding box center [1001, 404] width 23 height 23
click at [611, 296] on input "f." at bounding box center [611, 291] width 1 height 9
radio input "true"
click at [674, 537] on button "Next" at bounding box center [611, 547] width 186 height 46
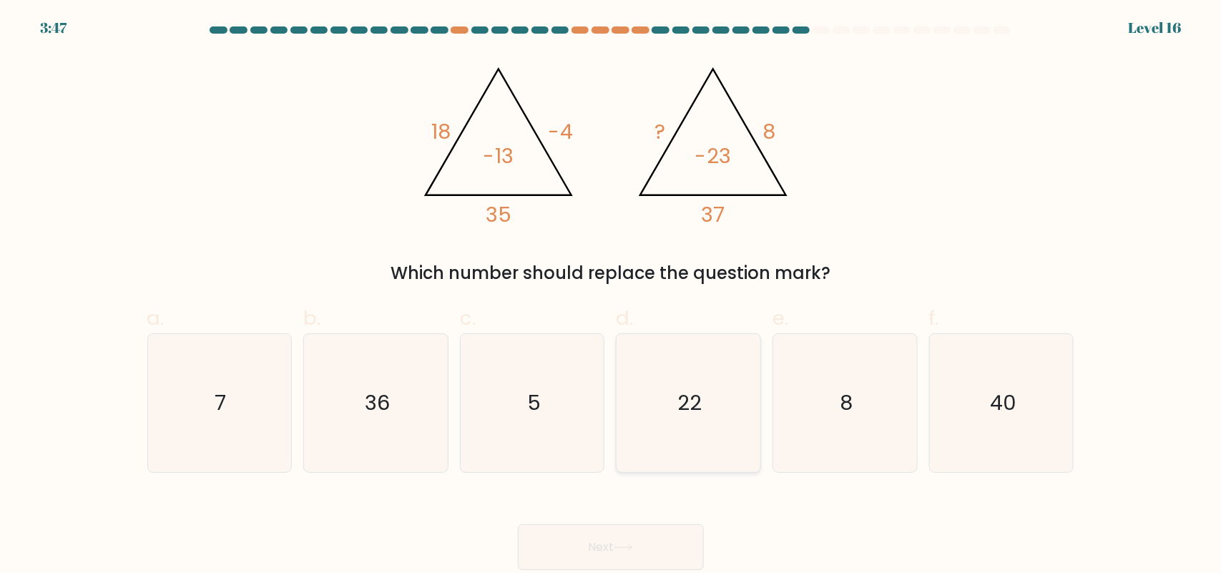
click at [709, 378] on icon "22" at bounding box center [688, 403] width 138 height 138
click at [611, 296] on input "d. 22" at bounding box center [611, 291] width 1 height 9
radio input "true"
click at [670, 545] on button "Next" at bounding box center [611, 547] width 186 height 46
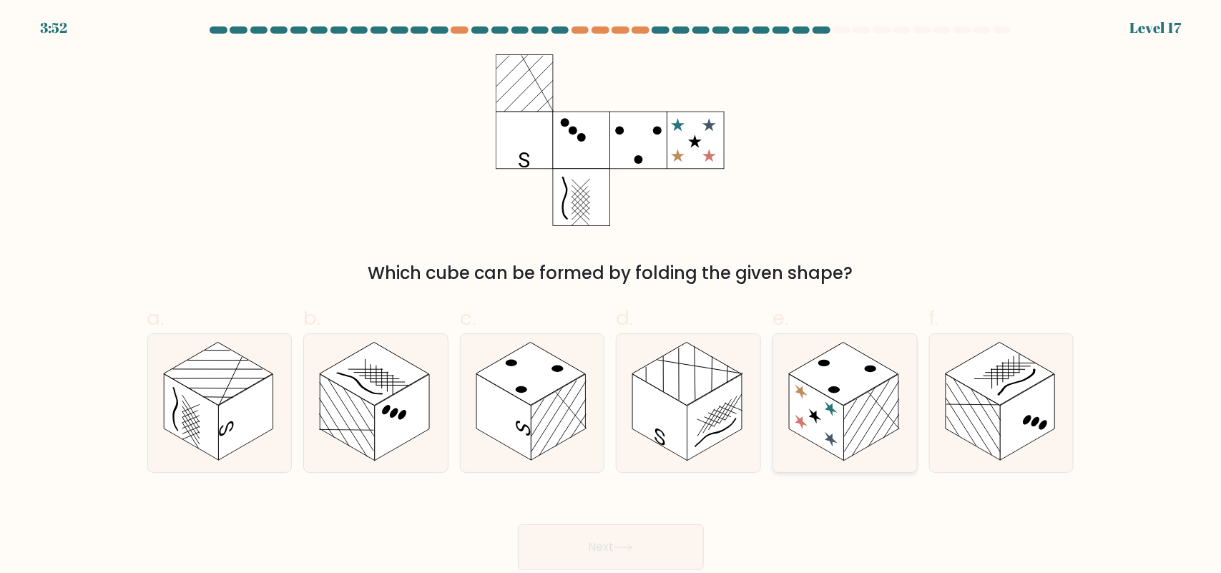
click at [860, 397] on rect at bounding box center [871, 417] width 54 height 87
click at [611, 296] on input "e." at bounding box center [611, 291] width 1 height 9
radio input "true"
click at [652, 555] on button "Next" at bounding box center [611, 547] width 186 height 46
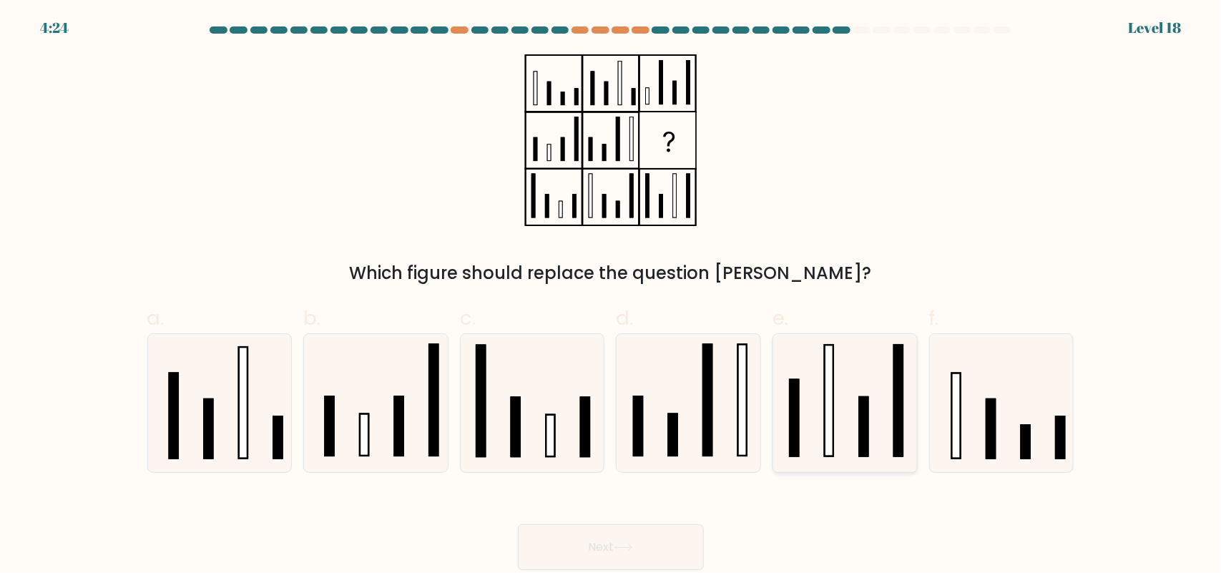
click at [831, 423] on rect at bounding box center [828, 400] width 9 height 111
click at [611, 296] on input "e." at bounding box center [611, 291] width 1 height 9
radio input "true"
click at [674, 537] on button "Next" at bounding box center [611, 547] width 186 height 46
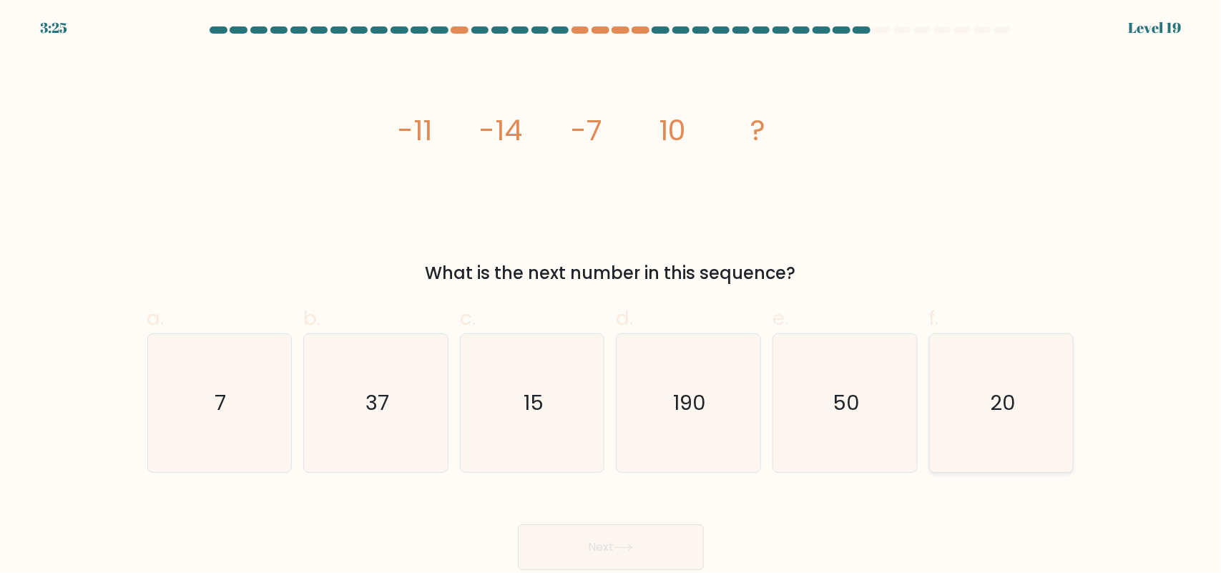
click at [968, 360] on icon "20" at bounding box center [1001, 403] width 138 height 138
click at [611, 296] on input "f. 20" at bounding box center [611, 291] width 1 height 9
radio input "true"
click at [639, 555] on button "Next" at bounding box center [611, 547] width 186 height 46
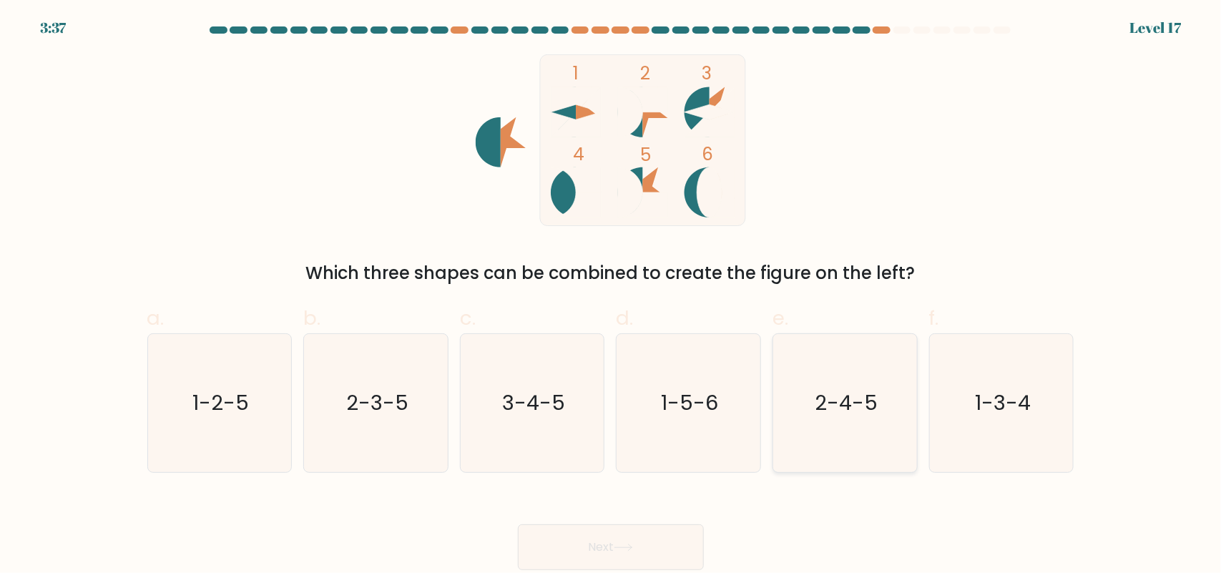
click at [844, 391] on text "2-4-5" at bounding box center [845, 402] width 63 height 29
click at [611, 296] on input "e. 2-4-5" at bounding box center [611, 291] width 1 height 9
radio input "true"
click at [647, 548] on button "Next" at bounding box center [611, 547] width 186 height 46
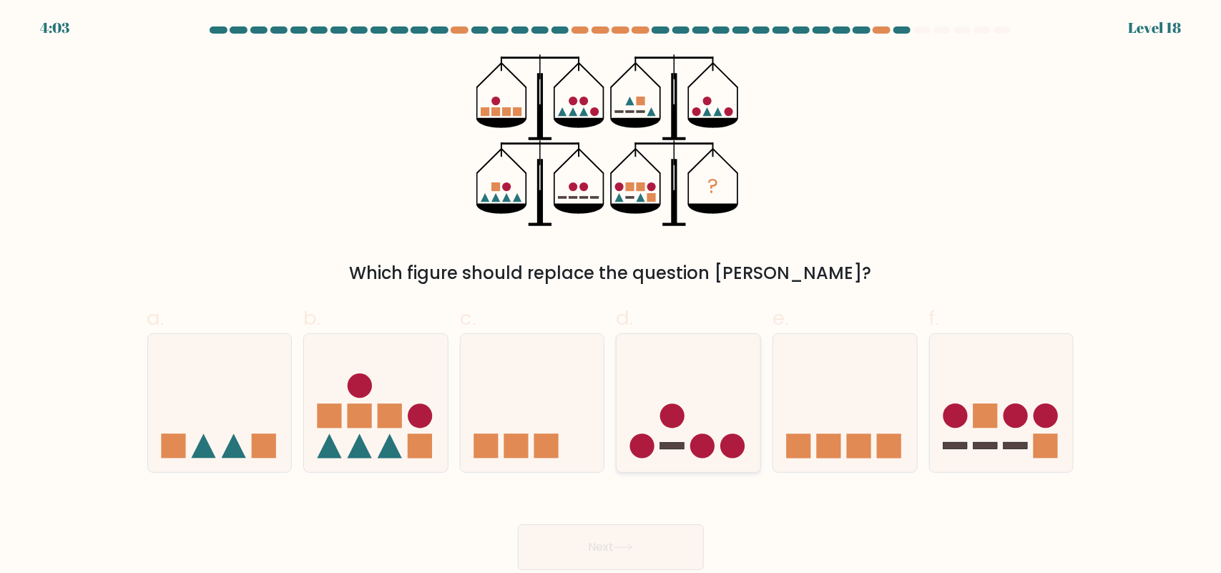
click at [701, 403] on icon at bounding box center [688, 402] width 144 height 119
click at [611, 296] on input "d." at bounding box center [611, 291] width 1 height 9
radio input "true"
click at [383, 420] on rect at bounding box center [390, 415] width 24 height 24
click at [611, 296] on input "b." at bounding box center [611, 291] width 1 height 9
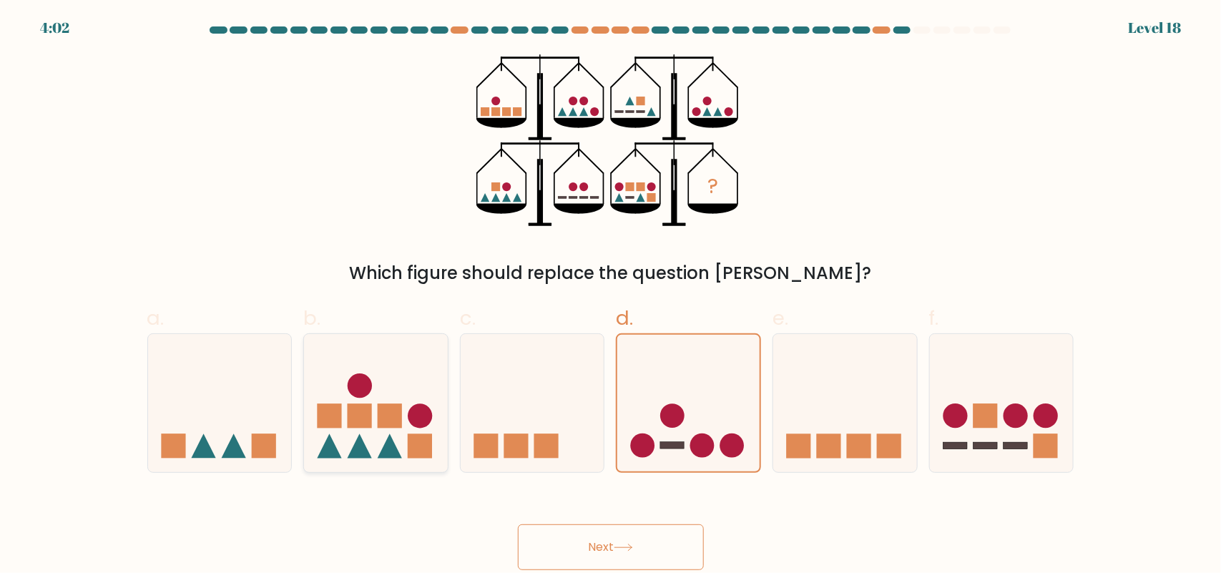
radio input "true"
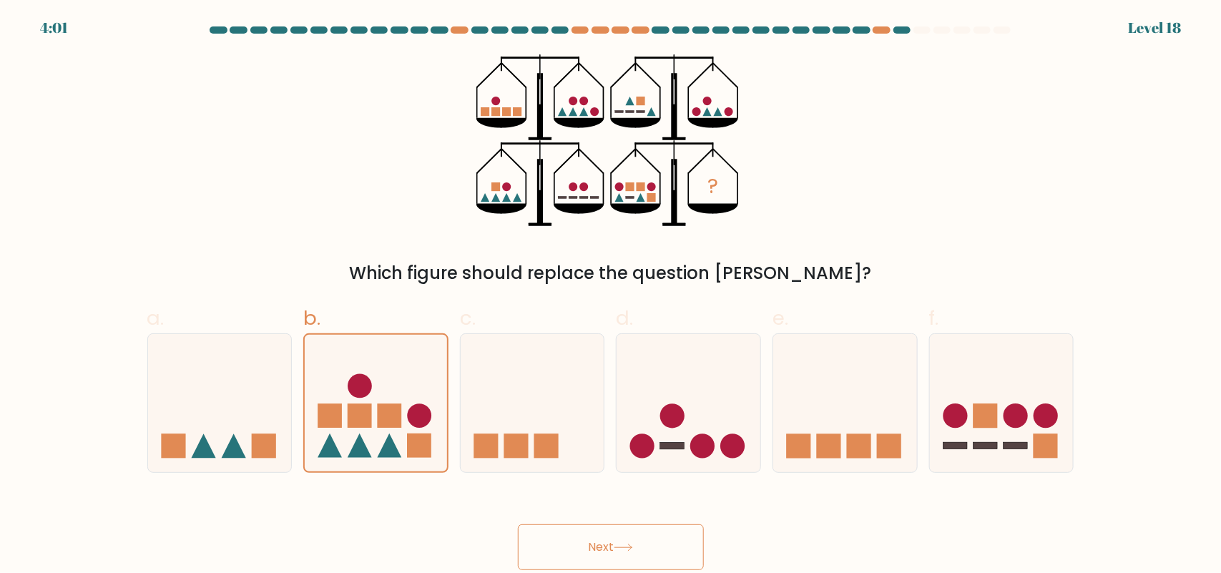
click at [630, 542] on button "Next" at bounding box center [611, 547] width 186 height 46
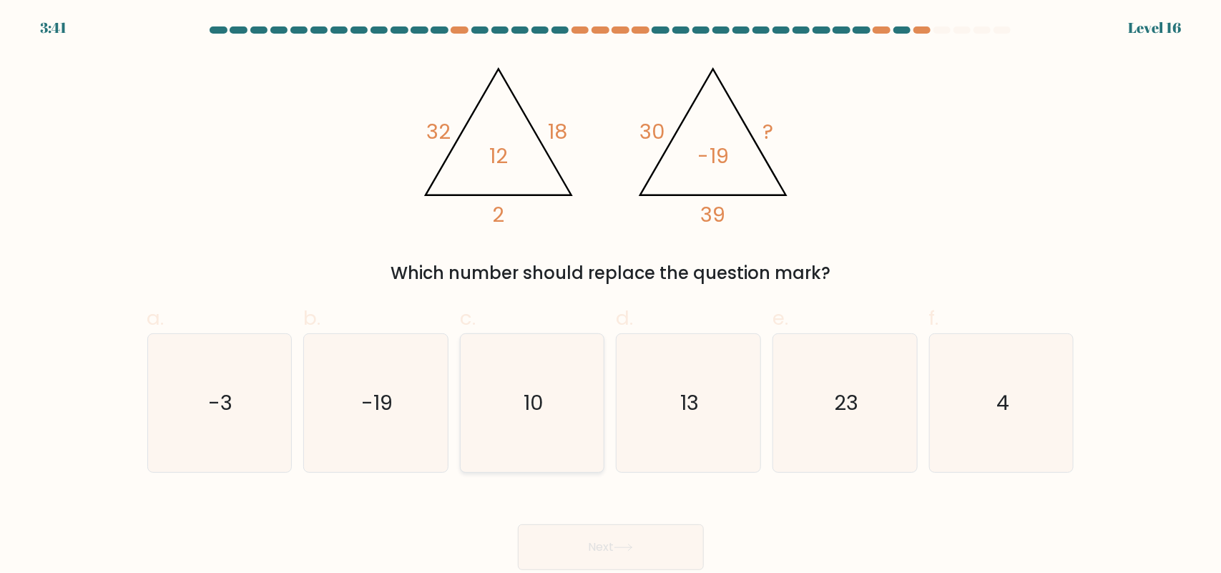
click at [573, 424] on icon "10" at bounding box center [532, 403] width 138 height 138
click at [611, 296] on input "c. 10" at bounding box center [611, 291] width 1 height 9
radio input "true"
click at [644, 534] on button "Next" at bounding box center [611, 547] width 186 height 46
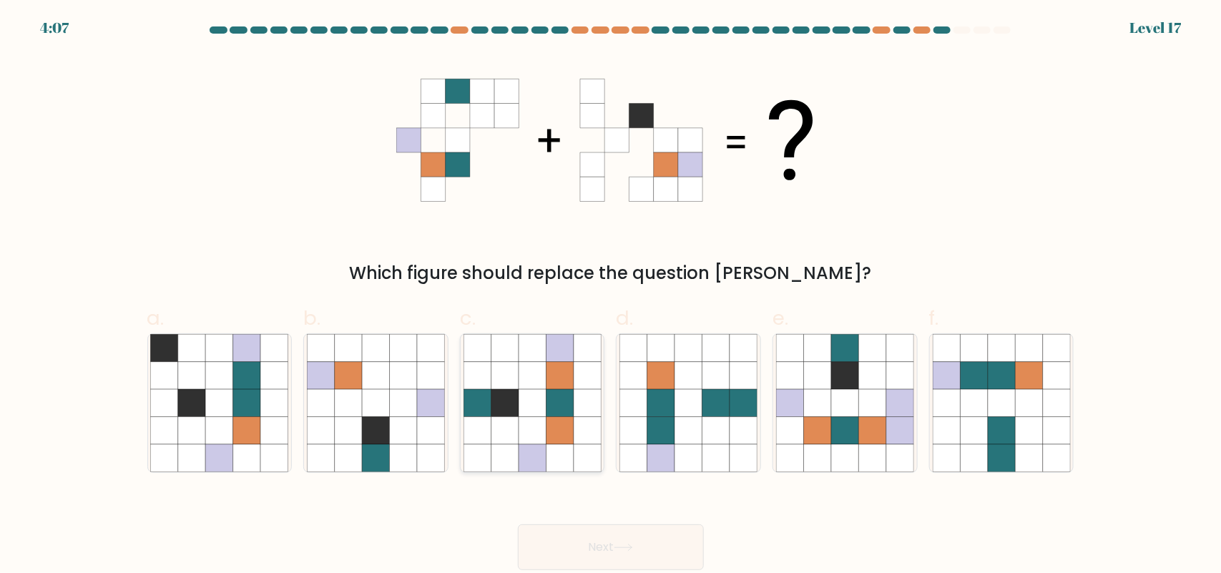
click at [545, 392] on icon at bounding box center [531, 402] width 27 height 27
click at [611, 296] on input "c." at bounding box center [611, 291] width 1 height 9
radio input "true"
click at [566, 556] on button "Next" at bounding box center [611, 547] width 186 height 46
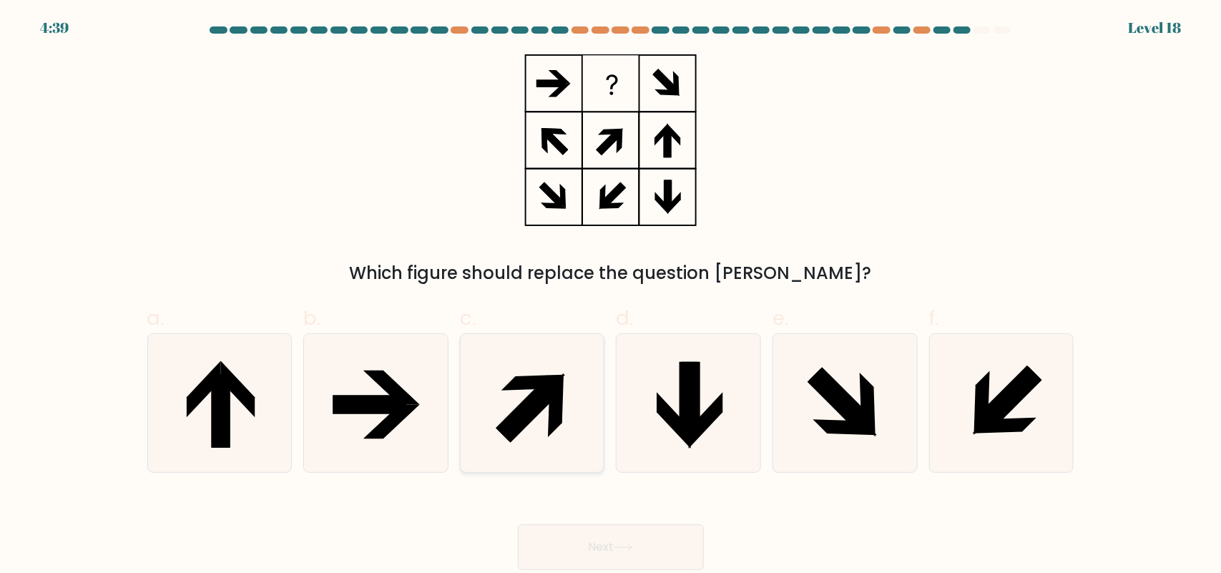
click at [545, 440] on icon at bounding box center [532, 403] width 138 height 138
click at [611, 296] on input "c." at bounding box center [611, 291] width 1 height 9
radio input "true"
click at [602, 558] on button "Next" at bounding box center [611, 547] width 186 height 46
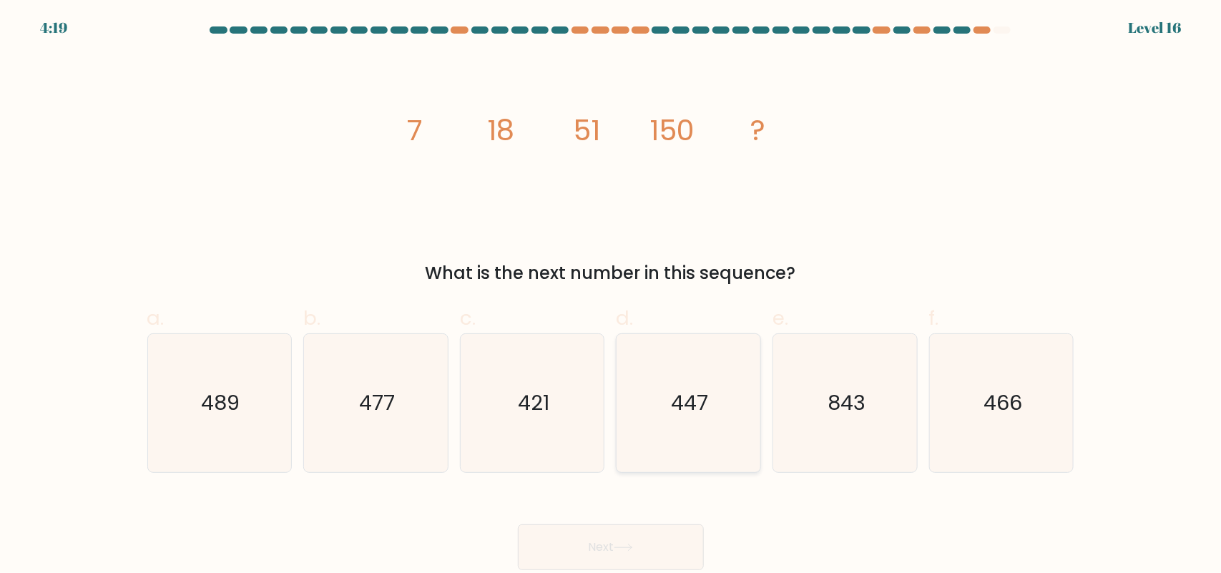
click at [714, 417] on icon "447" at bounding box center [688, 403] width 138 height 138
click at [611, 296] on input "d. 447" at bounding box center [611, 291] width 1 height 9
radio input "true"
click at [648, 548] on button "Next" at bounding box center [611, 547] width 186 height 46
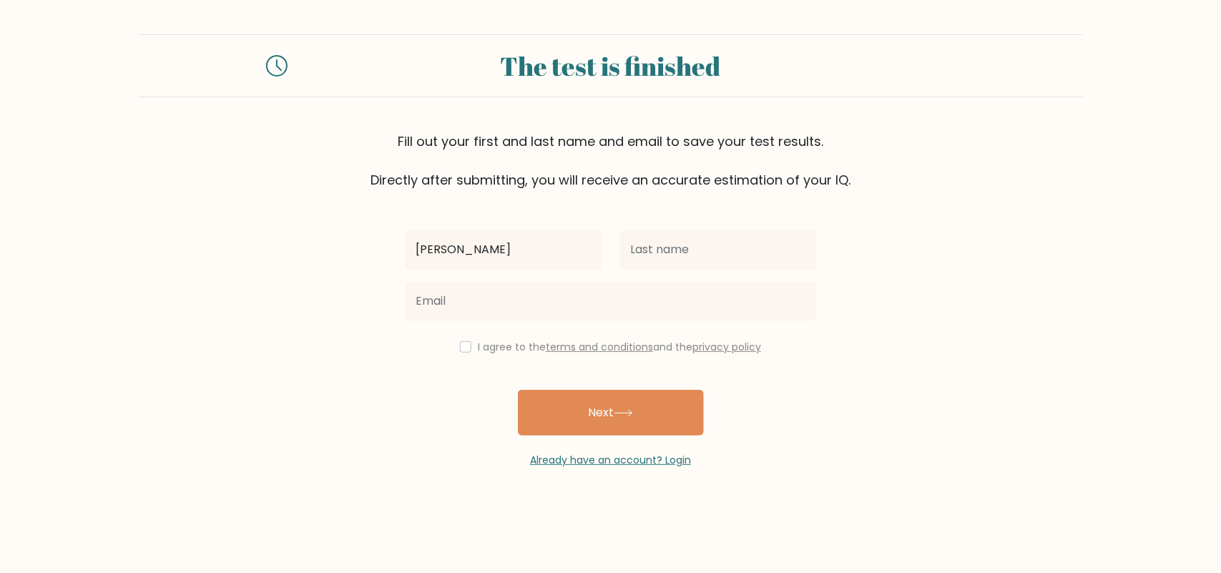
type input "[PERSON_NAME]"
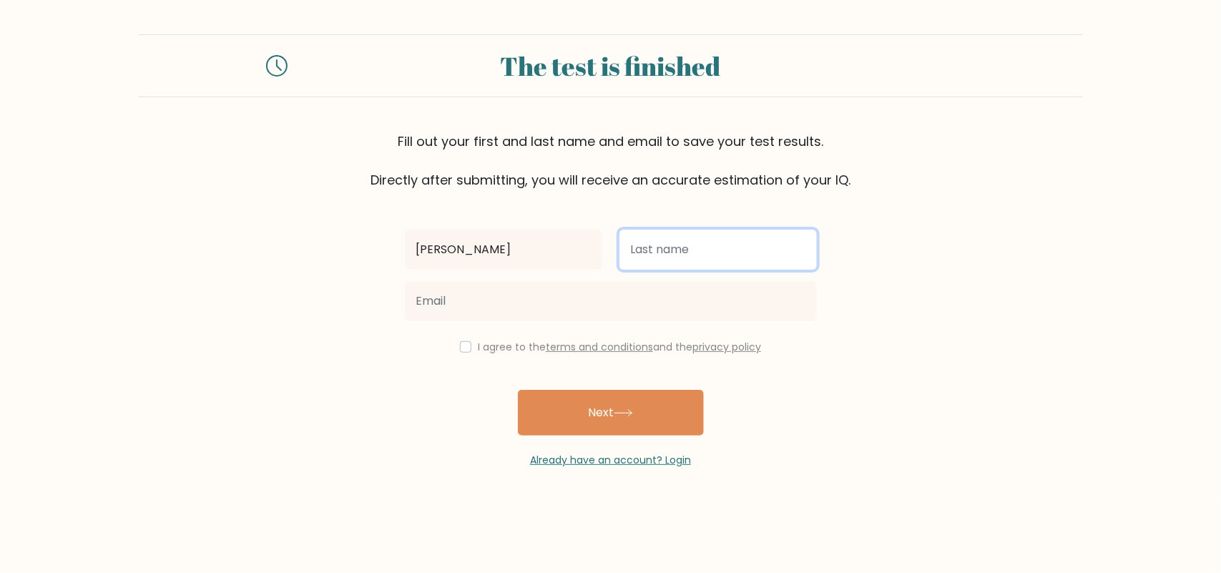
click at [649, 244] on input "text" at bounding box center [717, 250] width 197 height 40
type input "firdous"
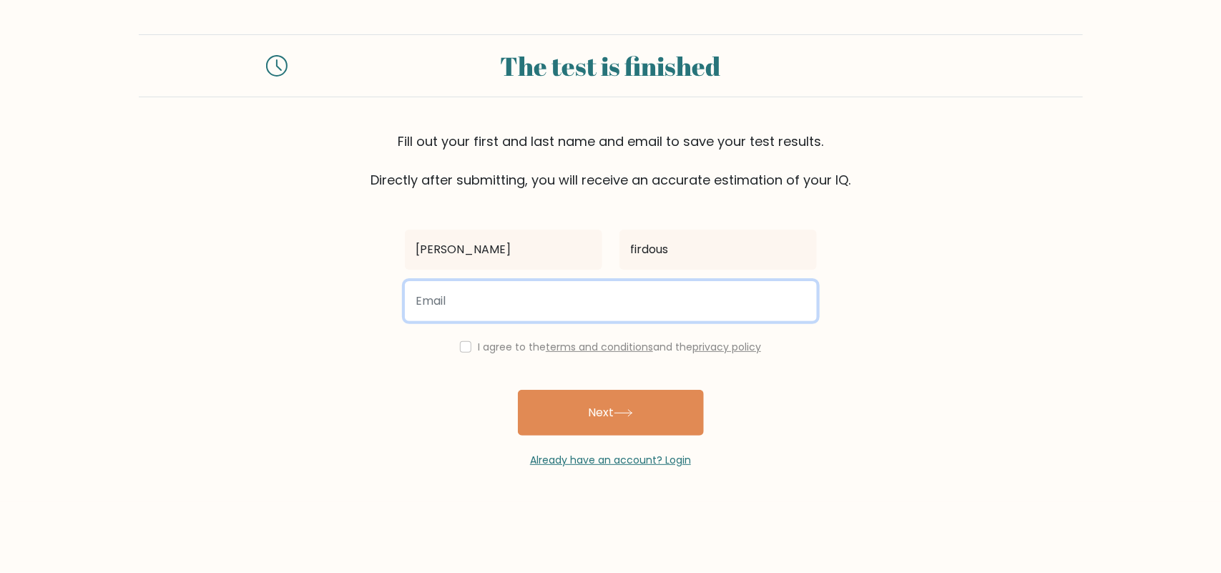
click at [518, 306] on input "email" at bounding box center [611, 301] width 412 height 40
type input "[EMAIL_ADDRESS][DOMAIN_NAME]"
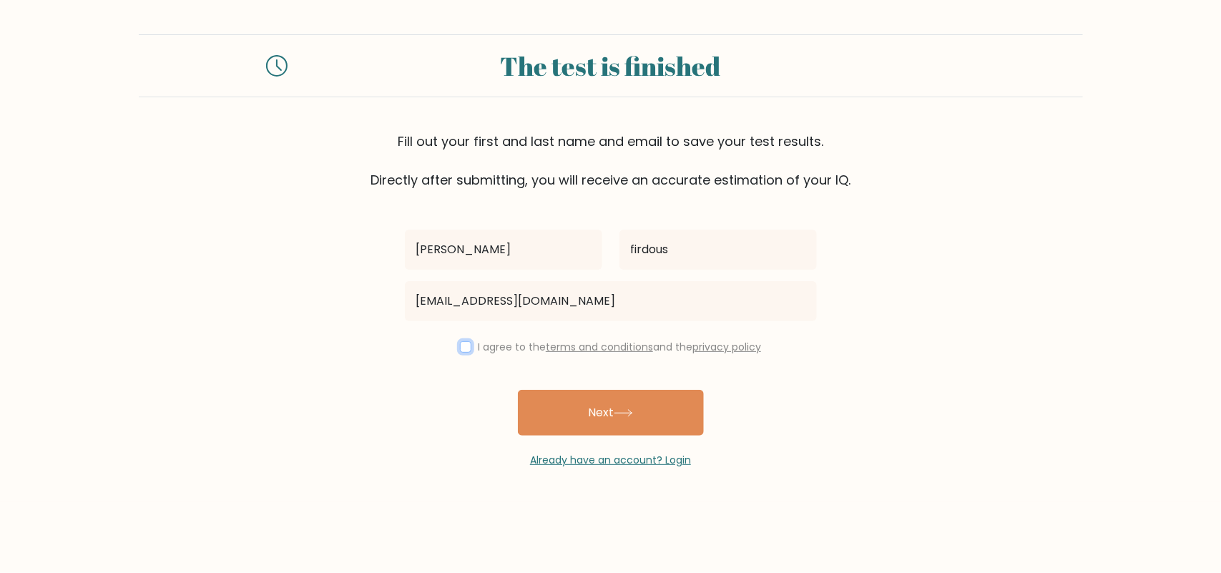
click at [463, 352] on input "checkbox" at bounding box center [465, 346] width 11 height 11
checkbox input "true"
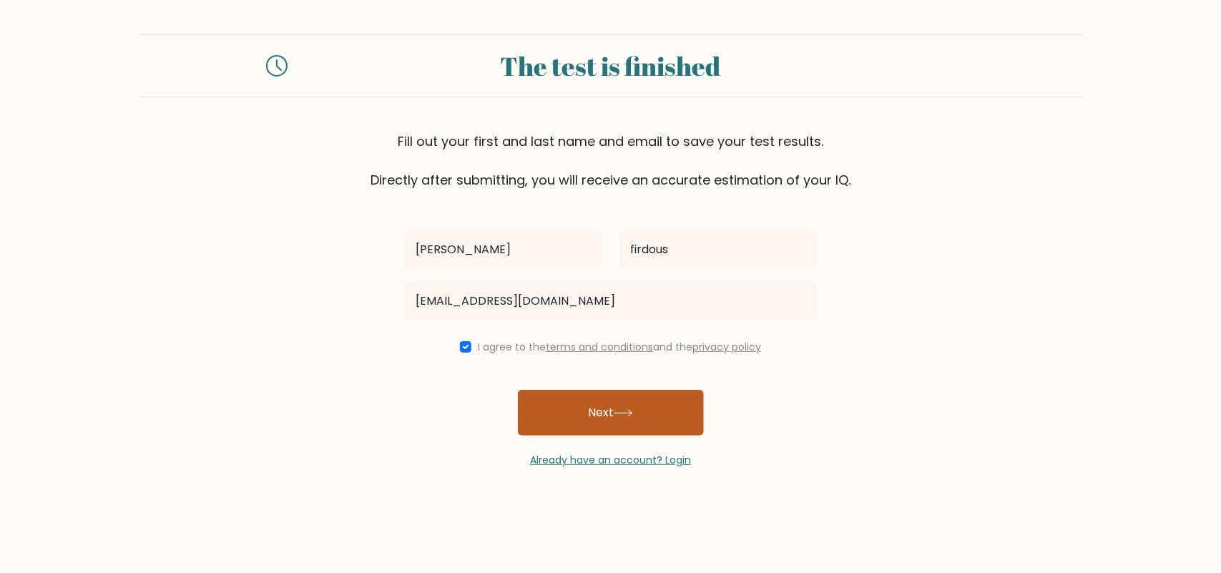
click at [558, 404] on button "Next" at bounding box center [611, 413] width 186 height 46
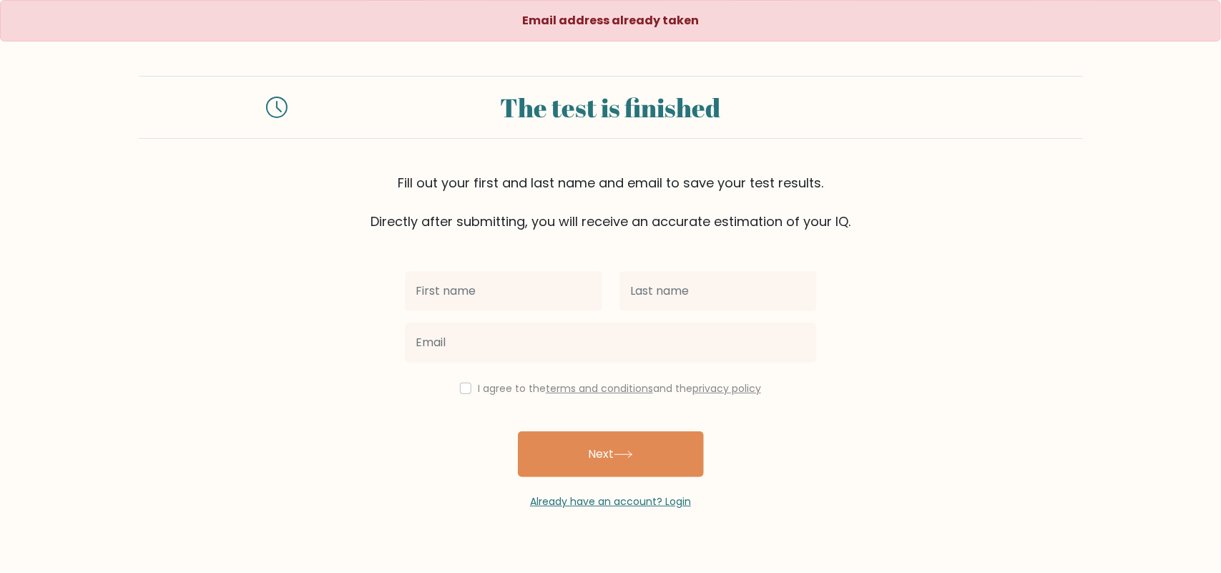
click at [517, 305] on input "text" at bounding box center [503, 291] width 197 height 40
type input "ADNAN"
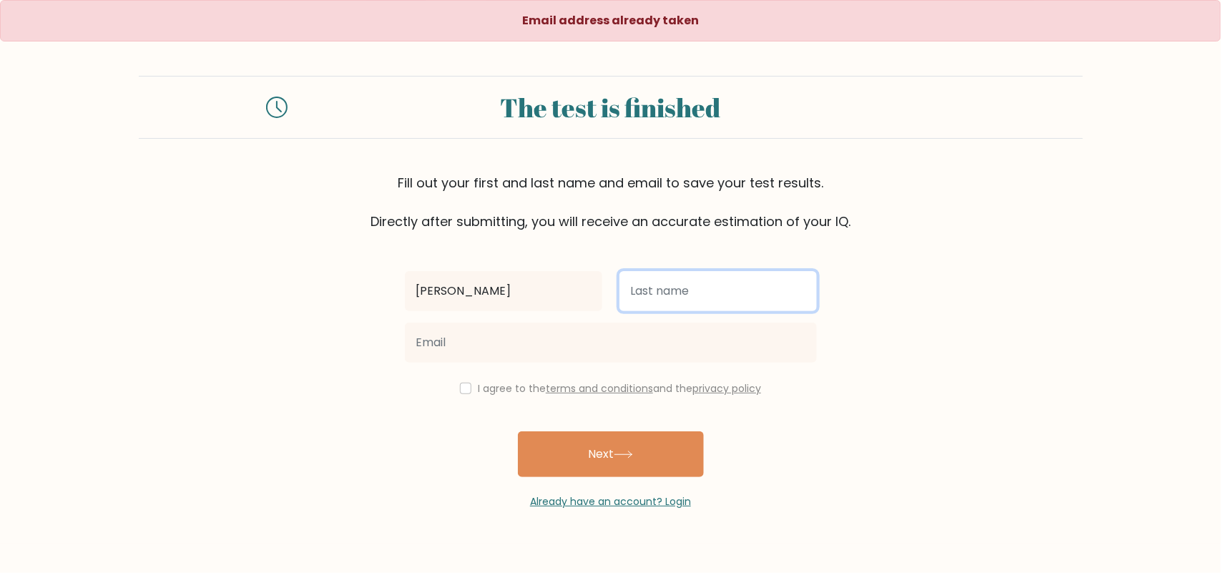
click at [671, 299] on input "text" at bounding box center [717, 291] width 197 height 40
type input "firdous"
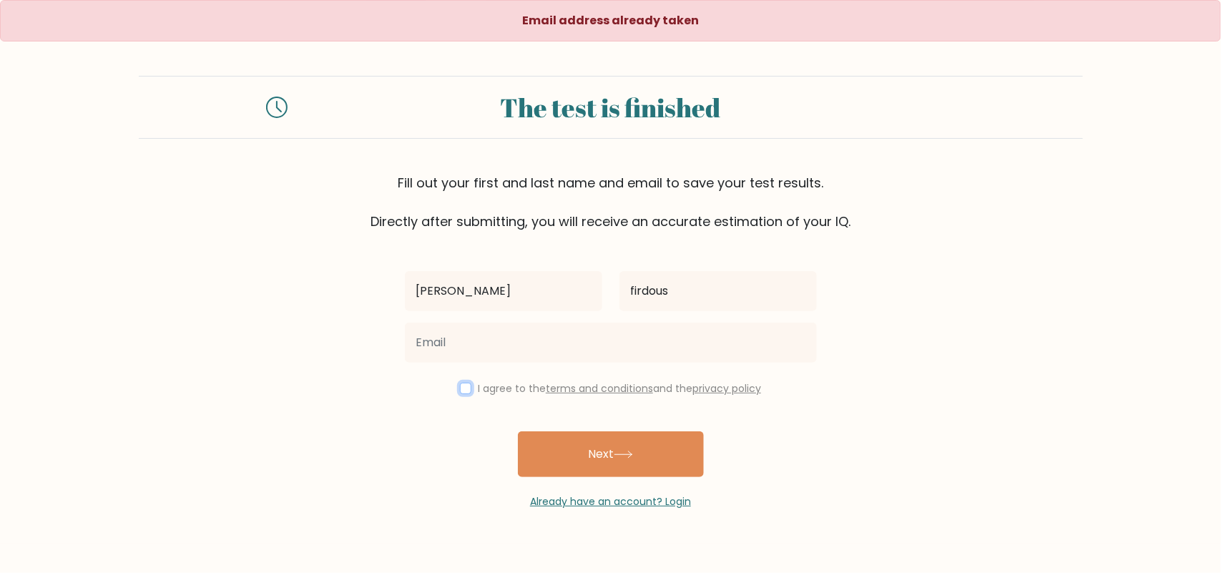
click at [463, 387] on input "checkbox" at bounding box center [465, 388] width 11 height 11
checkbox input "true"
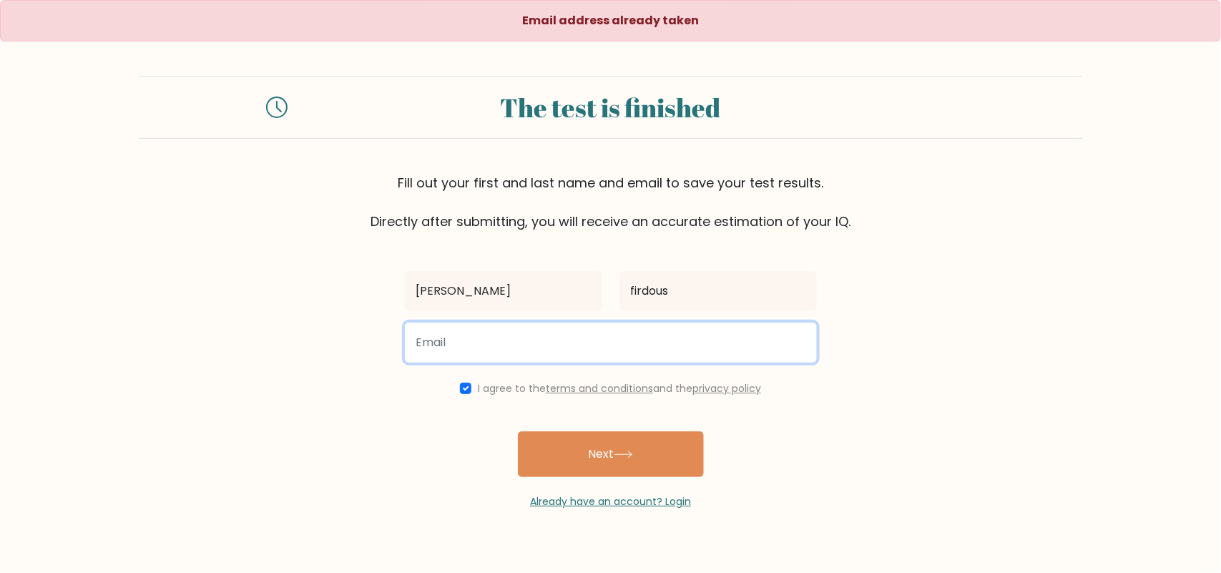
click at [510, 338] on input "email" at bounding box center [611, 343] width 412 height 40
type input "f"
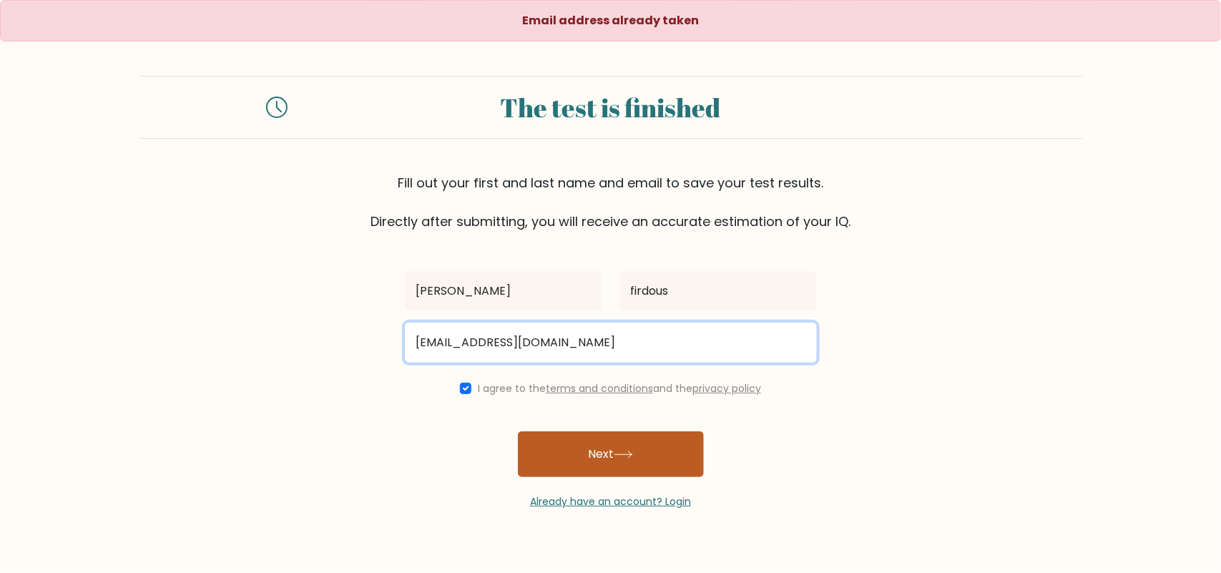
type input "hecktsar@gmail.com"
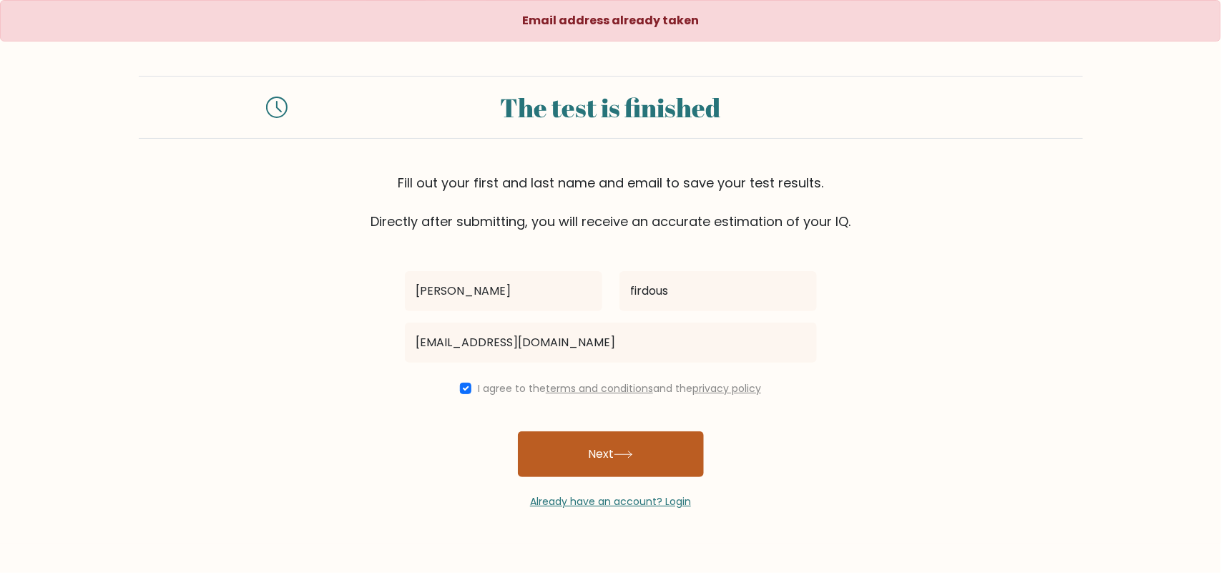
click at [641, 468] on button "Next" at bounding box center [611, 454] width 186 height 46
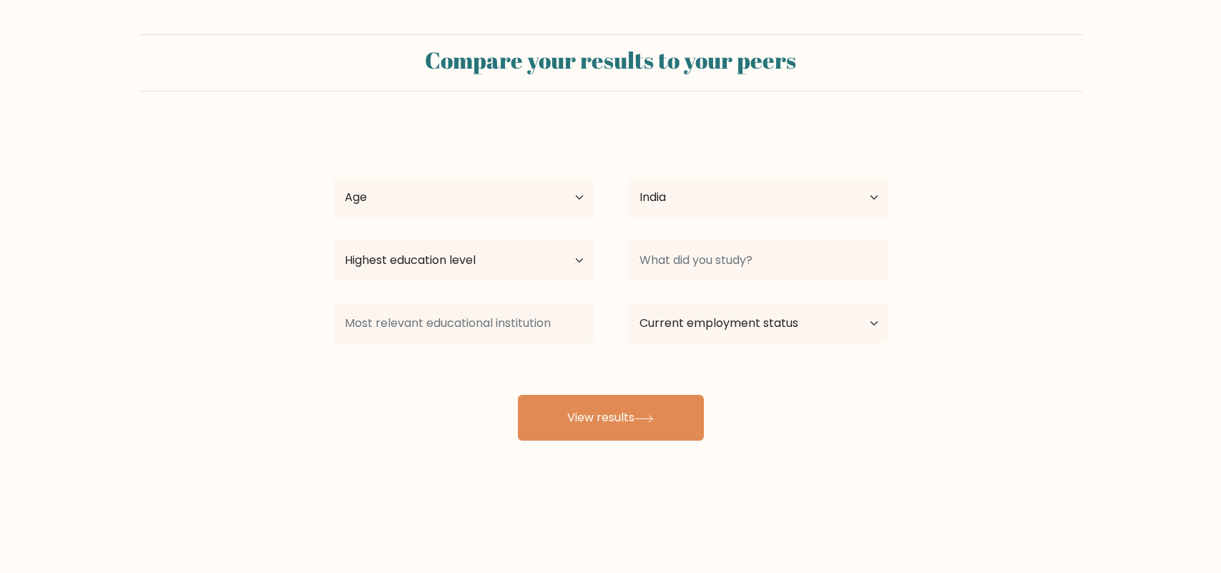
select select "IN"
click at [534, 209] on select "Age Under [DEMOGRAPHIC_DATA] [DEMOGRAPHIC_DATA] [DEMOGRAPHIC_DATA] [DEMOGRAPHIC…" at bounding box center [463, 197] width 260 height 40
select select "18_24"
click at [333, 177] on select "Age Under [DEMOGRAPHIC_DATA] [DEMOGRAPHIC_DATA] [DEMOGRAPHIC_DATA] [DEMOGRAPHIC…" at bounding box center [463, 197] width 260 height 40
click at [490, 269] on select "Highest education level No schooling Primary Lower Secondary Upper Secondary Oc…" at bounding box center [463, 260] width 260 height 40
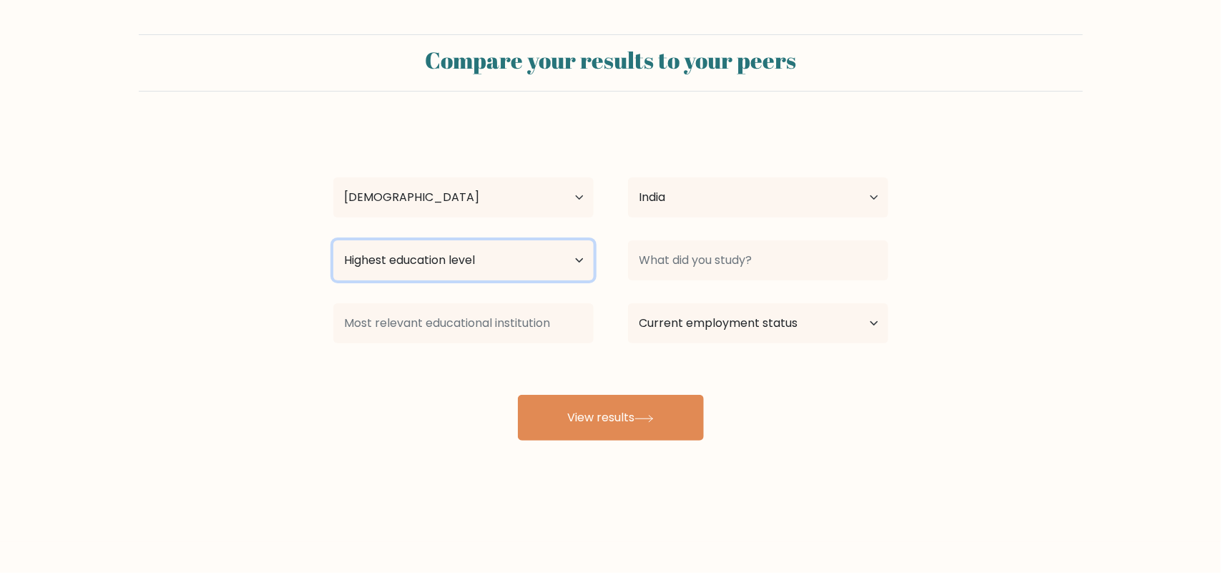
select select "upper_secondary"
click at [333, 240] on select "Highest education level No schooling Primary Lower Secondary Upper Secondary Oc…" at bounding box center [463, 260] width 260 height 40
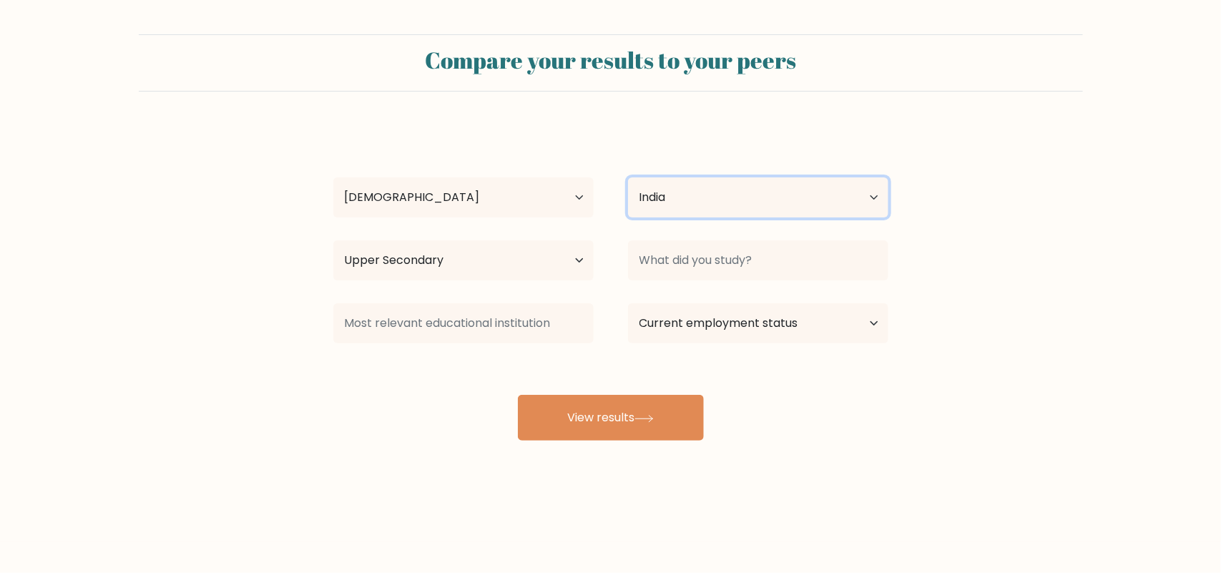
click at [656, 199] on select "Country [GEOGRAPHIC_DATA] [GEOGRAPHIC_DATA] [GEOGRAPHIC_DATA] [US_STATE] [GEOGR…" at bounding box center [758, 197] width 260 height 40
click at [1030, 169] on form "Compare your results to your peers [PERSON_NAME] Age Under [DEMOGRAPHIC_DATA] […" at bounding box center [610, 237] width 1221 height 406
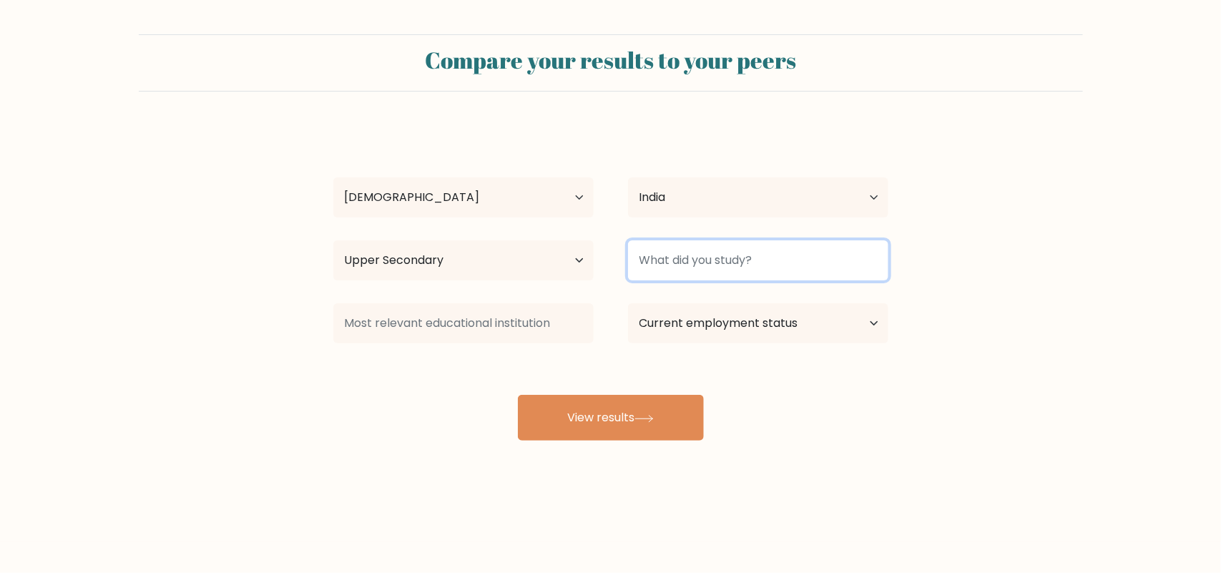
click at [784, 262] on input at bounding box center [758, 260] width 260 height 40
type input "b"
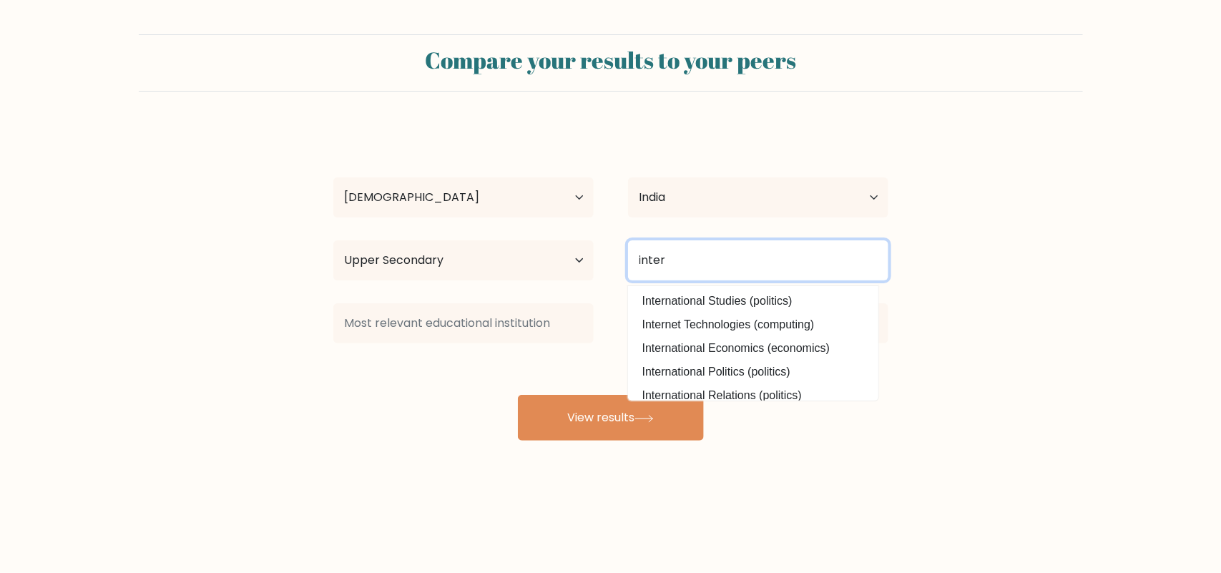
type input "inter"
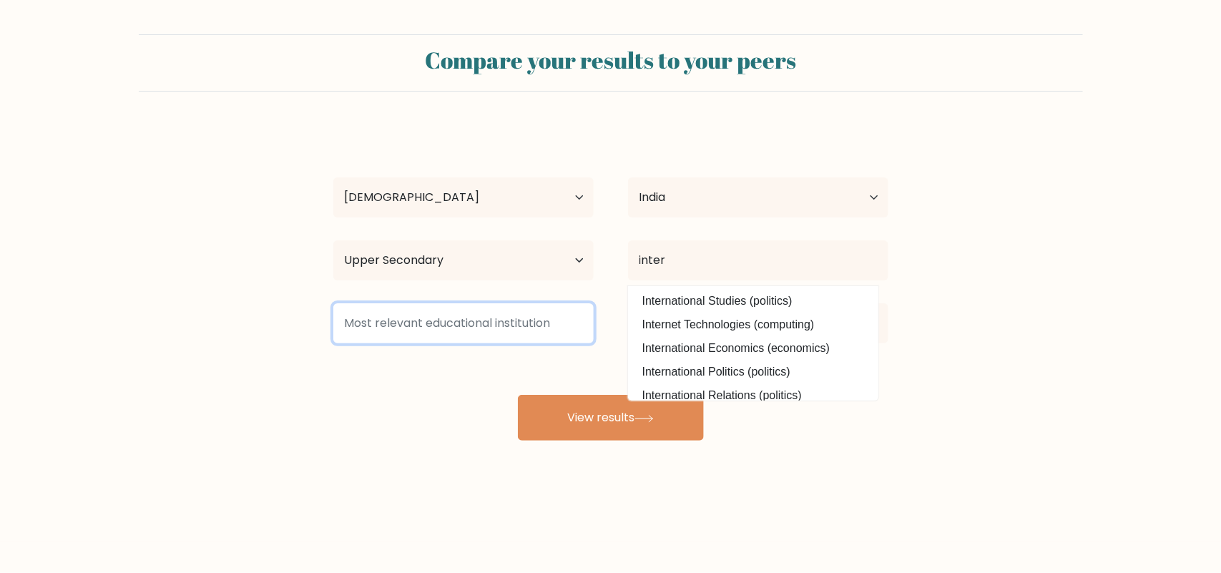
click at [491, 331] on input at bounding box center [463, 323] width 260 height 40
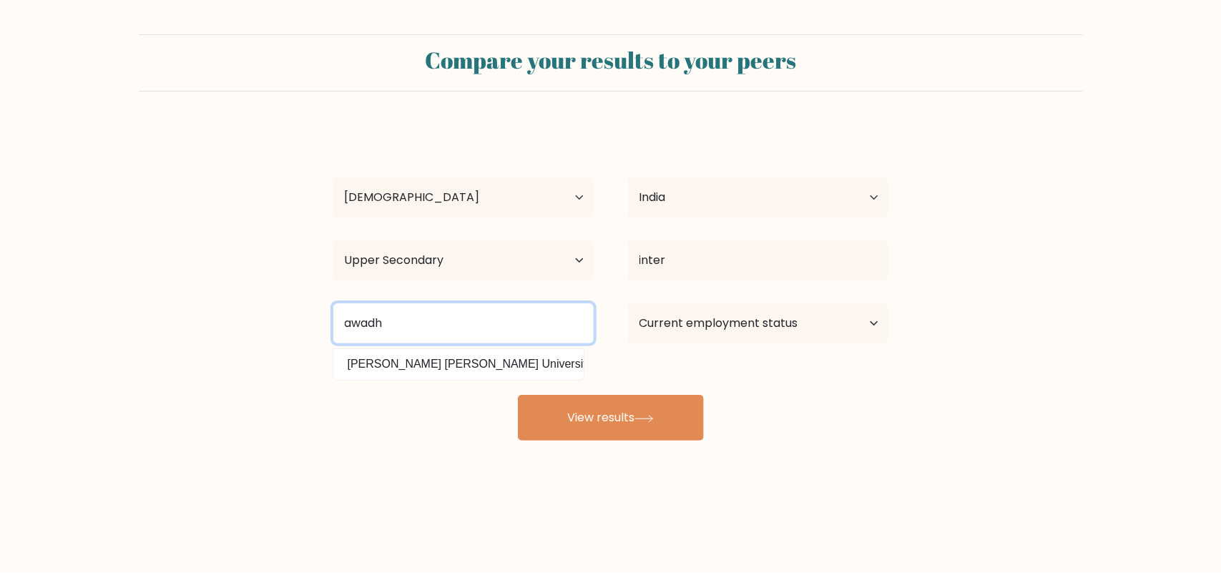
type input "awadh"
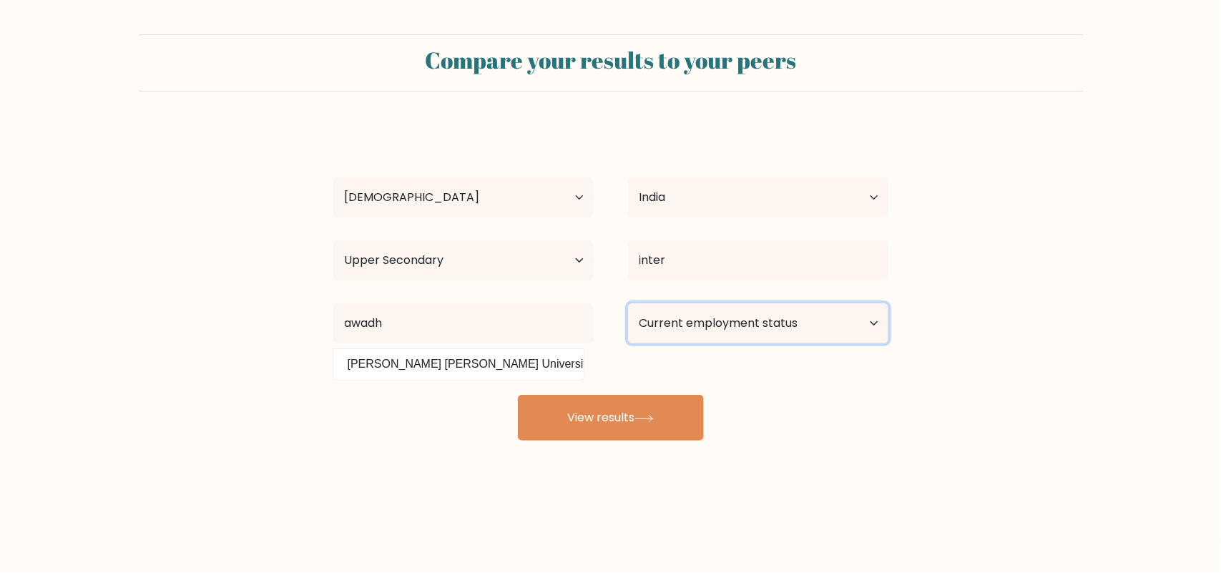
click at [848, 329] on select "Current employment status Employed Student Retired Other / prefer not to answer" at bounding box center [758, 323] width 260 height 40
select select "student"
click at [628, 303] on select "Current employment status Employed Student Retired Other / prefer not to answer" at bounding box center [758, 323] width 260 height 40
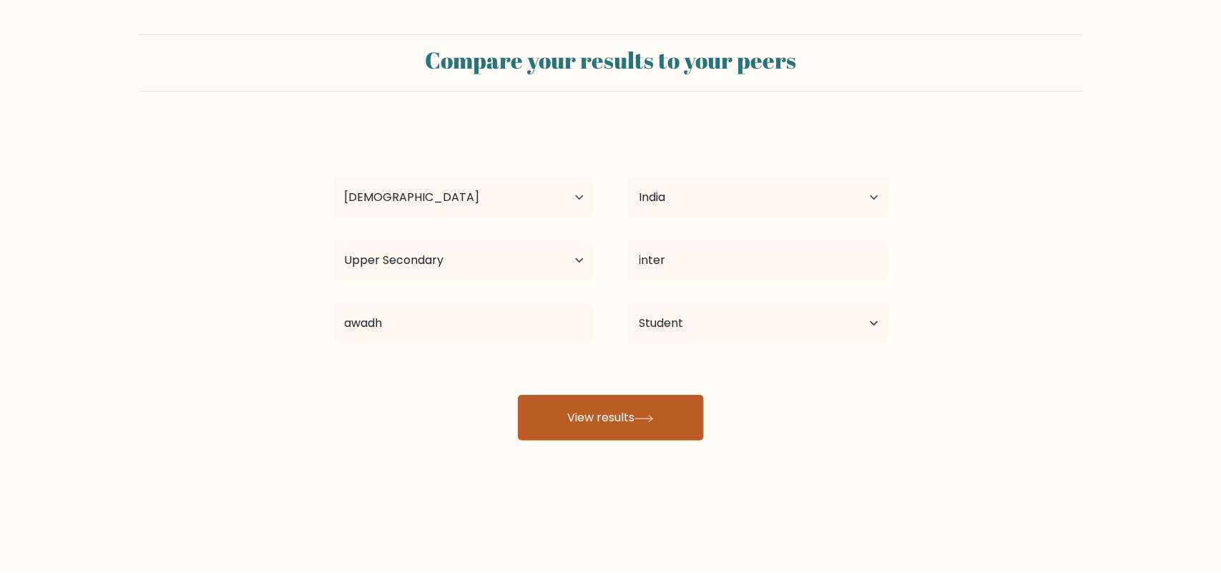
click at [612, 422] on button "View results" at bounding box center [611, 418] width 186 height 46
